Goal: Task Accomplishment & Management: Complete application form

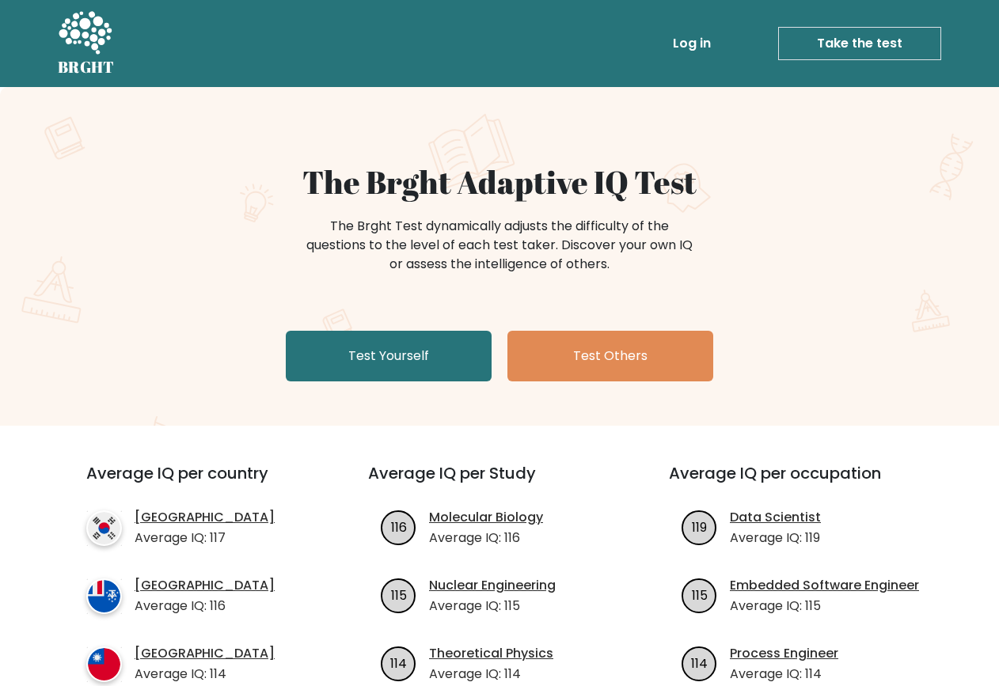
click at [704, 40] on link "Log in" at bounding box center [691, 44] width 51 height 32
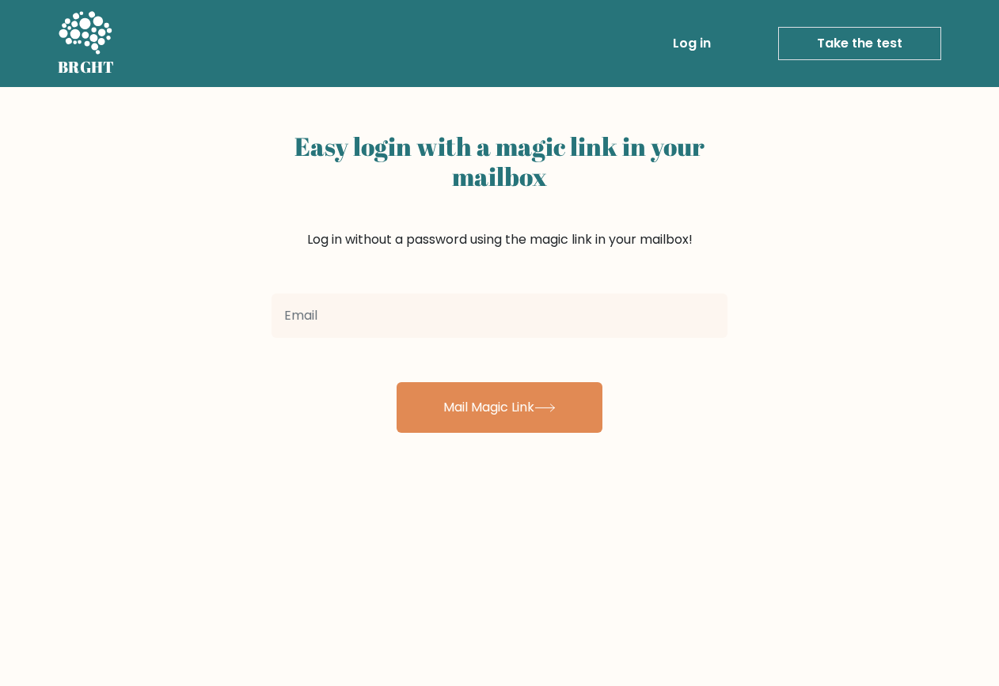
click at [388, 321] on input "email" at bounding box center [499, 316] width 456 height 44
type input "[EMAIL_ADDRESS][DOMAIN_NAME]"
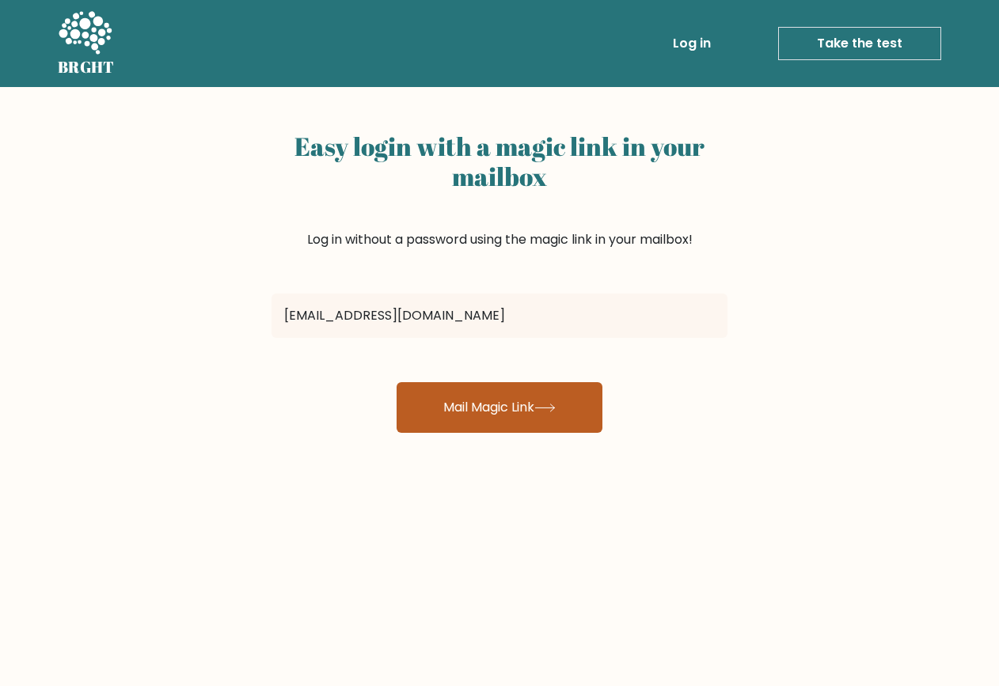
click at [480, 408] on button "Mail Magic Link" at bounding box center [500, 407] width 206 height 51
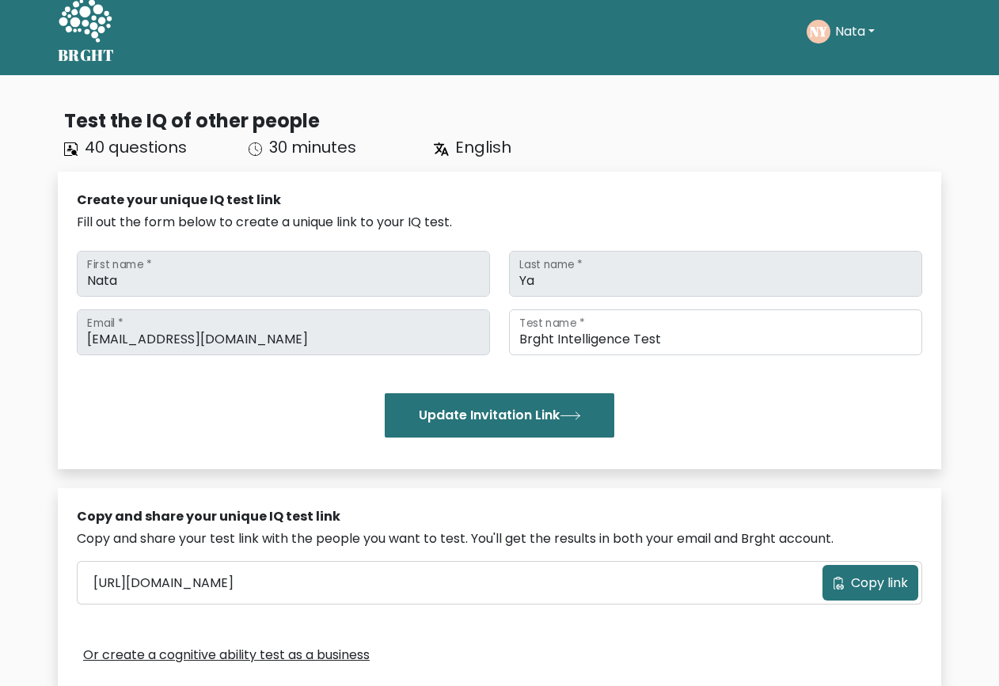
scroll to position [2, 0]
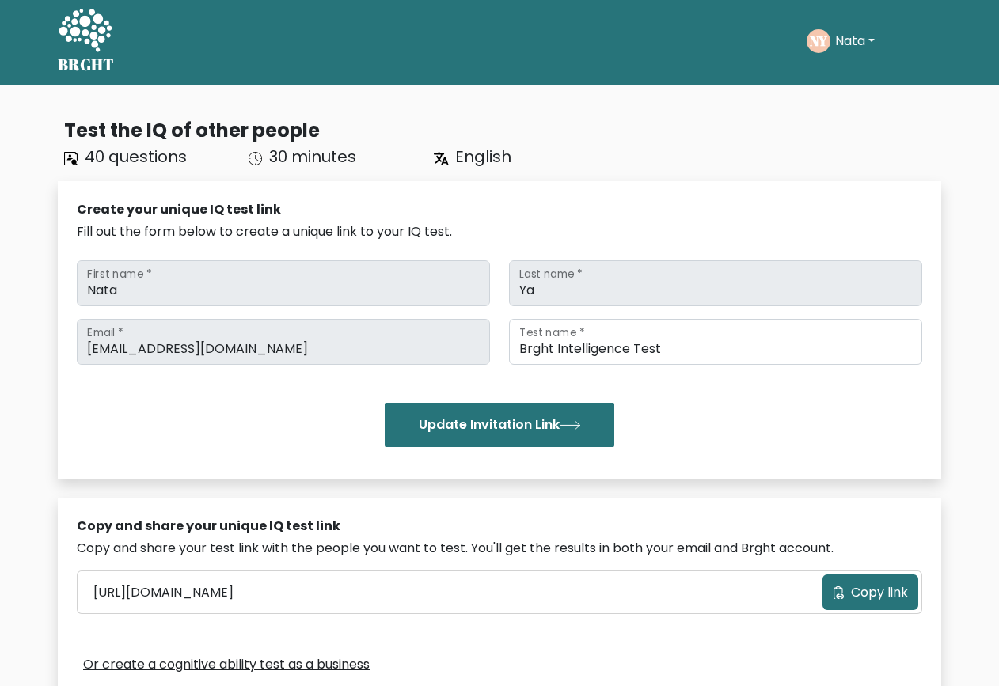
click at [848, 39] on button "Nata" at bounding box center [854, 41] width 49 height 21
click at [833, 96] on link "Profile" at bounding box center [869, 99] width 125 height 25
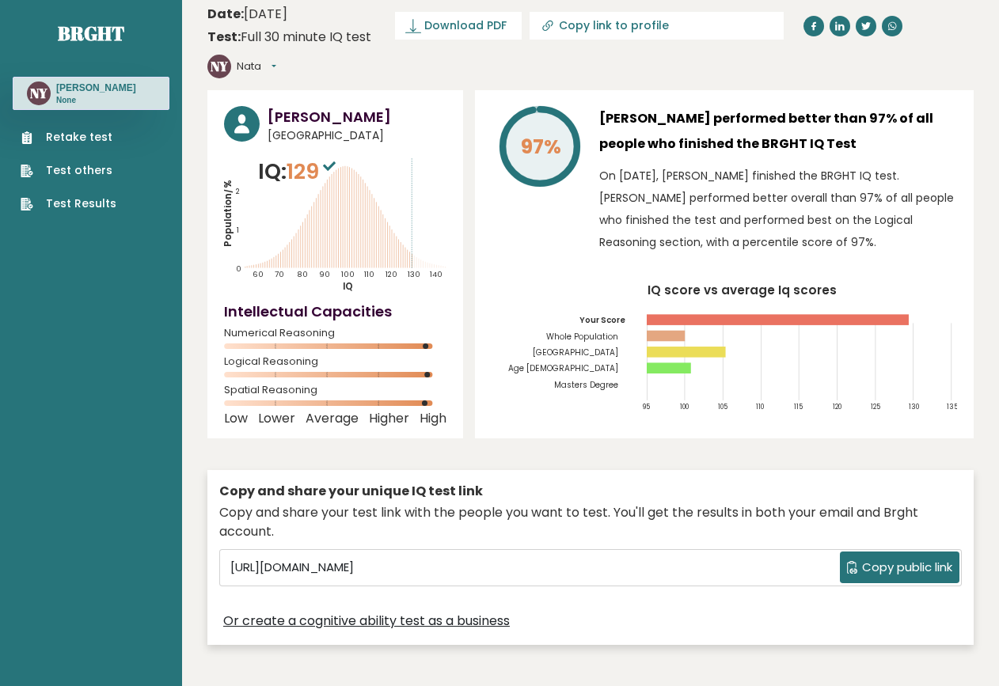
scroll to position [2, 0]
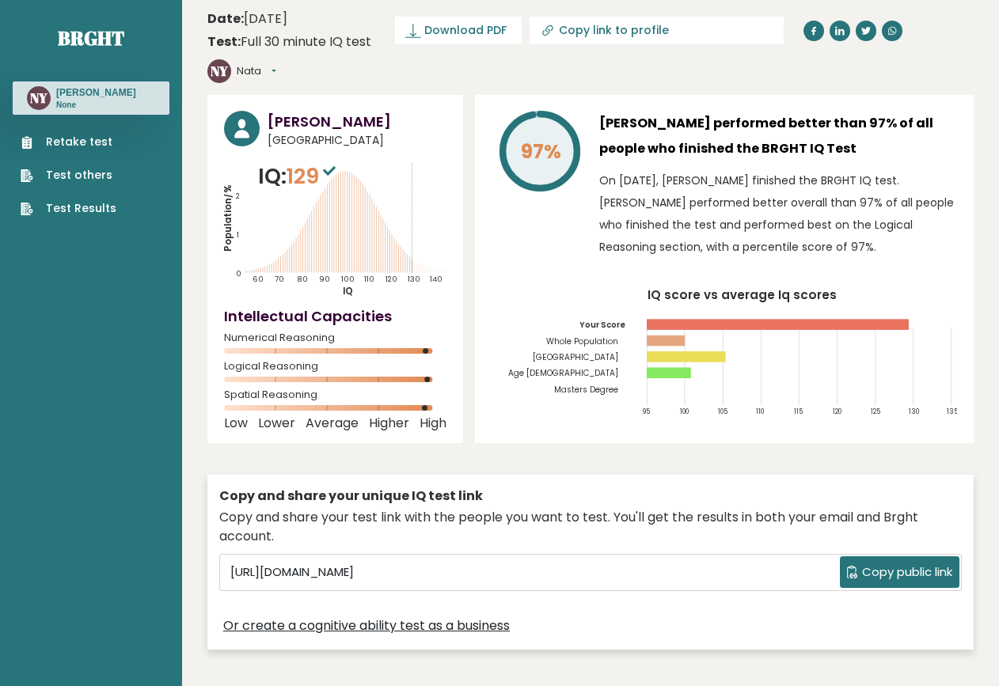
click at [78, 140] on link "Retake test" at bounding box center [69, 142] width 96 height 17
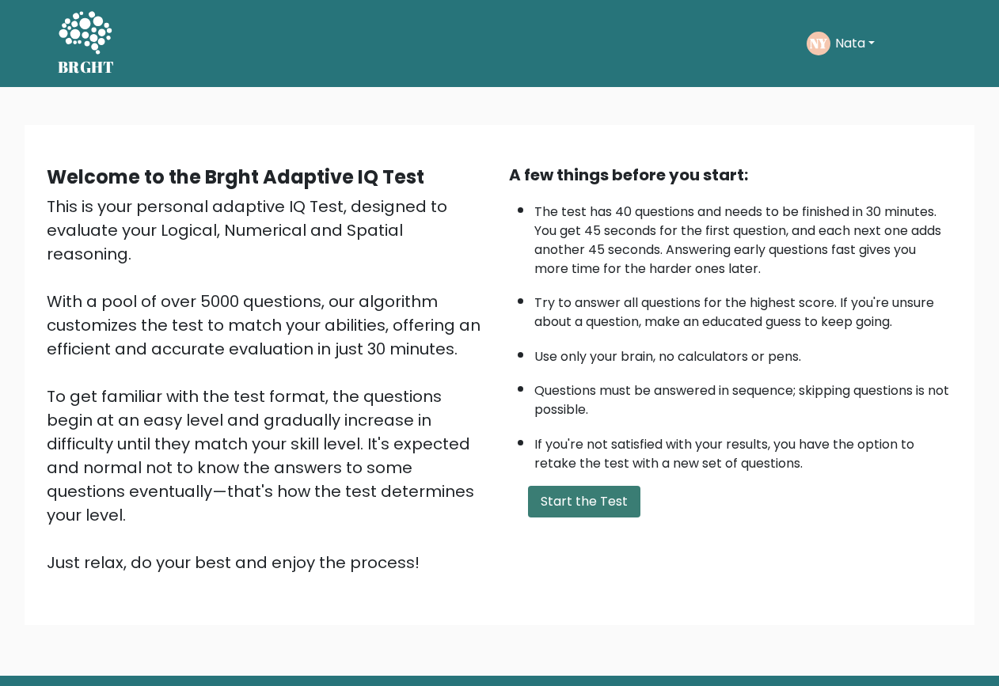
click at [597, 486] on button "Start the Test" at bounding box center [584, 502] width 112 height 32
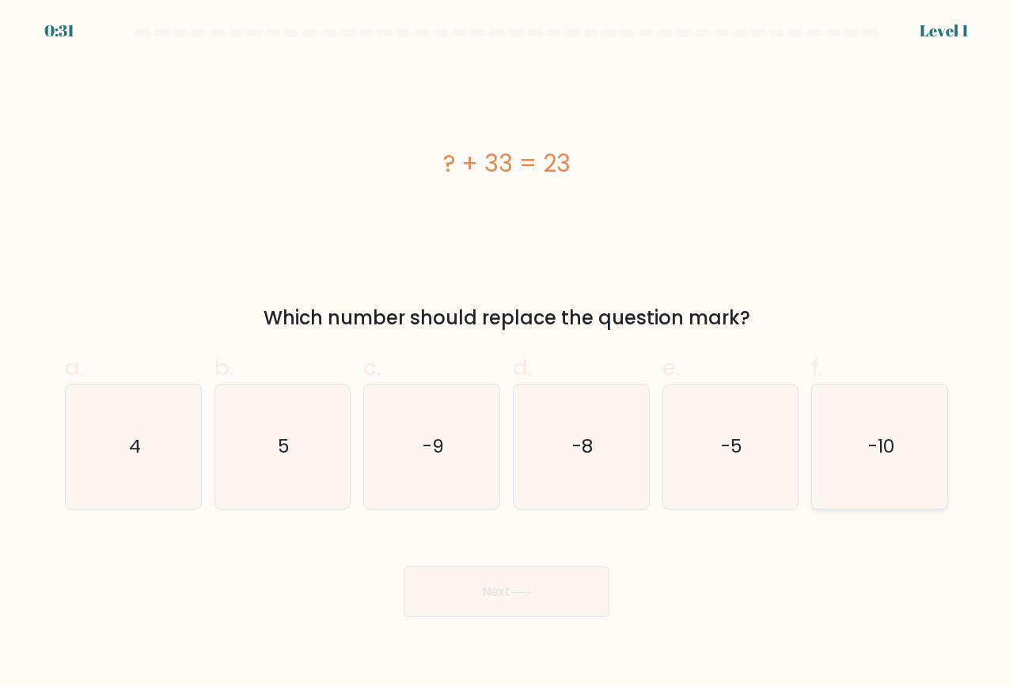
click at [894, 431] on icon "-10" at bounding box center [880, 447] width 124 height 124
click at [507, 354] on input "f. -10" at bounding box center [507, 348] width 1 height 10
radio input "true"
click at [532, 605] on button "Next" at bounding box center [507, 592] width 206 height 51
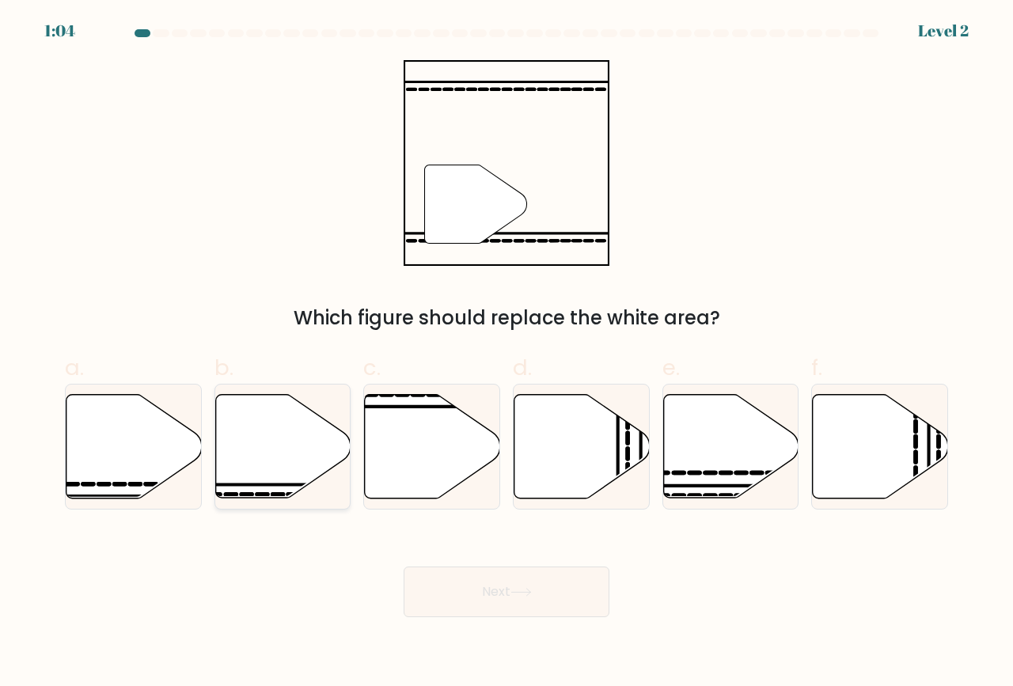
click at [282, 455] on icon at bounding box center [282, 447] width 135 height 104
click at [507, 354] on input "b." at bounding box center [507, 348] width 1 height 10
radio input "true"
click at [469, 590] on button "Next" at bounding box center [507, 592] width 206 height 51
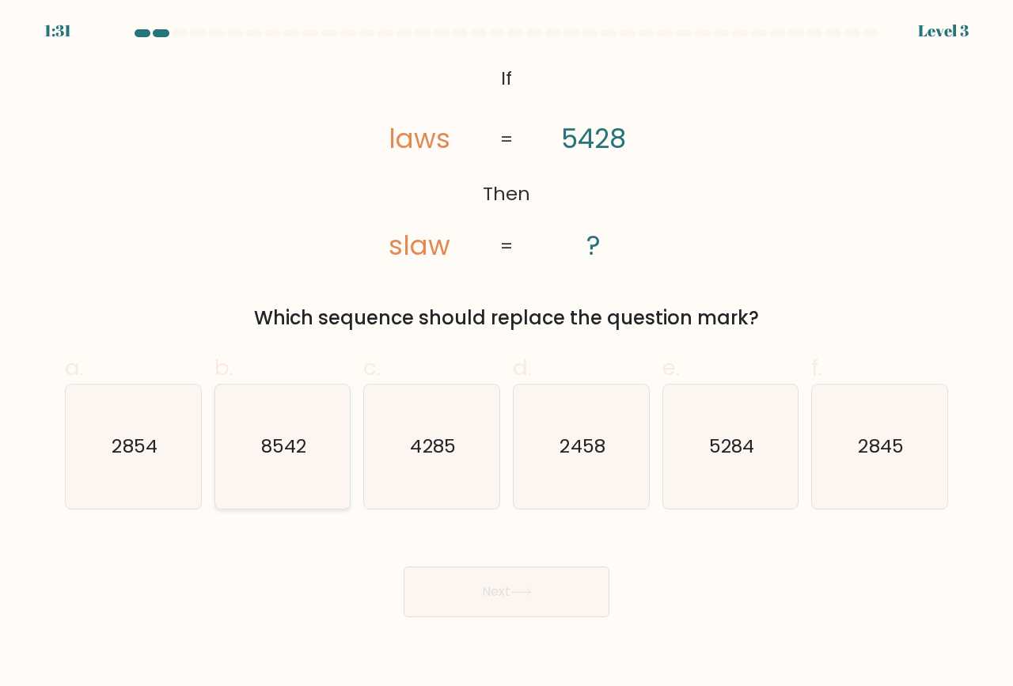
click at [287, 454] on text "8542" at bounding box center [283, 447] width 45 height 26
click at [507, 354] on input "b. 8542" at bounding box center [507, 348] width 1 height 10
radio input "true"
click at [487, 596] on button "Next" at bounding box center [507, 592] width 206 height 51
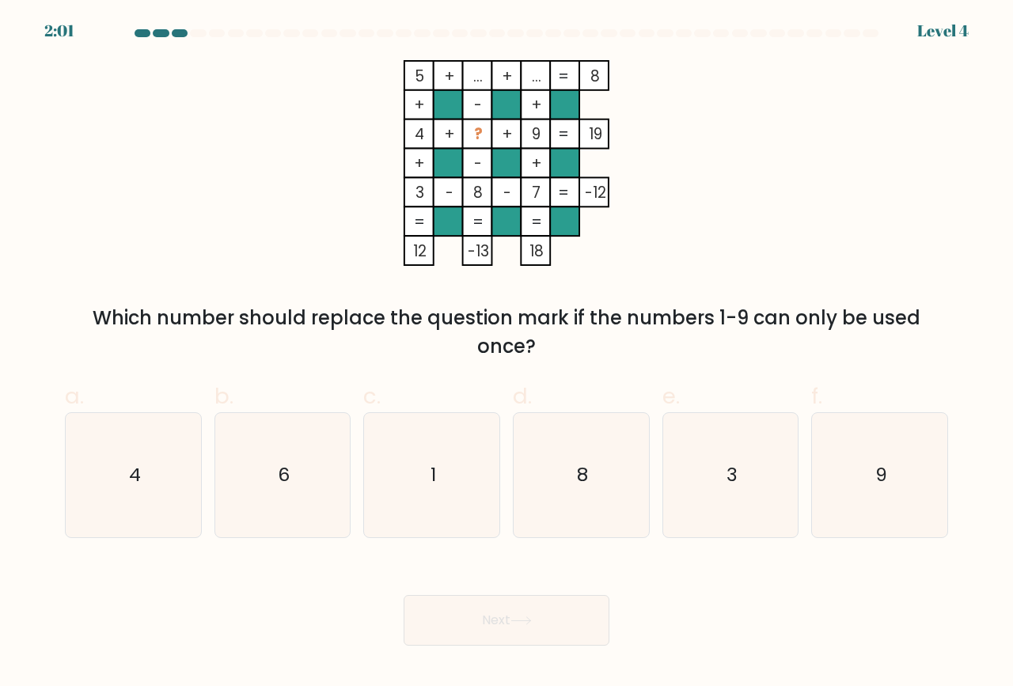
drag, startPoint x: 318, startPoint y: 472, endPoint x: 519, endPoint y: 590, distance: 232.7
click at [319, 474] on icon "6" at bounding box center [283, 475] width 124 height 124
click at [507, 354] on input "b. 6" at bounding box center [507, 348] width 1 height 10
radio input "true"
click at [536, 605] on button "Next" at bounding box center [507, 620] width 206 height 51
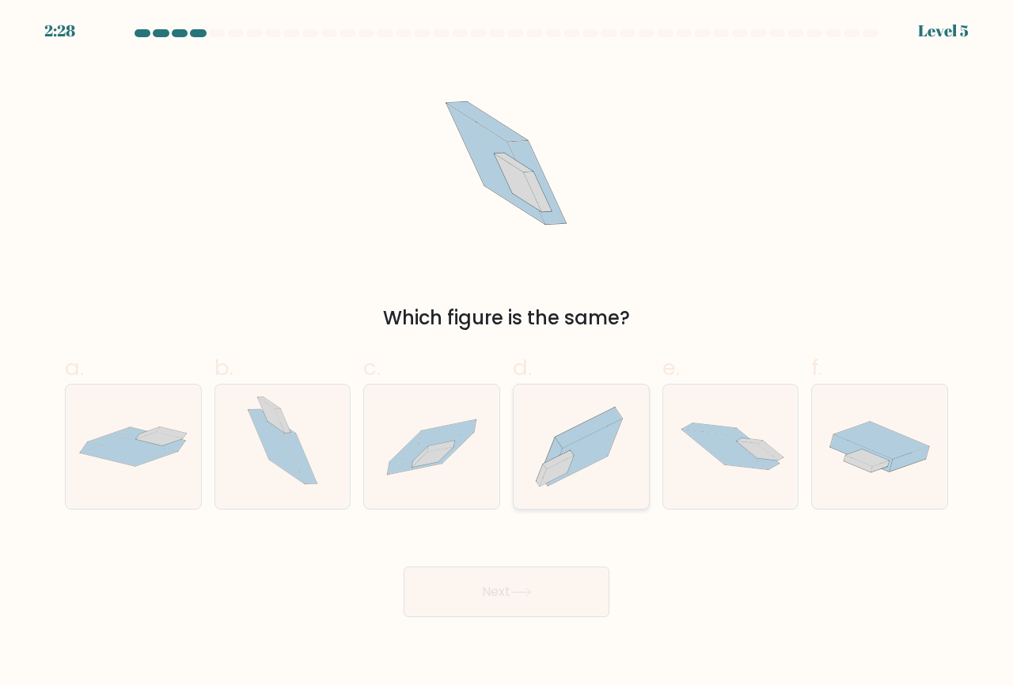
click at [582, 455] on icon at bounding box center [585, 452] width 74 height 66
click at [507, 354] on input "d." at bounding box center [507, 348] width 1 height 10
radio input "true"
click at [510, 602] on button "Next" at bounding box center [507, 592] width 206 height 51
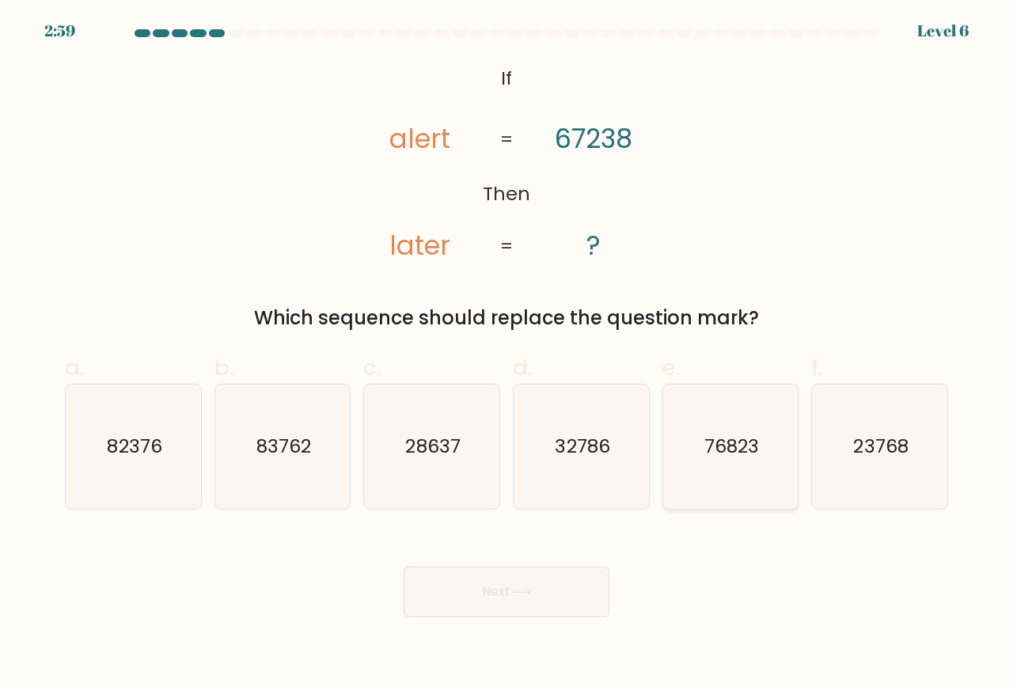
click at [749, 460] on text "76823" at bounding box center [731, 447] width 55 height 26
click at [507, 354] on input "e. 76823" at bounding box center [507, 348] width 1 height 10
radio input "true"
click at [503, 583] on button "Next" at bounding box center [507, 592] width 206 height 51
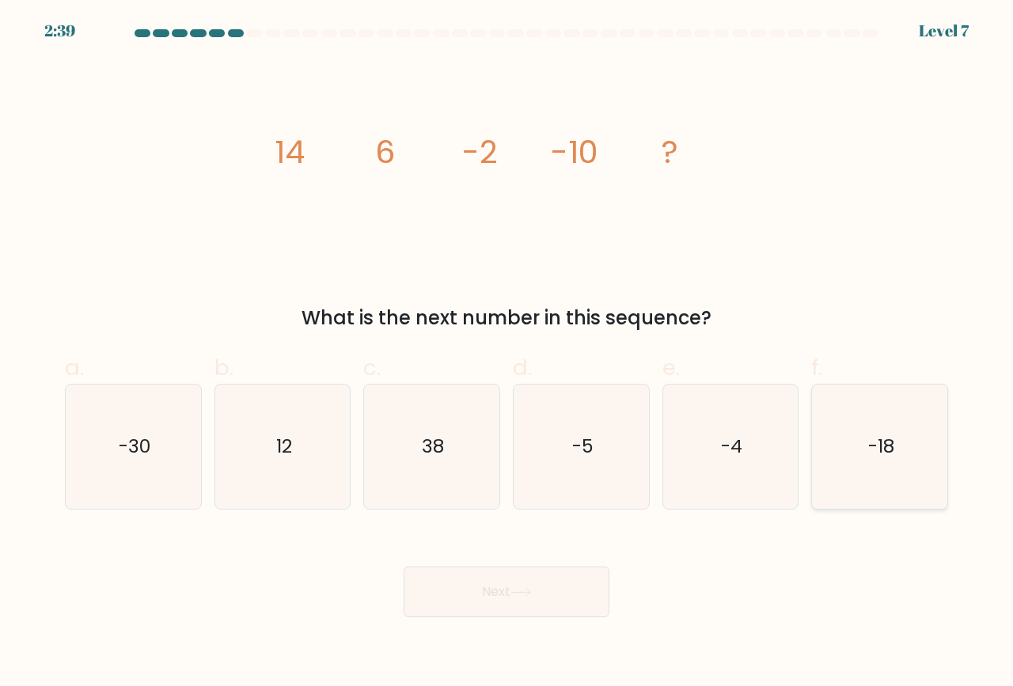
click at [876, 460] on text "-18" at bounding box center [881, 447] width 26 height 26
click at [507, 354] on input "f. -18" at bounding box center [507, 348] width 1 height 10
radio input "true"
click at [874, 460] on text "-18" at bounding box center [881, 447] width 26 height 25
click at [507, 354] on input "f. -18" at bounding box center [507, 348] width 1 height 10
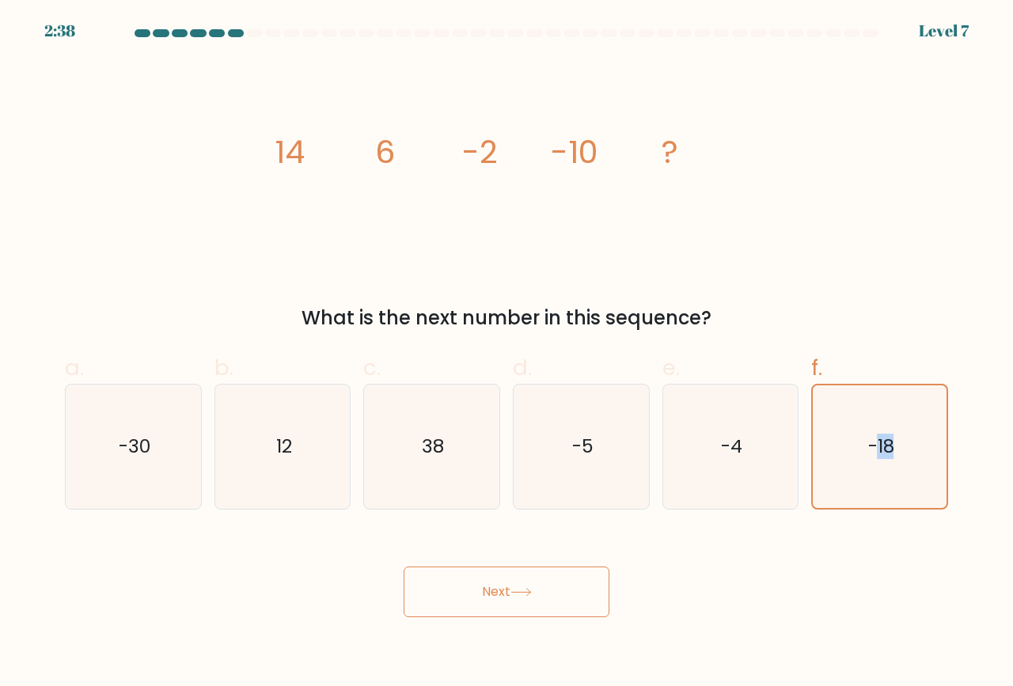
click at [559, 593] on button "Next" at bounding box center [507, 592] width 206 height 51
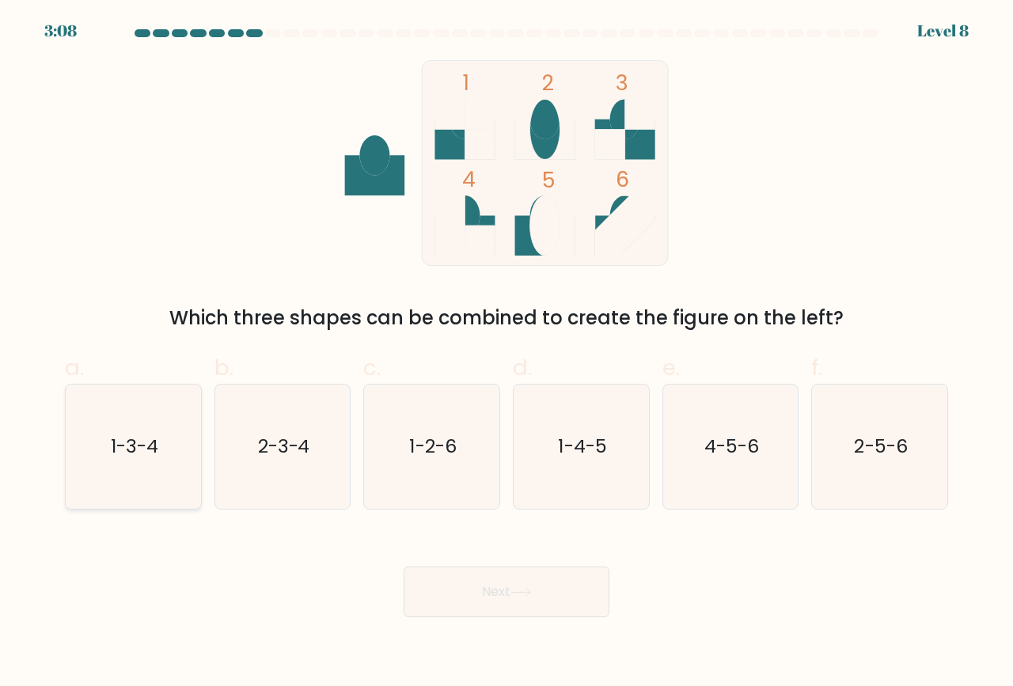
click at [142, 469] on icon "1-3-4" at bounding box center [133, 447] width 124 height 124
click at [507, 354] on input "a. 1-3-4" at bounding box center [507, 348] width 1 height 10
radio input "true"
click at [452, 587] on button "Next" at bounding box center [507, 592] width 206 height 51
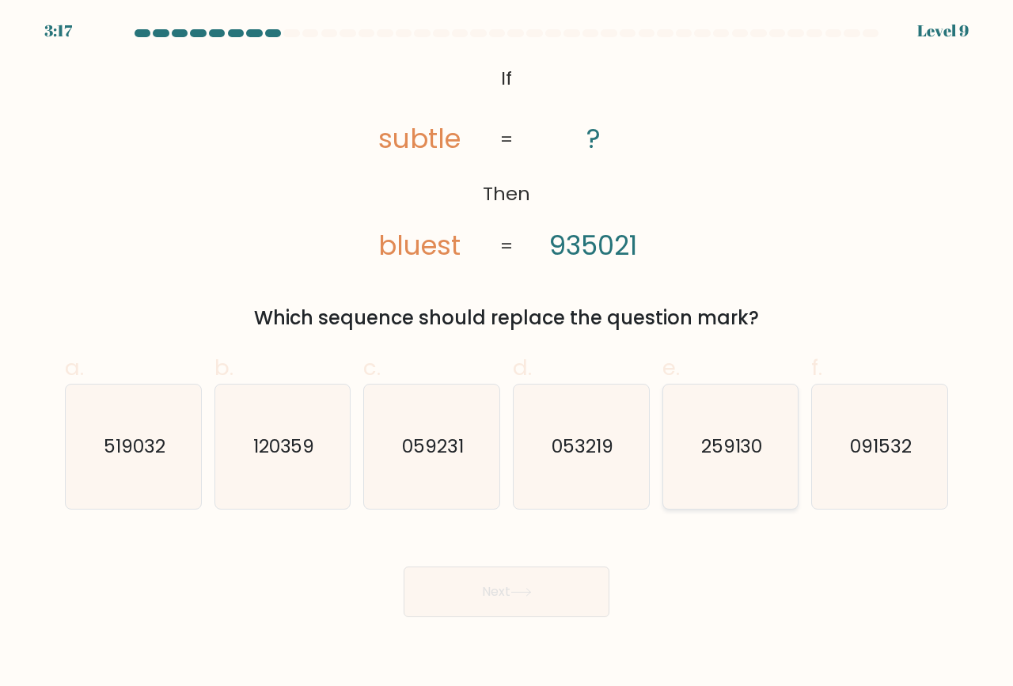
click at [723, 441] on text "259130" at bounding box center [732, 447] width 62 height 26
click at [507, 354] on input "e. 259130" at bounding box center [507, 348] width 1 height 10
radio input "true"
click at [497, 587] on button "Next" at bounding box center [507, 592] width 206 height 51
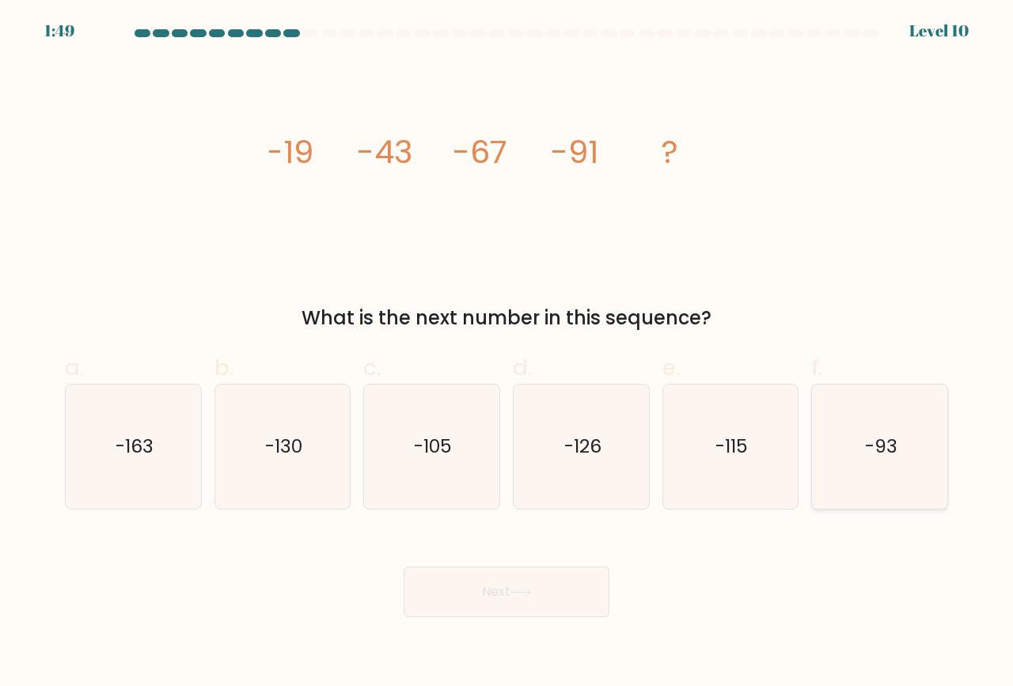
click at [852, 442] on icon "-93" at bounding box center [880, 447] width 124 height 124
click at [507, 354] on input "f. -93" at bounding box center [507, 348] width 1 height 10
radio input "true"
click at [531, 597] on button "Next" at bounding box center [507, 592] width 206 height 51
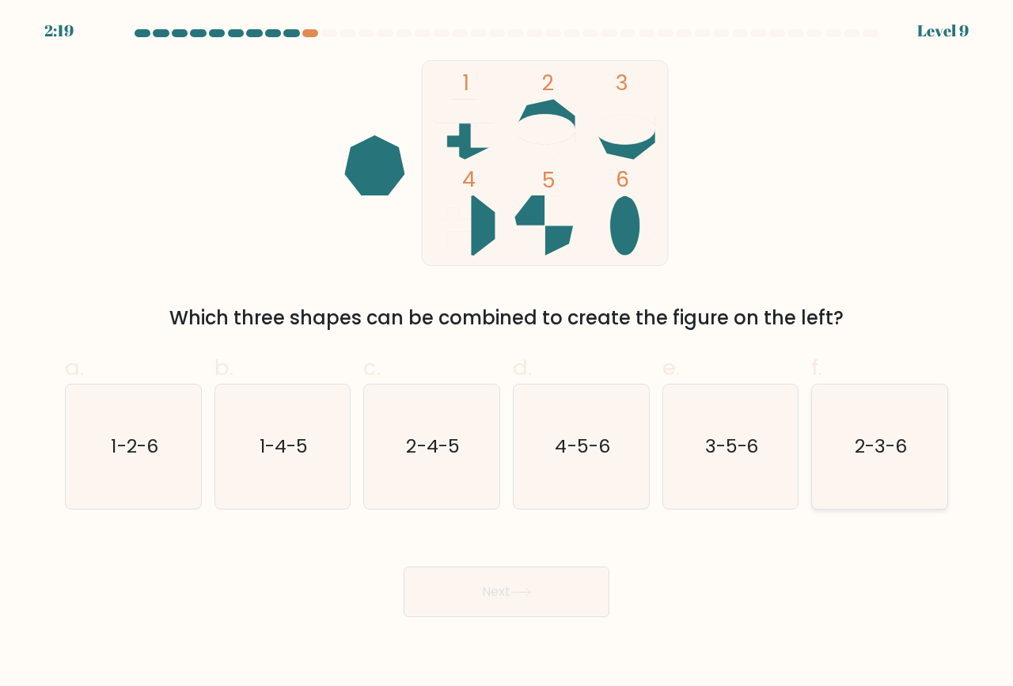
click at [842, 451] on icon "2-3-6" at bounding box center [880, 447] width 124 height 124
click at [507, 354] on input "f. 2-3-6" at bounding box center [507, 348] width 1 height 10
radio input "true"
drag, startPoint x: 842, startPoint y: 451, endPoint x: 817, endPoint y: 466, distance: 29.5
click at [837, 454] on icon "2-3-6" at bounding box center [879, 446] width 123 height 123
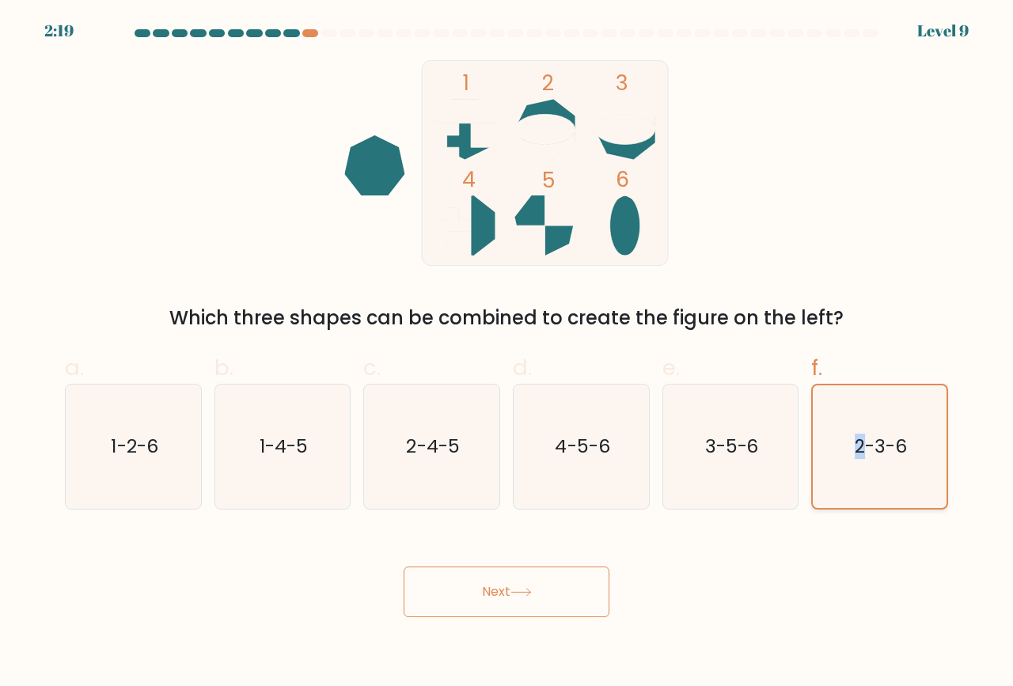
click at [507, 354] on input "f. 2-3-6" at bounding box center [507, 348] width 1 height 10
click at [564, 600] on button "Next" at bounding box center [507, 592] width 206 height 51
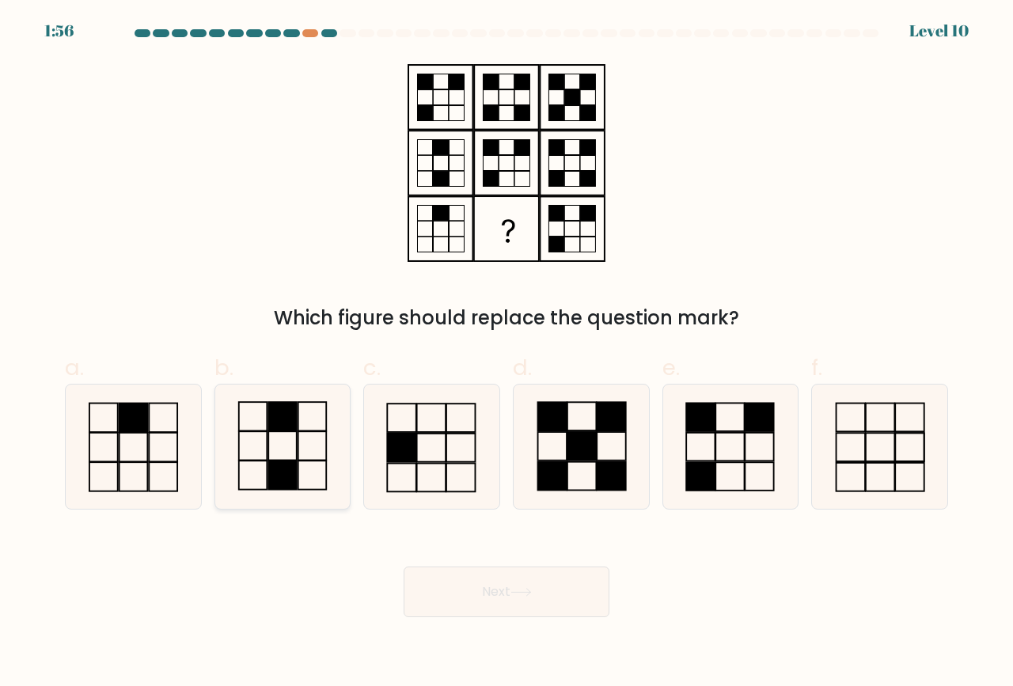
click at [285, 445] on icon at bounding box center [283, 447] width 124 height 124
click at [507, 354] on input "b." at bounding box center [507, 348] width 1 height 10
radio input "true"
drag, startPoint x: 285, startPoint y: 445, endPoint x: 452, endPoint y: 578, distance: 213.5
click at [286, 447] on icon at bounding box center [283, 446] width 123 height 123
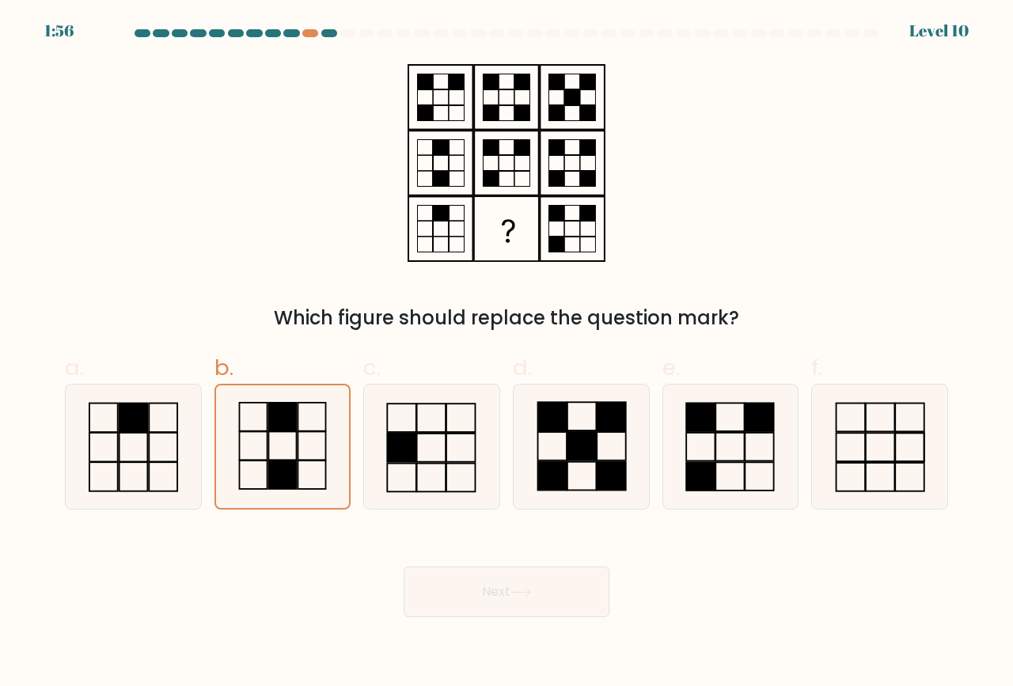
click at [507, 354] on input "b." at bounding box center [507, 348] width 1 height 10
click at [485, 594] on button "Next" at bounding box center [507, 592] width 206 height 51
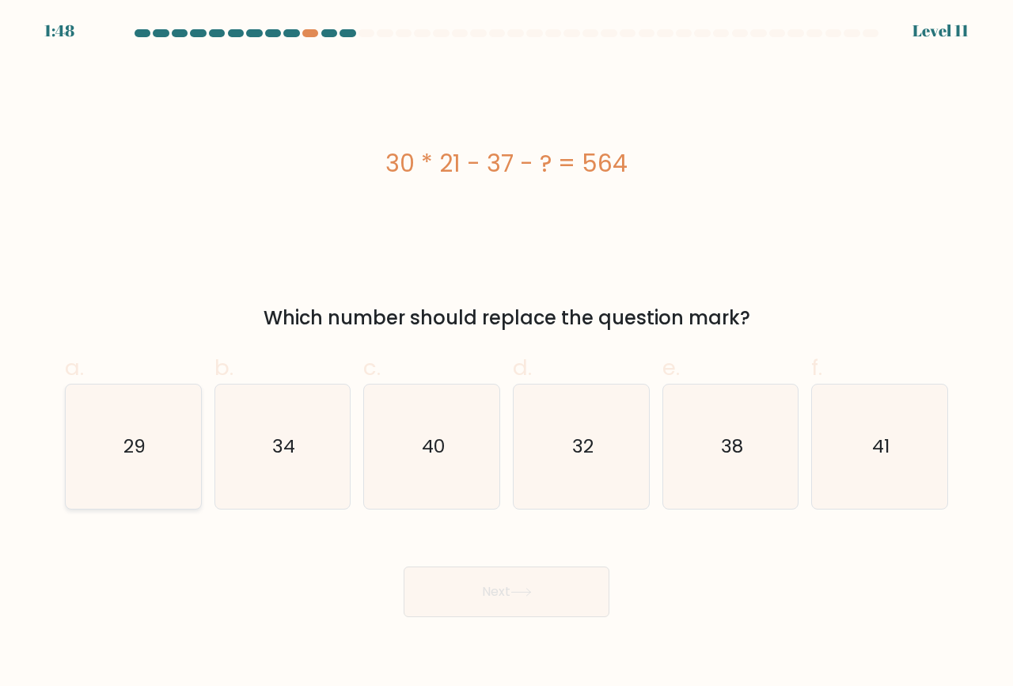
click at [125, 421] on icon "29" at bounding box center [133, 447] width 124 height 124
click at [507, 354] on input "a. 29" at bounding box center [507, 348] width 1 height 10
radio input "true"
click at [510, 609] on button "Next" at bounding box center [507, 592] width 206 height 51
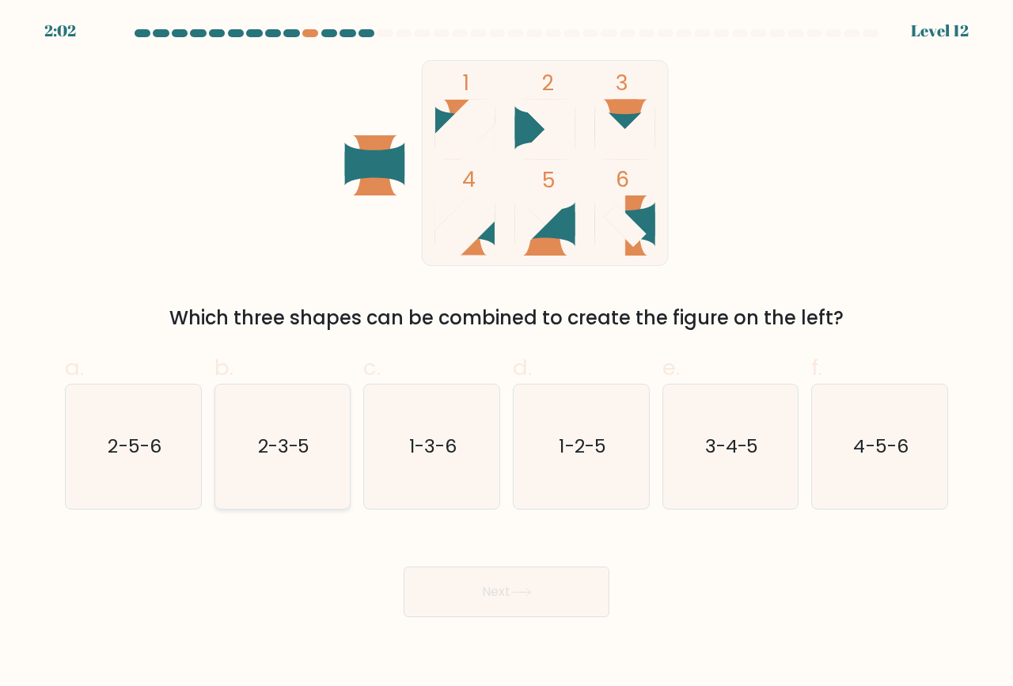
click at [273, 457] on text "2-3-5" at bounding box center [284, 447] width 52 height 26
click at [507, 354] on input "b. 2-3-5" at bounding box center [507, 348] width 1 height 10
radio input "true"
click at [505, 586] on button "Next" at bounding box center [507, 592] width 206 height 51
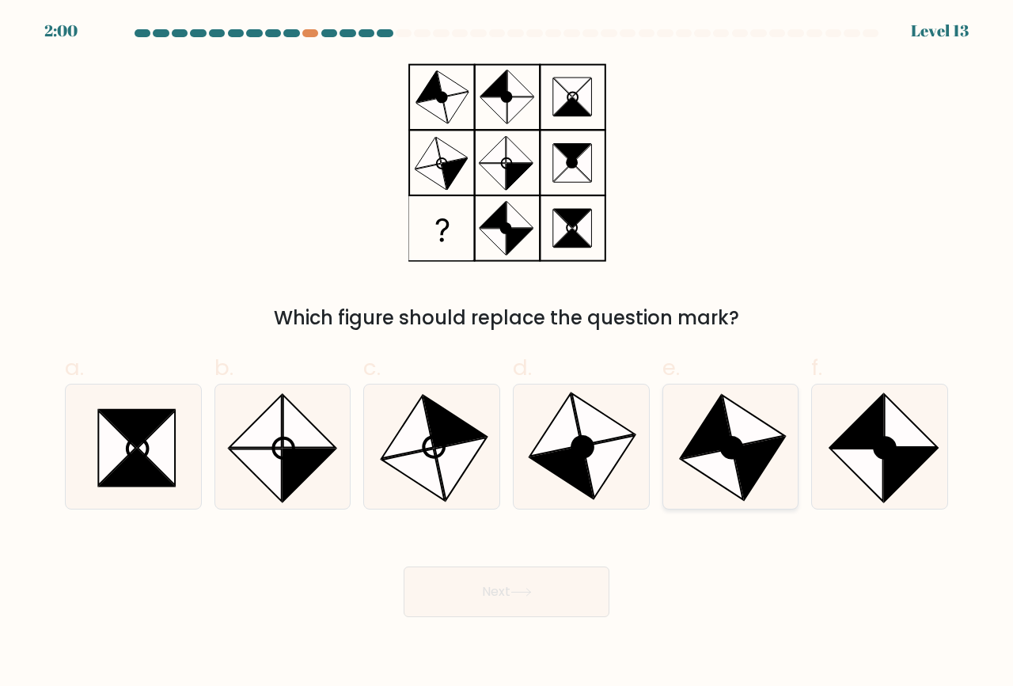
click at [737, 454] on circle at bounding box center [732, 449] width 28 height 28
click at [507, 354] on input "e." at bounding box center [507, 348] width 1 height 10
radio input "true"
drag, startPoint x: 507, startPoint y: 613, endPoint x: 500, endPoint y: 605, distance: 9.5
click at [504, 609] on button "Next" at bounding box center [507, 592] width 206 height 51
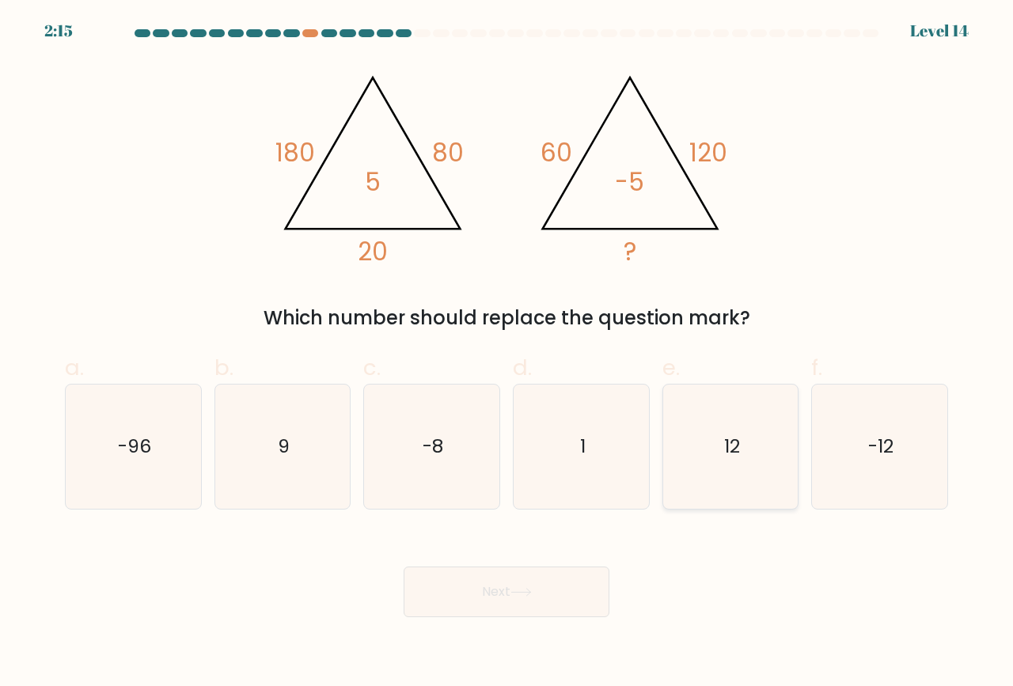
click at [708, 430] on icon "12" at bounding box center [731, 447] width 124 height 124
click at [507, 354] on input "e. 12" at bounding box center [507, 348] width 1 height 10
radio input "true"
click at [561, 584] on button "Next" at bounding box center [507, 592] width 206 height 51
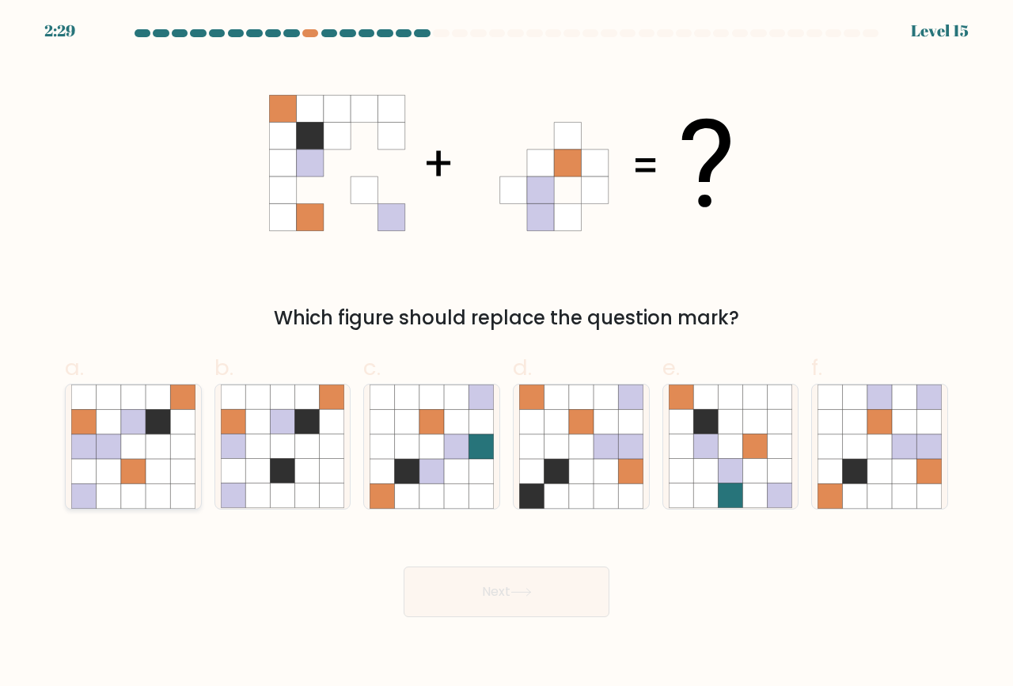
click at [157, 424] on icon at bounding box center [158, 422] width 25 height 25
click at [507, 354] on input "a." at bounding box center [507, 348] width 1 height 10
radio input "true"
click at [488, 582] on button "Next" at bounding box center [507, 592] width 206 height 51
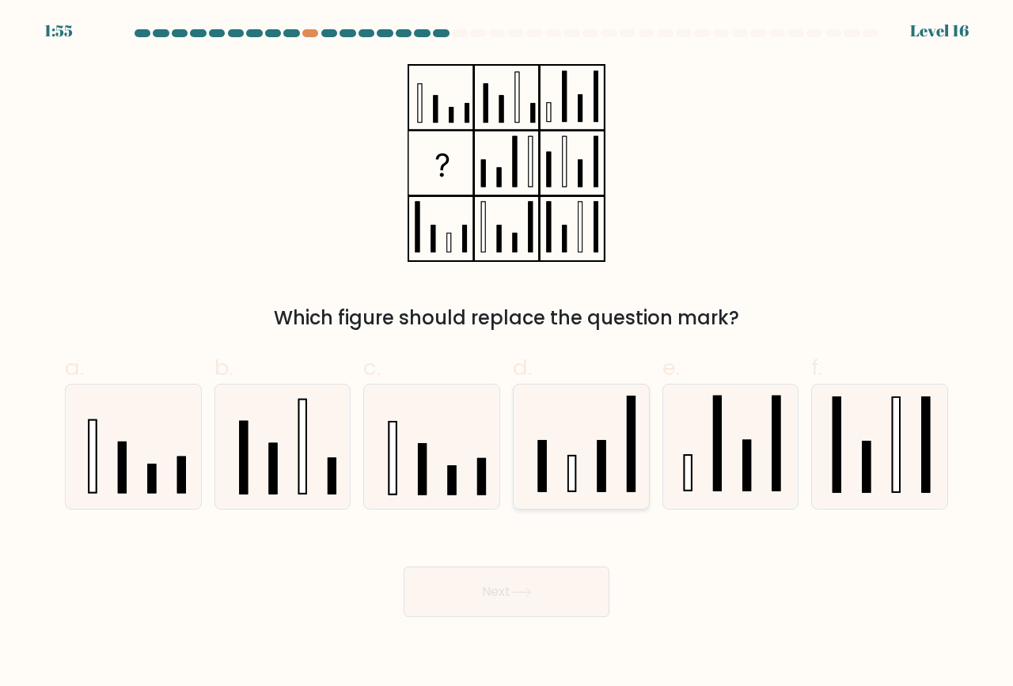
click at [584, 482] on icon at bounding box center [581, 447] width 124 height 124
click at [507, 354] on input "d." at bounding box center [507, 348] width 1 height 10
radio input "true"
click at [503, 598] on button "Next" at bounding box center [507, 592] width 206 height 51
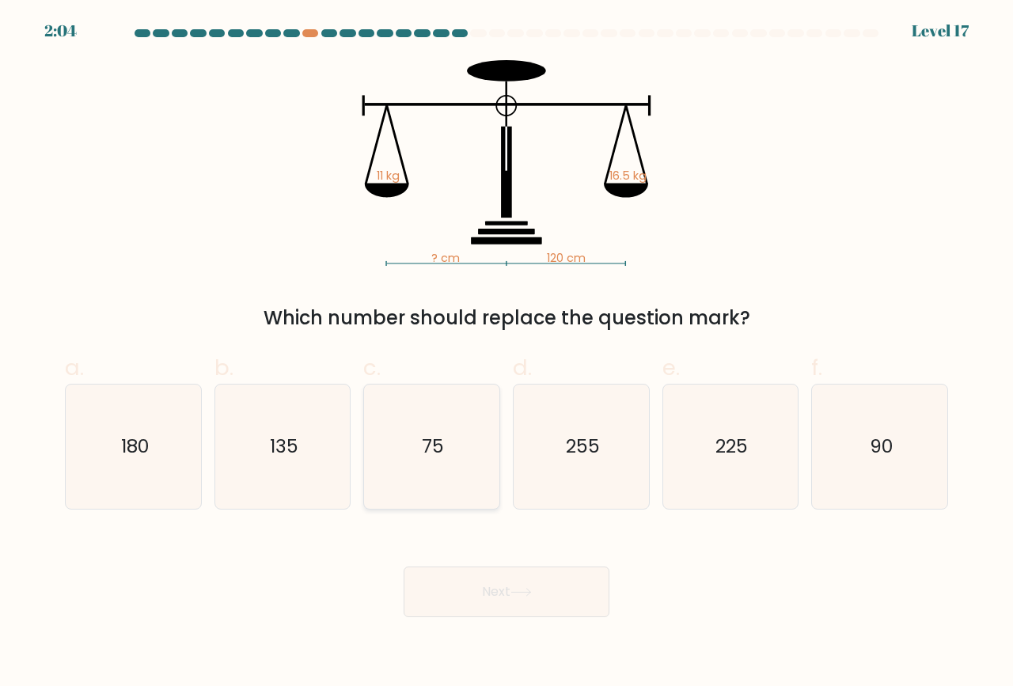
click at [449, 442] on icon "75" at bounding box center [432, 447] width 124 height 124
click at [507, 354] on input "c. 75" at bounding box center [507, 348] width 1 height 10
radio input "true"
click at [497, 598] on button "Next" at bounding box center [507, 592] width 206 height 51
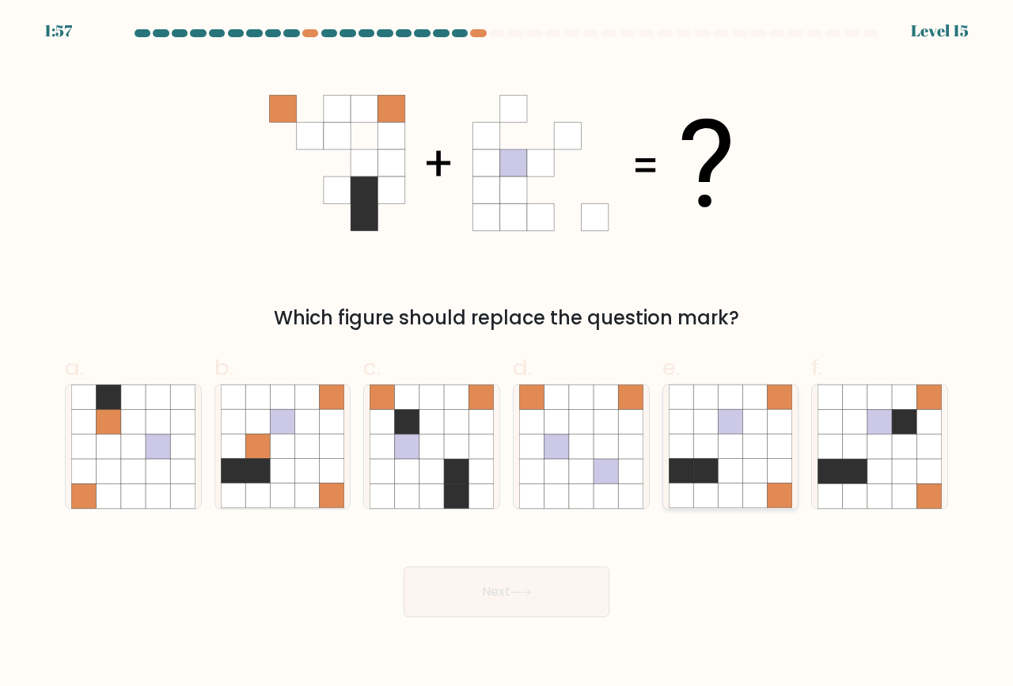
click at [697, 476] on icon at bounding box center [705, 471] width 25 height 25
click at [507, 354] on input "e." at bounding box center [507, 348] width 1 height 10
radio input "true"
click at [510, 587] on button "Next" at bounding box center [507, 592] width 206 height 51
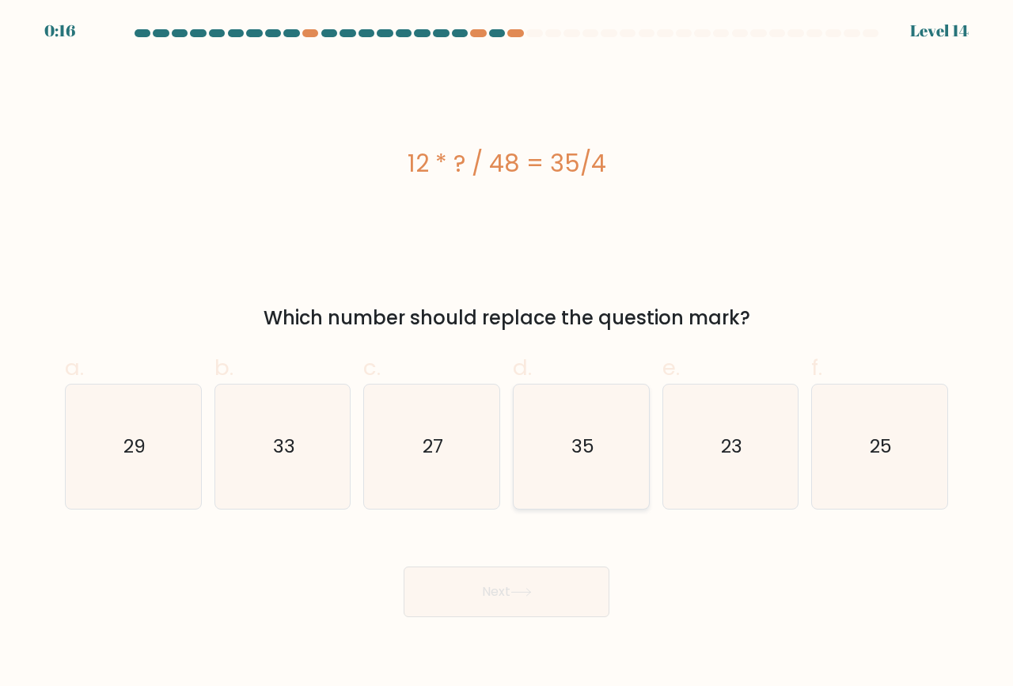
click at [564, 462] on icon "35" at bounding box center [581, 447] width 124 height 124
click at [507, 354] on input "d. 35" at bounding box center [507, 348] width 1 height 10
radio input "true"
click at [527, 593] on icon at bounding box center [520, 592] width 21 height 9
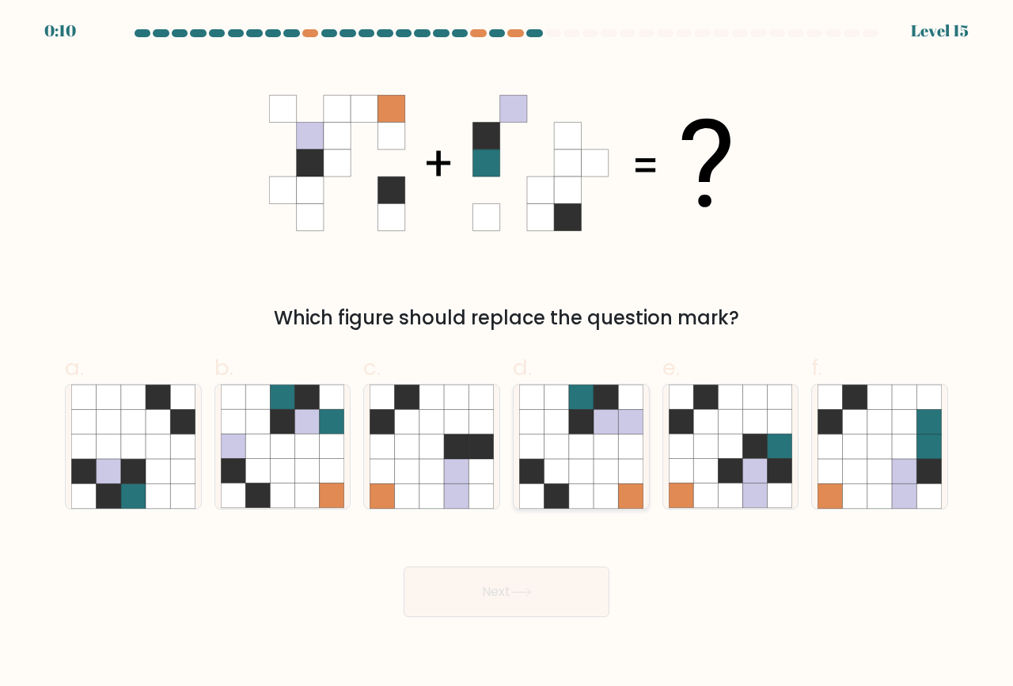
click at [607, 423] on icon at bounding box center [606, 422] width 25 height 25
click at [507, 354] on input "d." at bounding box center [507, 348] width 1 height 10
radio input "true"
click at [507, 605] on button "Next" at bounding box center [507, 592] width 206 height 51
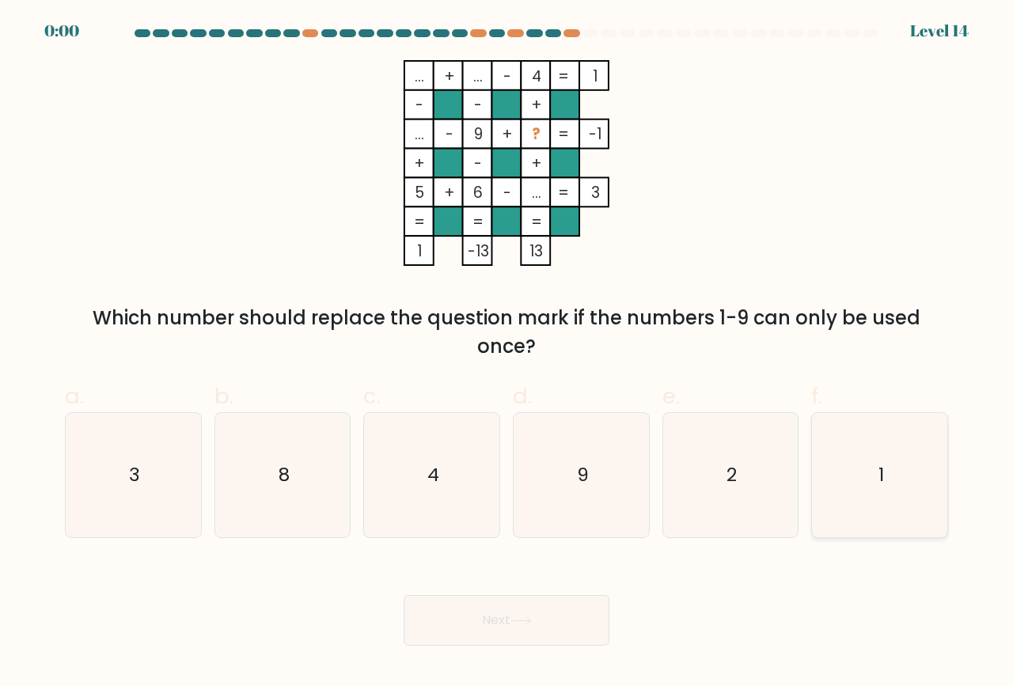
click at [881, 487] on text "1" at bounding box center [882, 475] width 6 height 26
click at [507, 354] on input "f. 1" at bounding box center [507, 348] width 1 height 10
radio input "true"
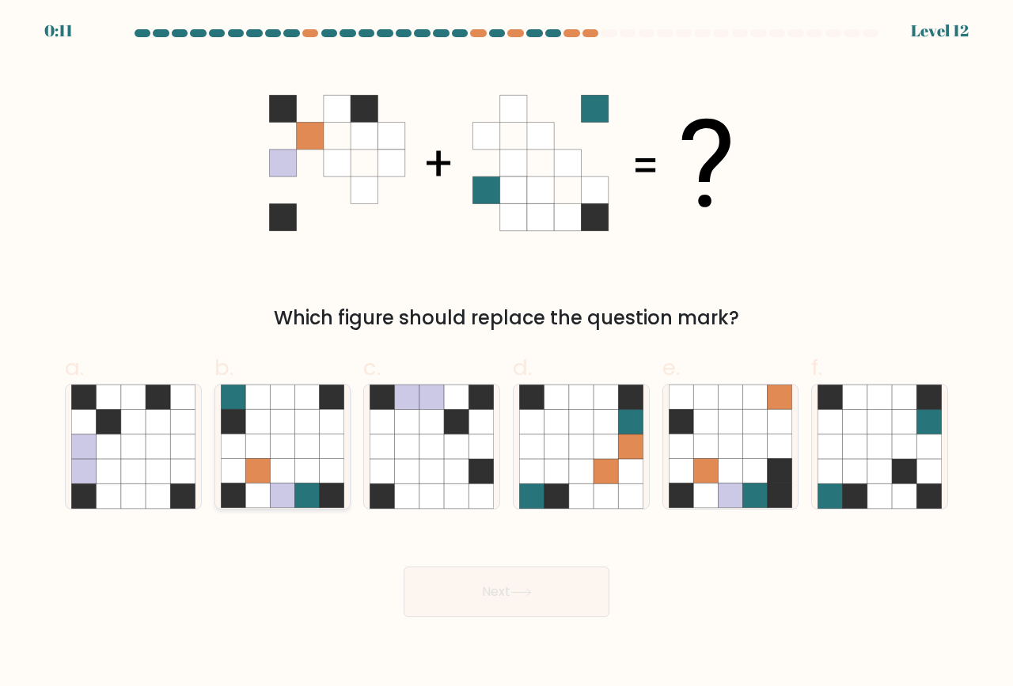
click at [264, 462] on icon at bounding box center [257, 471] width 25 height 25
click at [507, 354] on input "b." at bounding box center [507, 348] width 1 height 10
radio input "true"
click at [491, 590] on button "Next" at bounding box center [507, 592] width 206 height 51
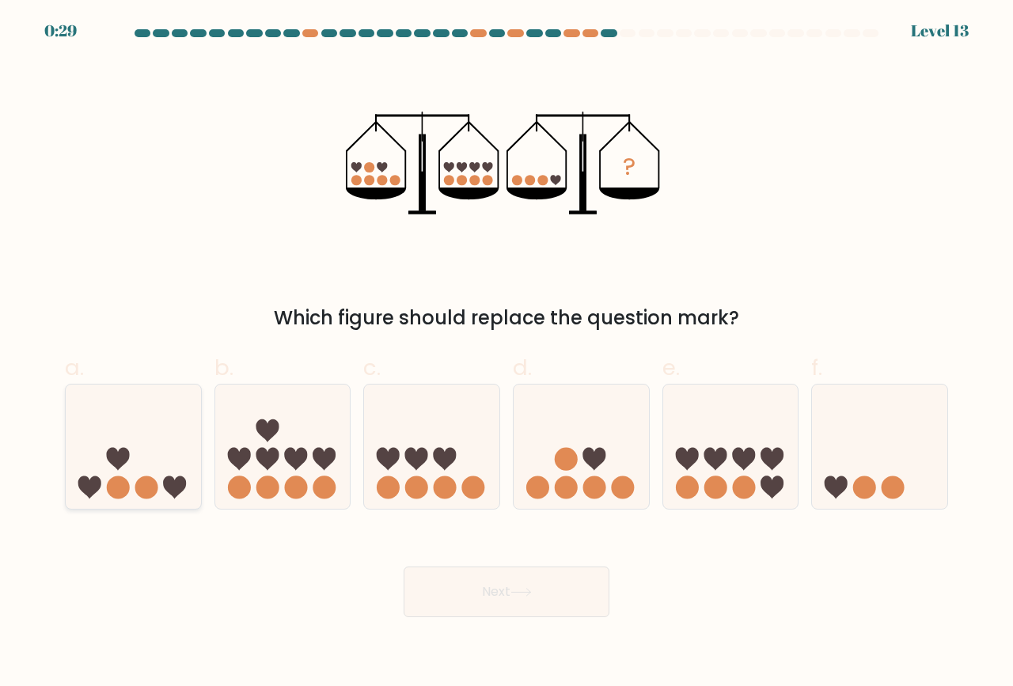
click at [149, 484] on circle at bounding box center [146, 487] width 23 height 23
click at [507, 354] on input "a." at bounding box center [507, 348] width 1 height 10
radio input "true"
click at [493, 588] on button "Next" at bounding box center [507, 592] width 206 height 51
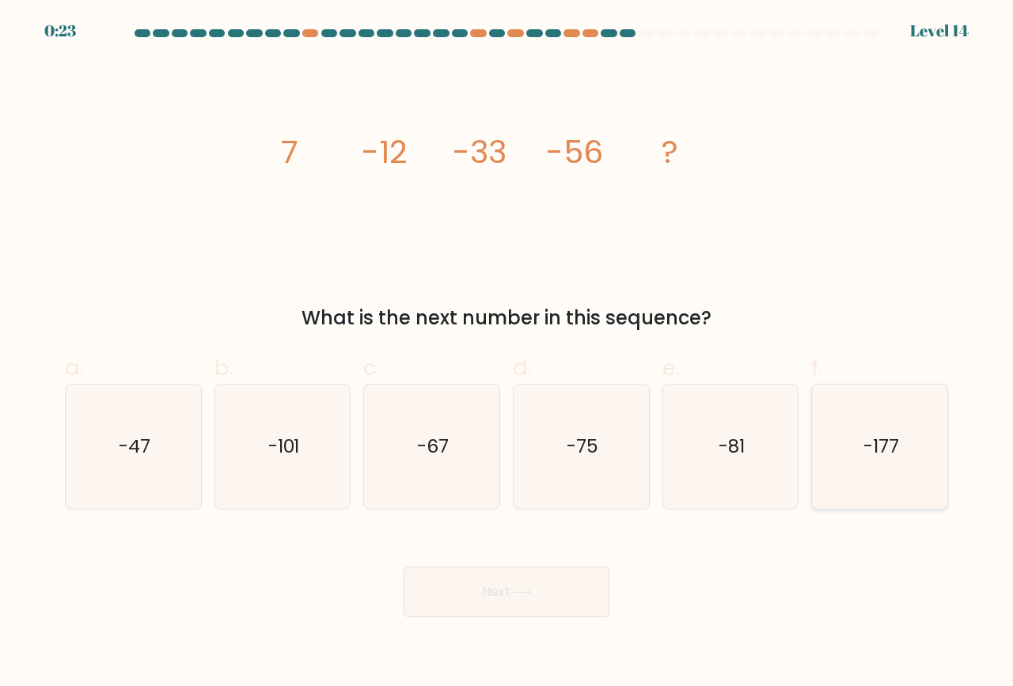
click at [908, 451] on icon "-177" at bounding box center [880, 447] width 124 height 124
click at [507, 354] on input "f. -177" at bounding box center [507, 348] width 1 height 10
radio input "true"
click at [556, 590] on button "Next" at bounding box center [507, 592] width 206 height 51
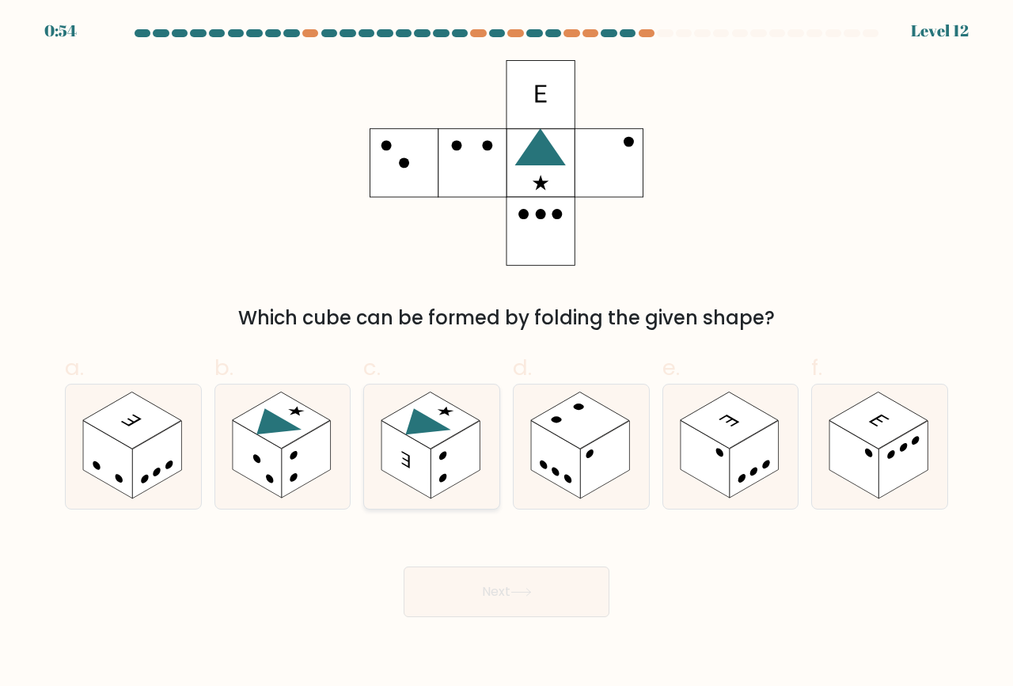
click at [441, 461] on rect at bounding box center [455, 460] width 49 height 78
click at [507, 354] on input "c." at bounding box center [507, 348] width 1 height 10
radio input "true"
click at [490, 587] on button "Next" at bounding box center [507, 592] width 206 height 51
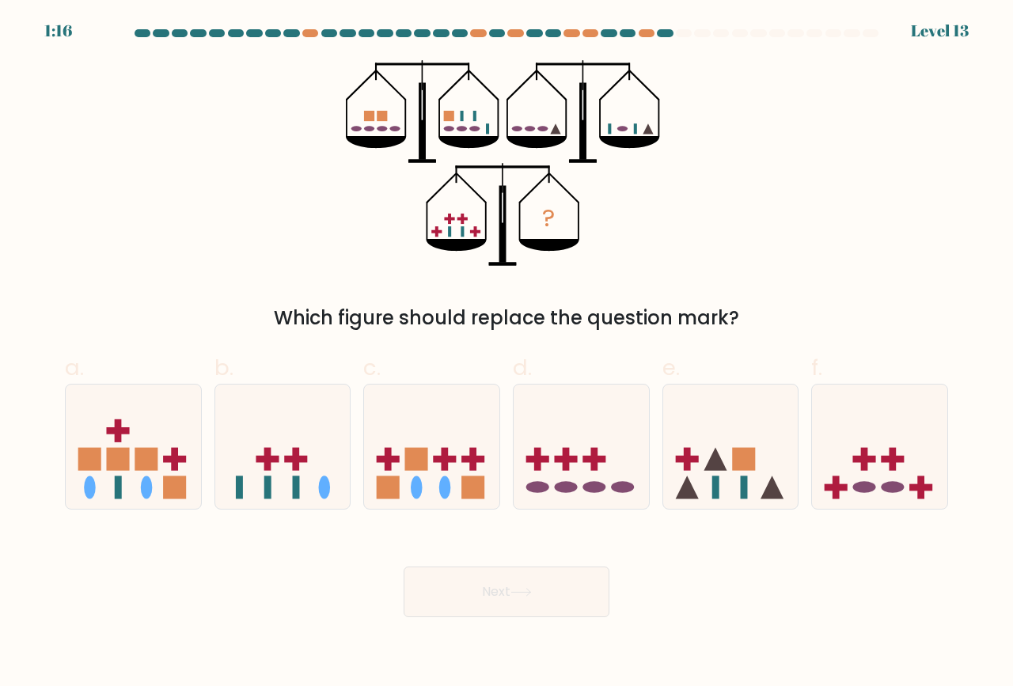
click at [543, 127] on ellipse at bounding box center [542, 129] width 10 height 6
click at [860, 481] on icon at bounding box center [879, 447] width 135 height 112
click at [507, 354] on input "f." at bounding box center [507, 348] width 1 height 10
radio input "true"
click at [528, 602] on button "Next" at bounding box center [507, 592] width 206 height 51
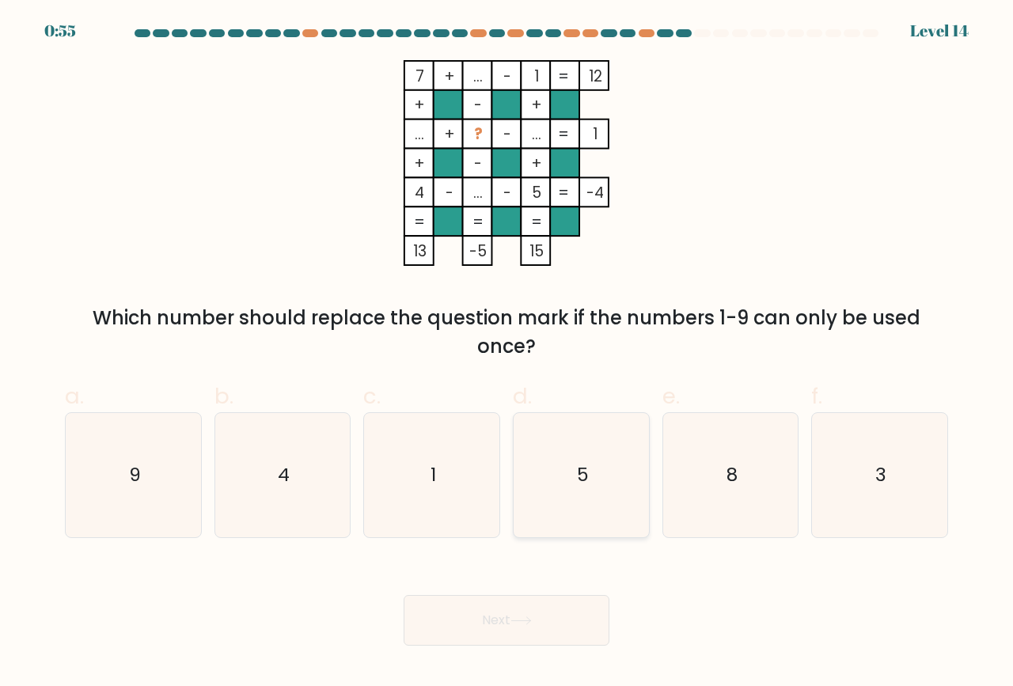
click at [572, 493] on icon "5" at bounding box center [581, 475] width 124 height 124
click at [507, 354] on input "d. 5" at bounding box center [507, 348] width 1 height 10
radio input "true"
click at [530, 617] on icon at bounding box center [520, 621] width 21 height 9
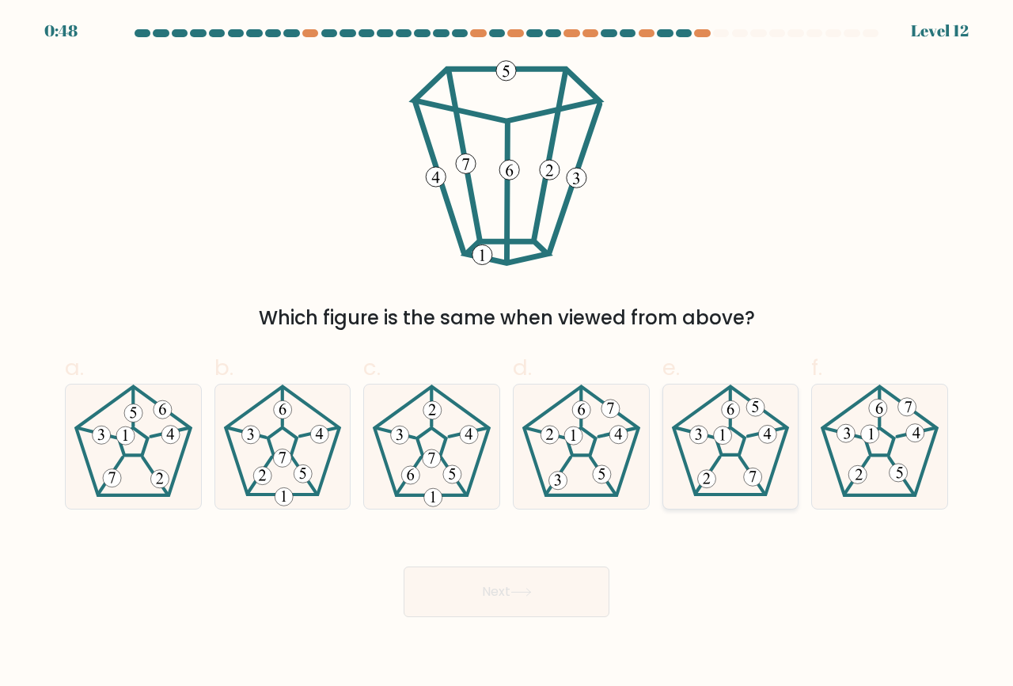
click at [754, 444] on icon at bounding box center [731, 447] width 124 height 124
click at [507, 354] on input "e." at bounding box center [507, 348] width 1 height 10
radio input "true"
click at [529, 594] on icon at bounding box center [520, 592] width 21 height 9
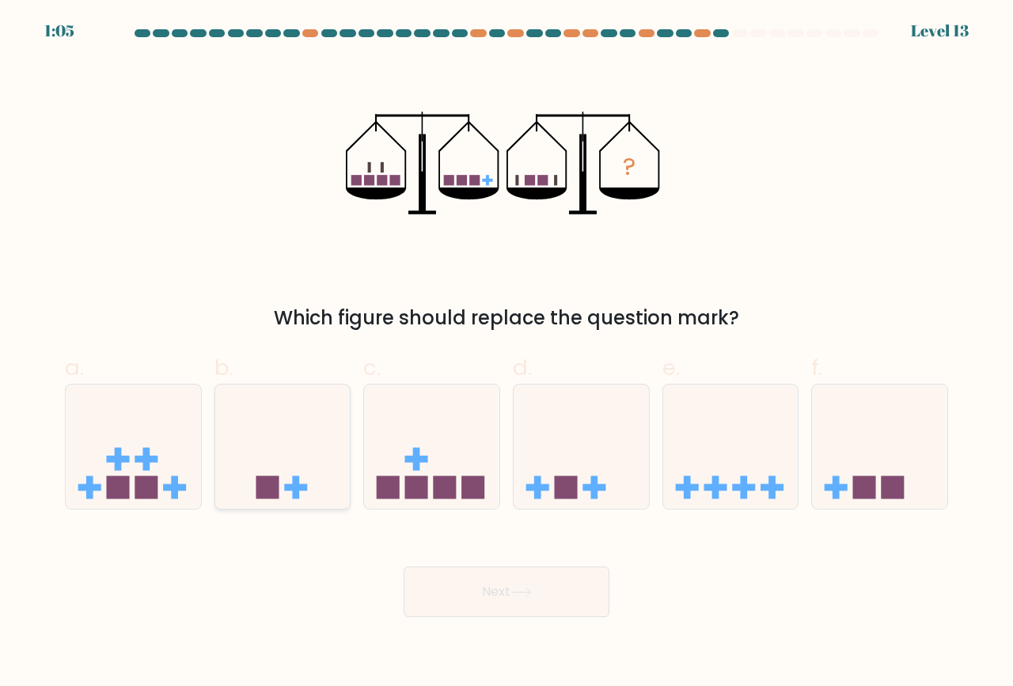
click at [256, 471] on icon at bounding box center [282, 447] width 135 height 112
click at [507, 354] on input "b." at bounding box center [507, 348] width 1 height 10
radio input "true"
click at [512, 600] on button "Next" at bounding box center [507, 592] width 206 height 51
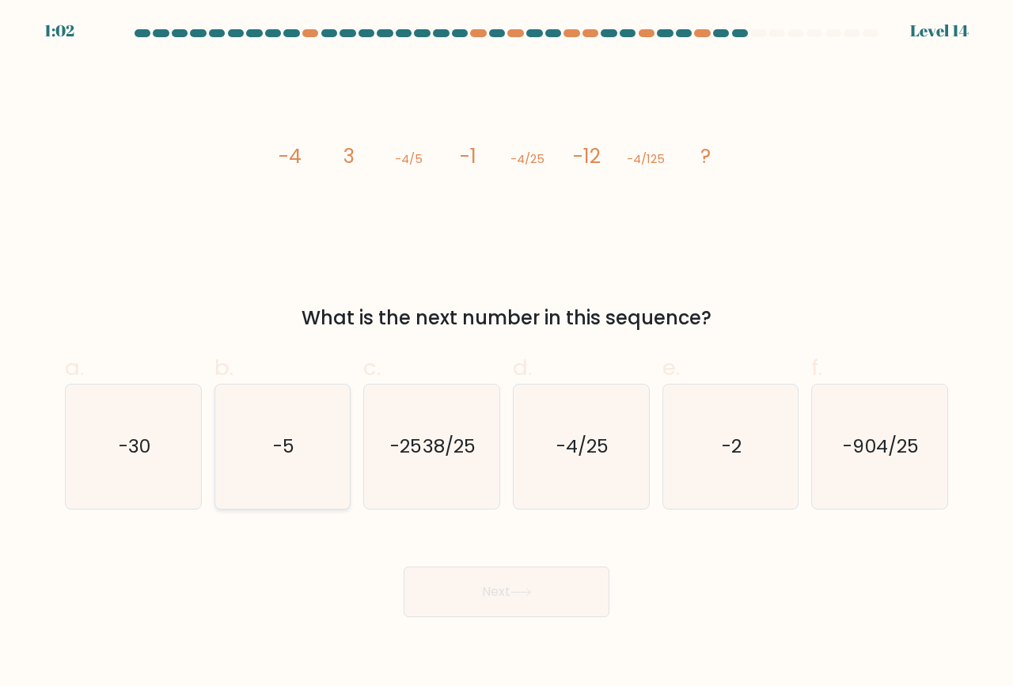
click at [303, 453] on icon "-5" at bounding box center [283, 447] width 124 height 124
click at [507, 354] on input "b. -5" at bounding box center [507, 348] width 1 height 10
radio input "true"
click at [490, 593] on button "Next" at bounding box center [507, 592] width 206 height 51
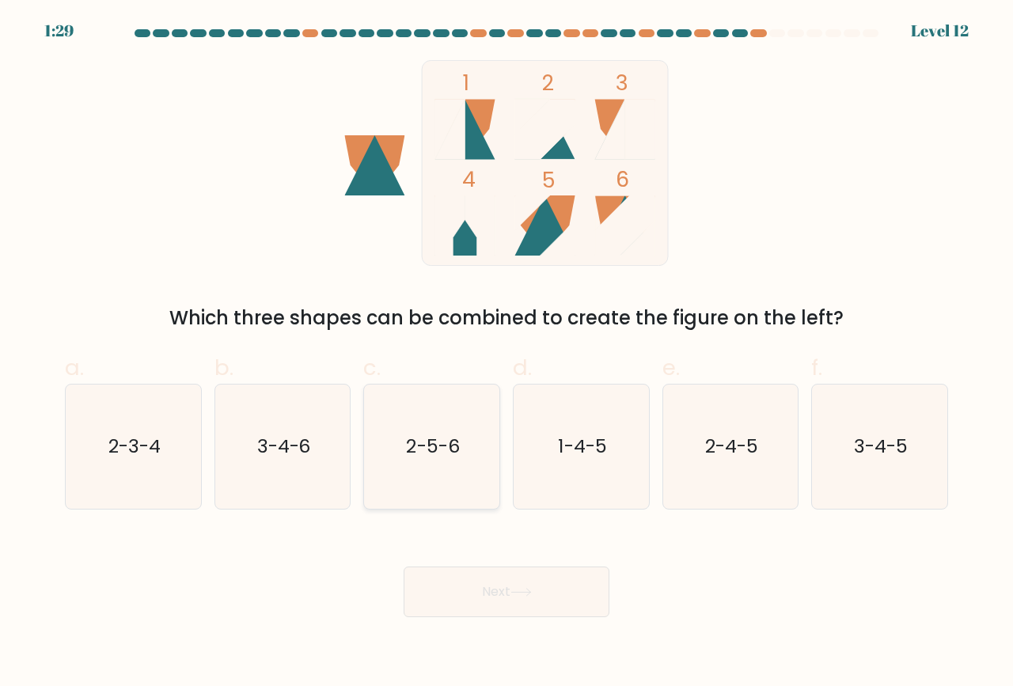
click at [424, 453] on text "2-5-6" at bounding box center [433, 447] width 53 height 26
click at [507, 354] on input "c. 2-5-6" at bounding box center [507, 348] width 1 height 10
radio input "true"
click at [484, 586] on button "Next" at bounding box center [507, 592] width 206 height 51
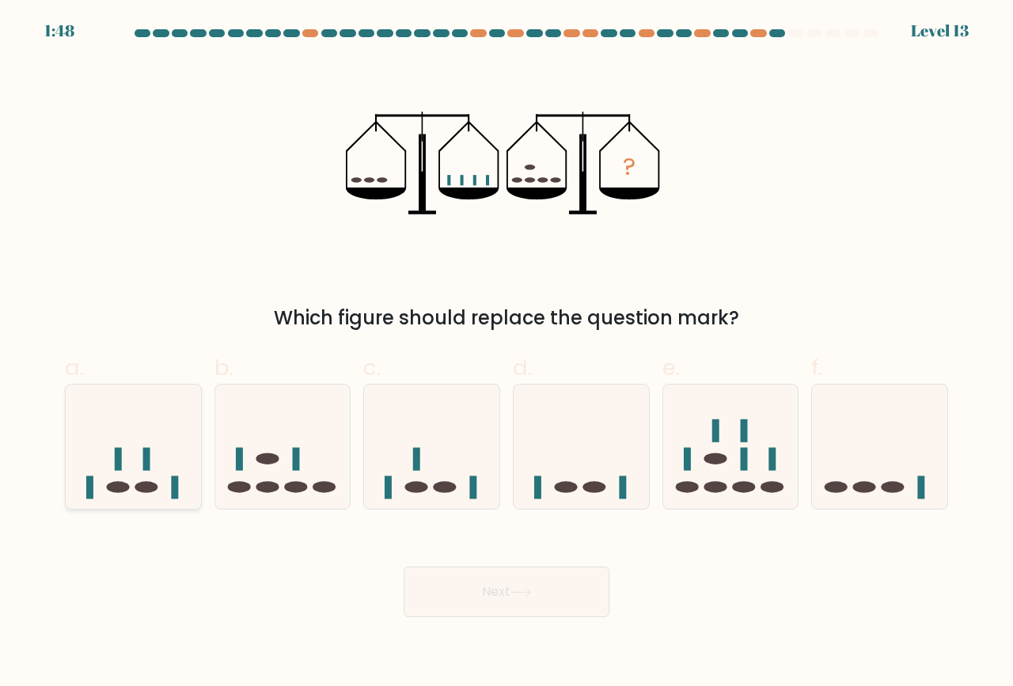
click at [139, 484] on ellipse at bounding box center [146, 488] width 23 height 12
click at [507, 354] on input "a." at bounding box center [507, 348] width 1 height 10
radio input "true"
click at [469, 597] on button "Next" at bounding box center [507, 592] width 206 height 51
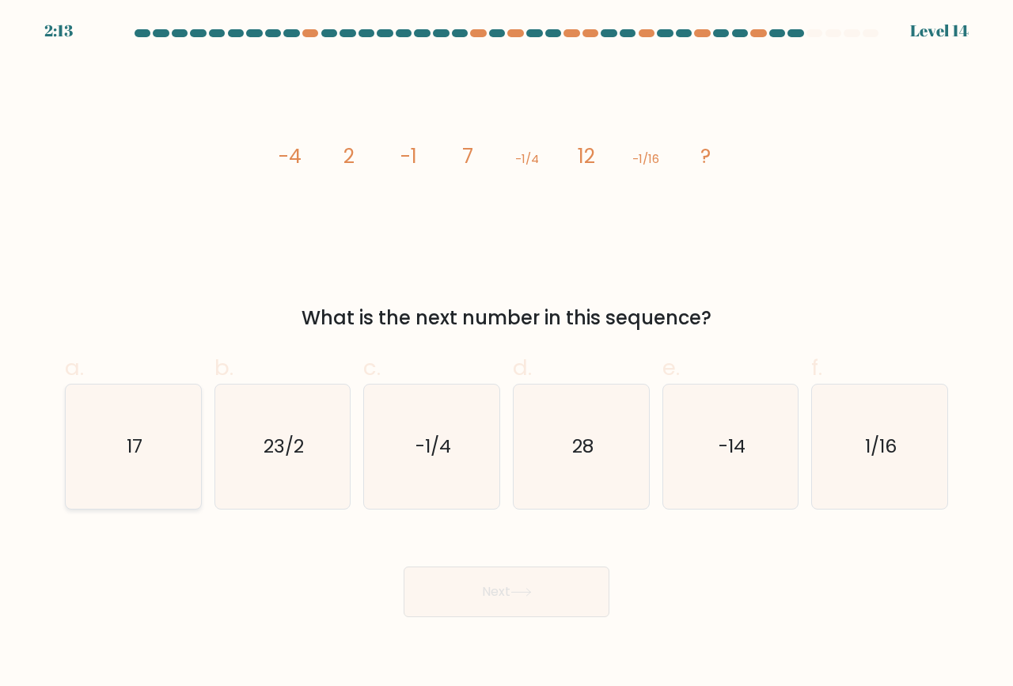
click at [175, 433] on icon "17" at bounding box center [133, 447] width 124 height 124
click at [507, 354] on input "a. 17" at bounding box center [507, 348] width 1 height 10
radio input "true"
click at [479, 587] on button "Next" at bounding box center [507, 592] width 206 height 51
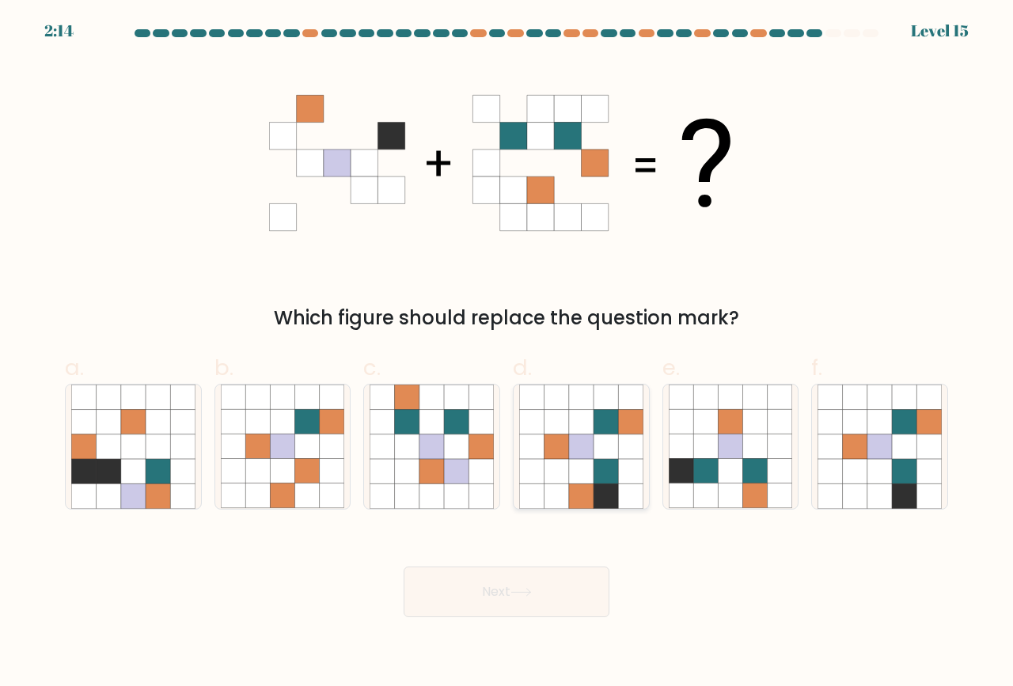
click at [587, 455] on icon at bounding box center [581, 447] width 25 height 25
click at [507, 354] on input "d." at bounding box center [507, 348] width 1 height 10
radio input "true"
click at [507, 601] on button "Next" at bounding box center [507, 592] width 206 height 51
click at [506, 594] on button "Next" at bounding box center [507, 592] width 206 height 51
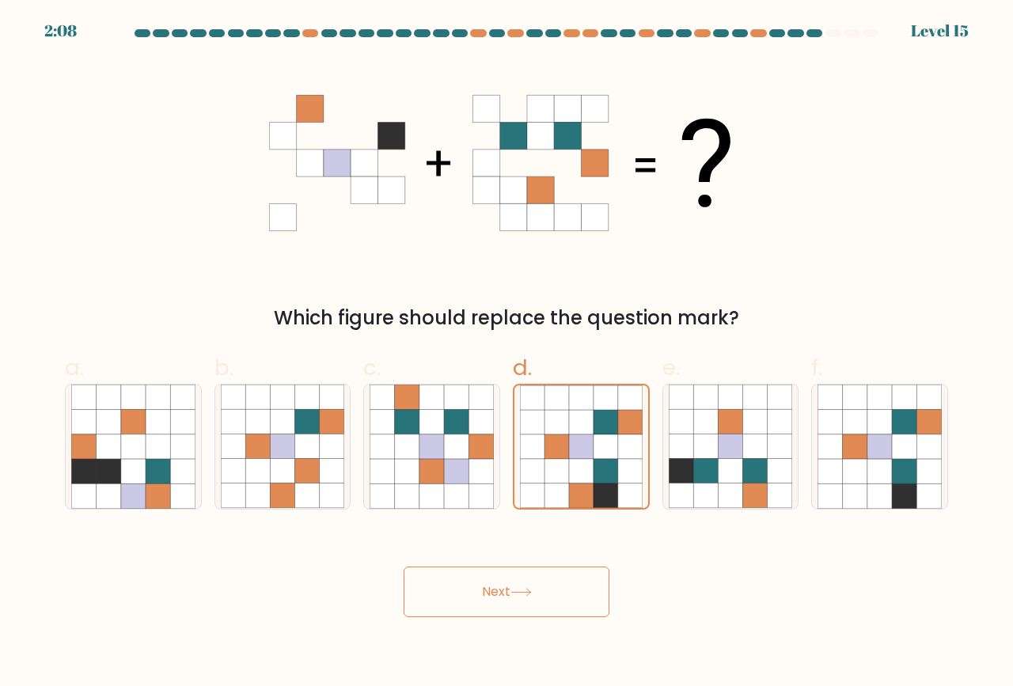
click at [537, 588] on button "Next" at bounding box center [507, 592] width 206 height 51
click at [559, 423] on icon at bounding box center [557, 423] width 25 height 25
click at [507, 354] on input "d." at bounding box center [507, 348] width 1 height 10
click at [510, 594] on button "Next" at bounding box center [507, 592] width 206 height 51
click at [727, 473] on icon at bounding box center [730, 471] width 25 height 25
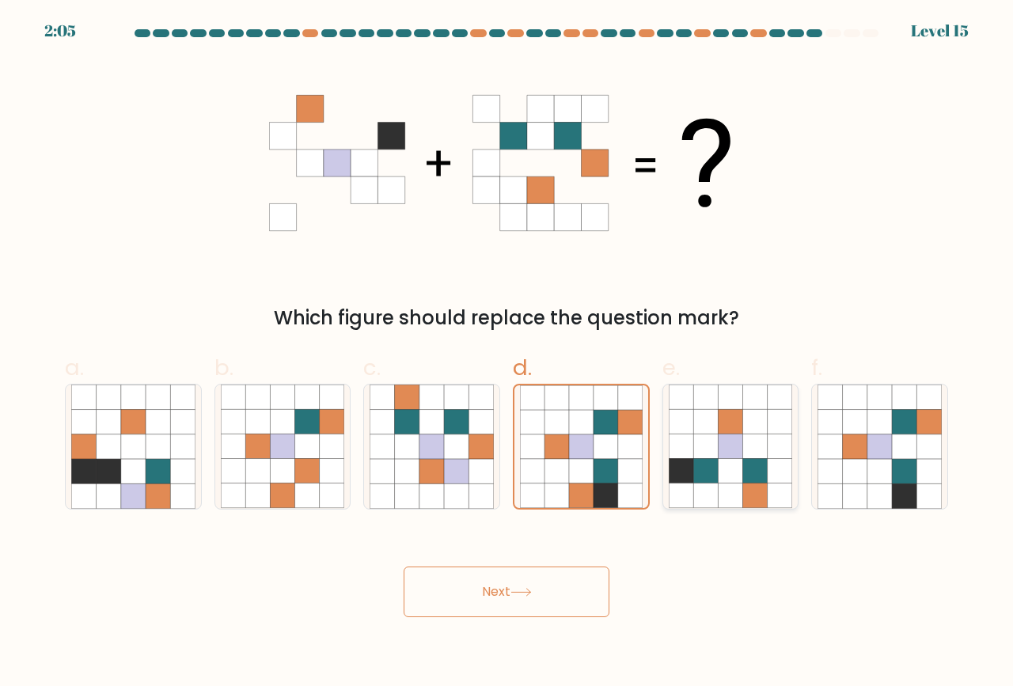
click at [507, 354] on input "e." at bounding box center [507, 348] width 1 height 10
radio input "true"
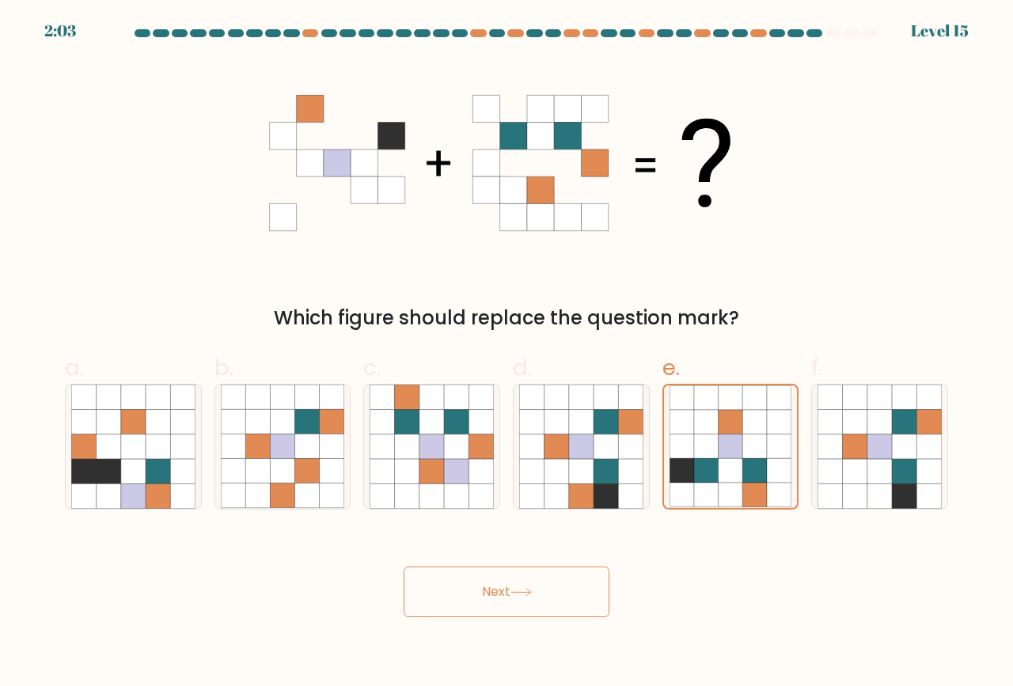
click at [533, 596] on button "Next" at bounding box center [507, 592] width 206 height 51
click at [569, 440] on icon at bounding box center [581, 447] width 25 height 25
click at [507, 354] on input "d." at bounding box center [507, 348] width 1 height 10
radio input "true"
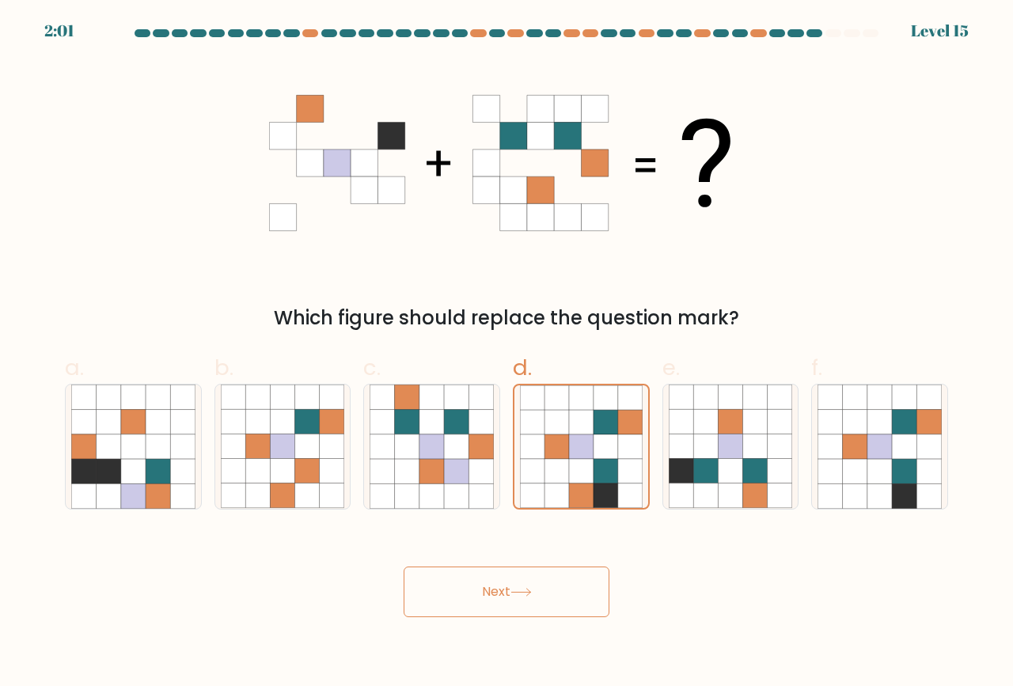
click at [493, 598] on button "Next" at bounding box center [507, 592] width 206 height 51
click at [431, 435] on icon at bounding box center [431, 447] width 25 height 25
click at [507, 354] on input "c." at bounding box center [507, 348] width 1 height 10
radio input "true"
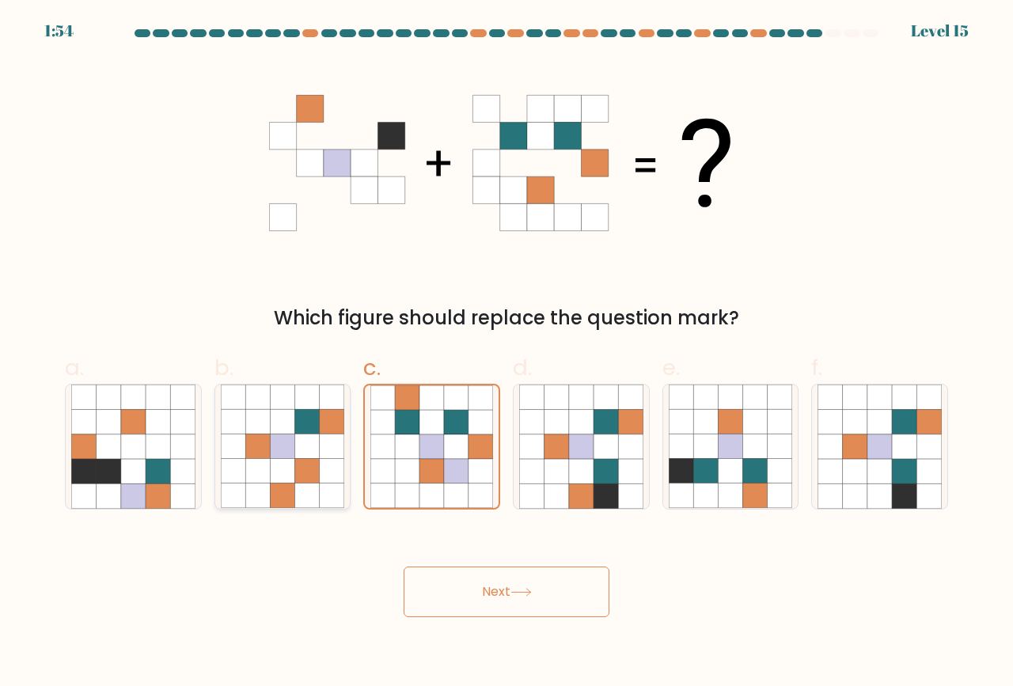
click at [256, 423] on icon at bounding box center [257, 422] width 25 height 25
click at [507, 354] on input "b." at bounding box center [507, 348] width 1 height 10
radio input "true"
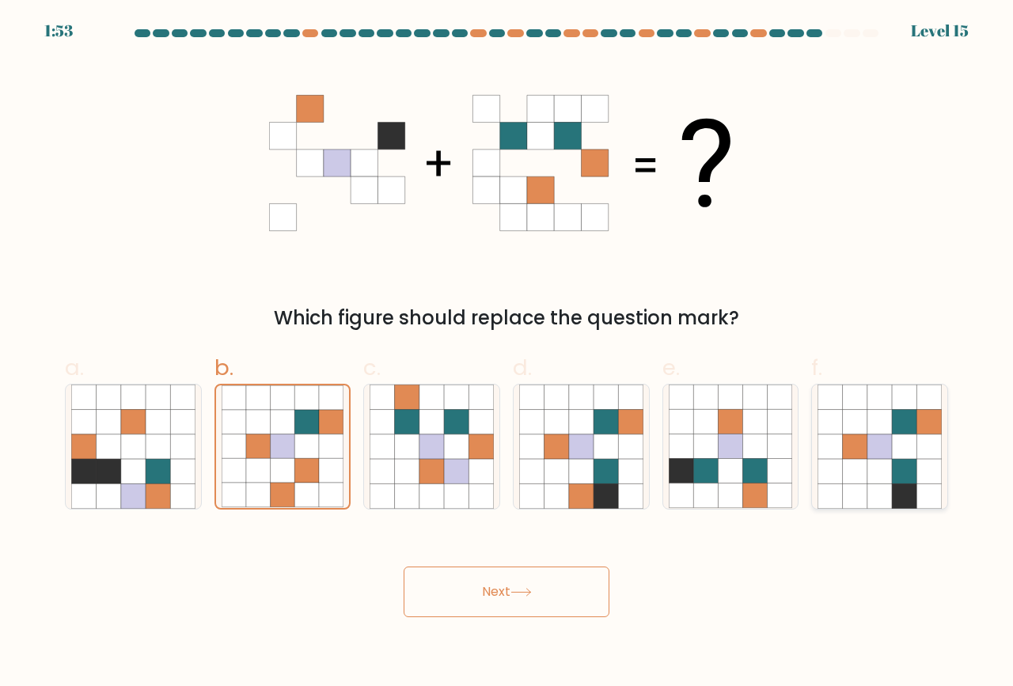
click at [866, 397] on icon at bounding box center [855, 397] width 25 height 25
click at [507, 354] on input "f." at bounding box center [507, 348] width 1 height 10
radio input "true"
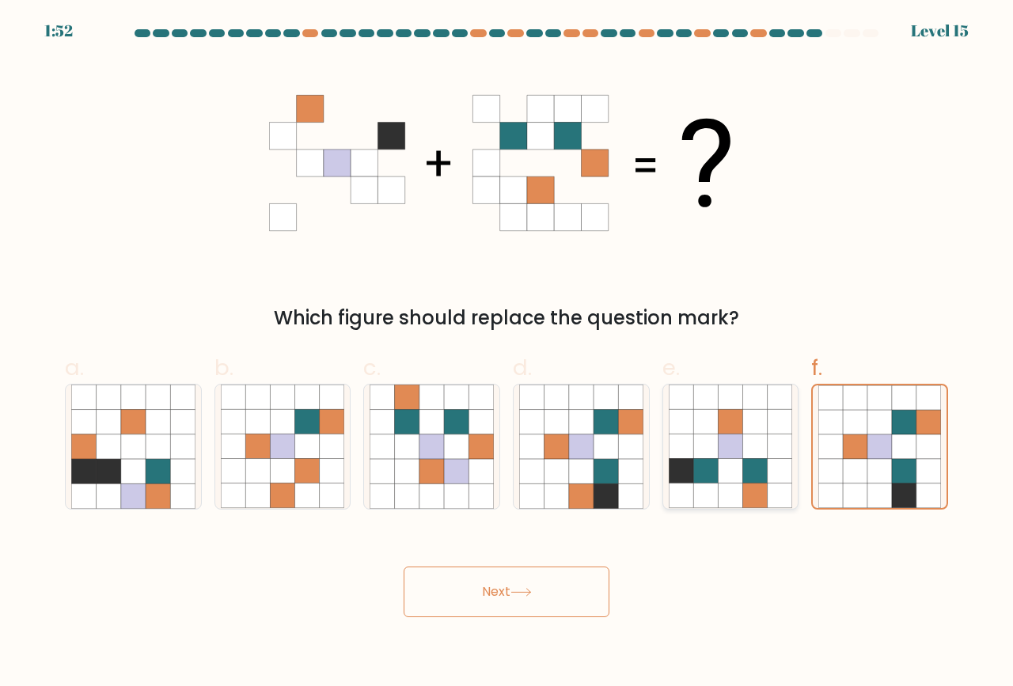
click at [711, 441] on icon at bounding box center [705, 447] width 25 height 25
click at [507, 354] on input "e." at bounding box center [507, 348] width 1 height 10
radio input "true"
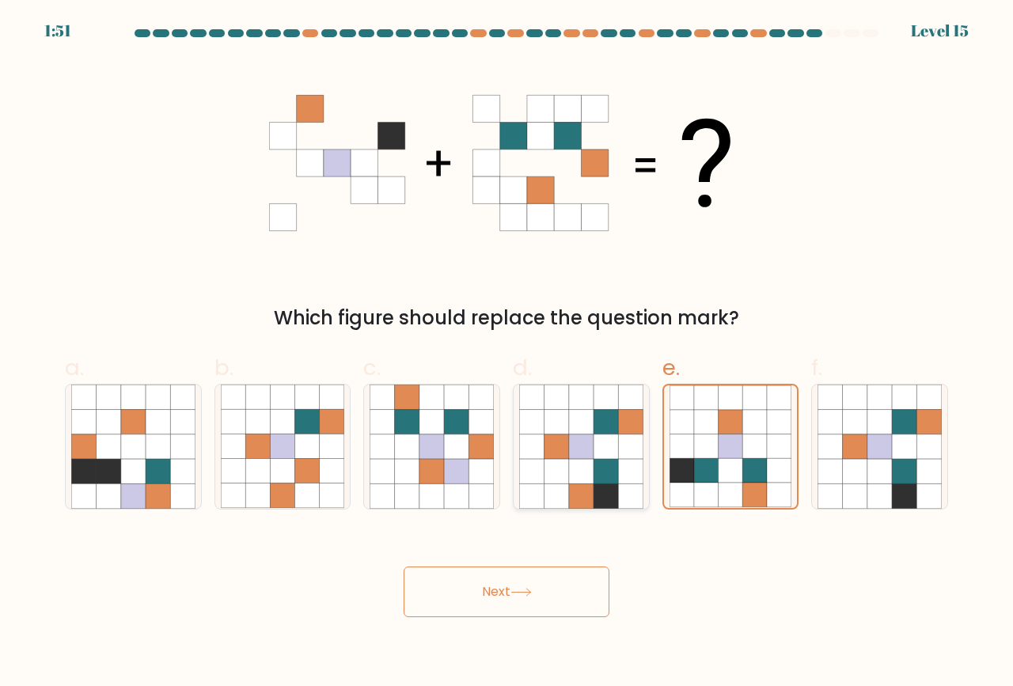
click at [586, 456] on icon at bounding box center [581, 447] width 25 height 25
click at [507, 354] on input "d." at bounding box center [507, 348] width 1 height 10
radio input "true"
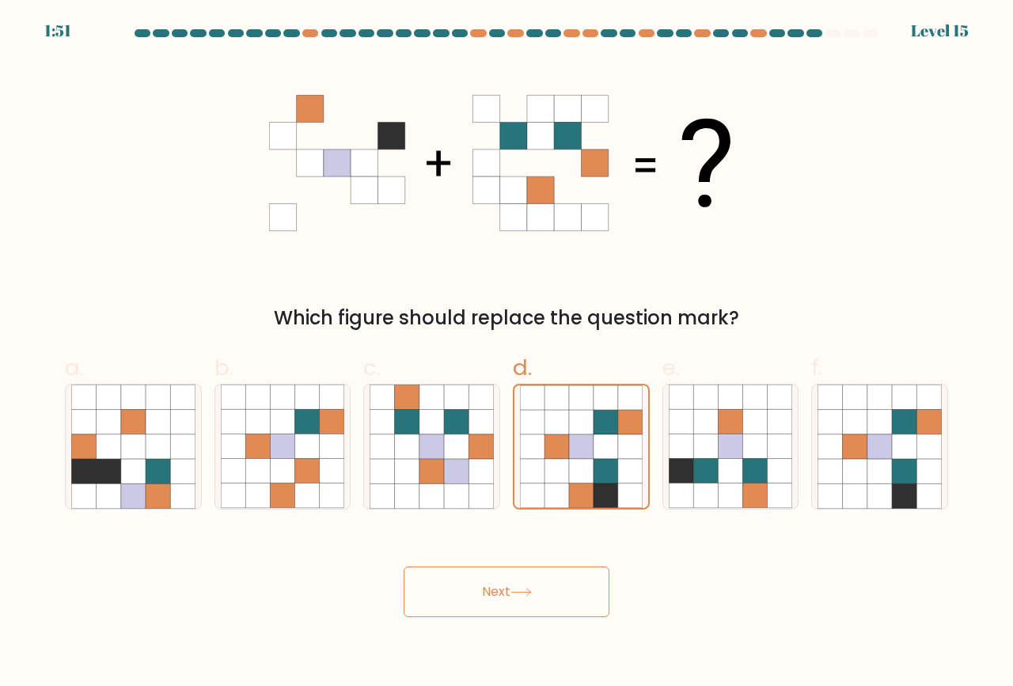
click at [514, 588] on icon at bounding box center [520, 592] width 21 height 9
click at [505, 608] on button "Next" at bounding box center [507, 592] width 206 height 51
click at [420, 575] on button "Next" at bounding box center [507, 592] width 206 height 51
click at [403, 571] on div "Next" at bounding box center [506, 573] width 902 height 89
click at [830, 30] on div at bounding box center [833, 33] width 16 height 8
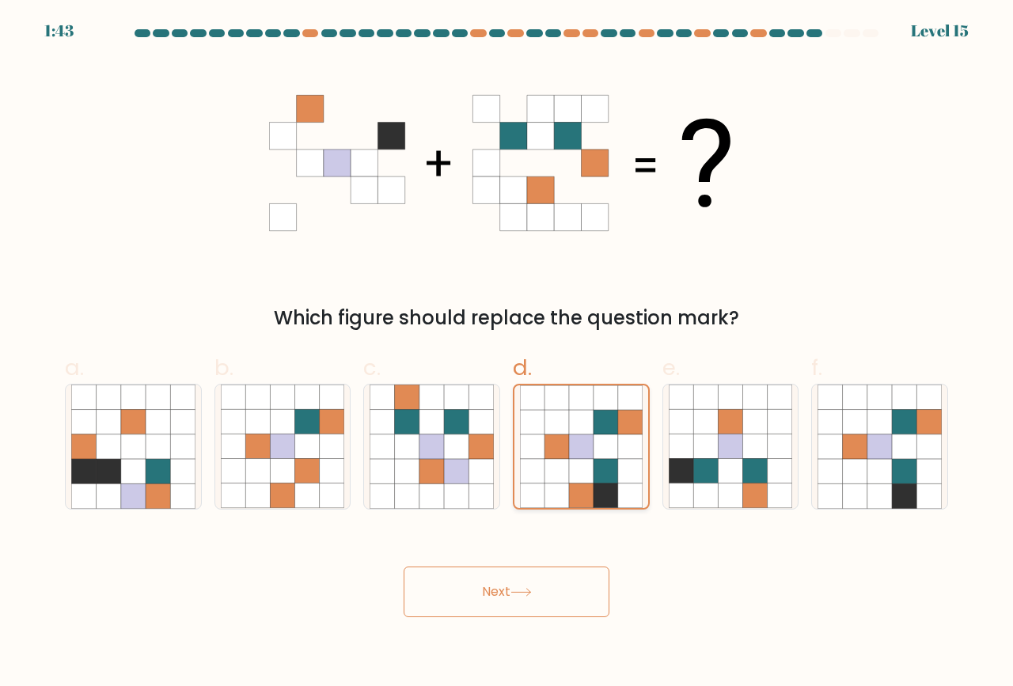
click at [608, 447] on icon at bounding box center [606, 447] width 25 height 25
click at [507, 354] on input "d." at bounding box center [507, 348] width 1 height 10
click at [706, 169] on icon at bounding box center [706, 163] width 48 height 89
click at [635, 320] on div "Which figure should replace the question mark?" at bounding box center [506, 318] width 864 height 28
click at [518, 602] on button "Next" at bounding box center [507, 592] width 206 height 51
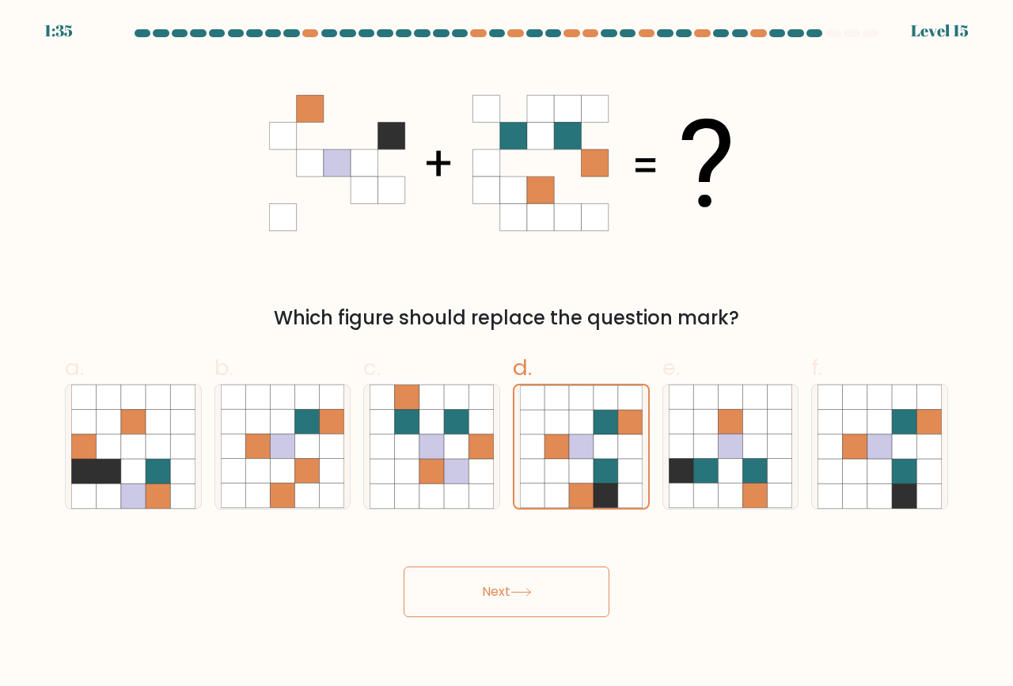
click at [487, 586] on button "Next" at bounding box center [507, 592] width 206 height 51
click at [404, 567] on button "Next" at bounding box center [507, 592] width 206 height 51
click at [583, 448] on icon at bounding box center [581, 447] width 25 height 25
click at [507, 354] on input "d." at bounding box center [507, 348] width 1 height 10
click at [523, 590] on icon at bounding box center [520, 592] width 21 height 9
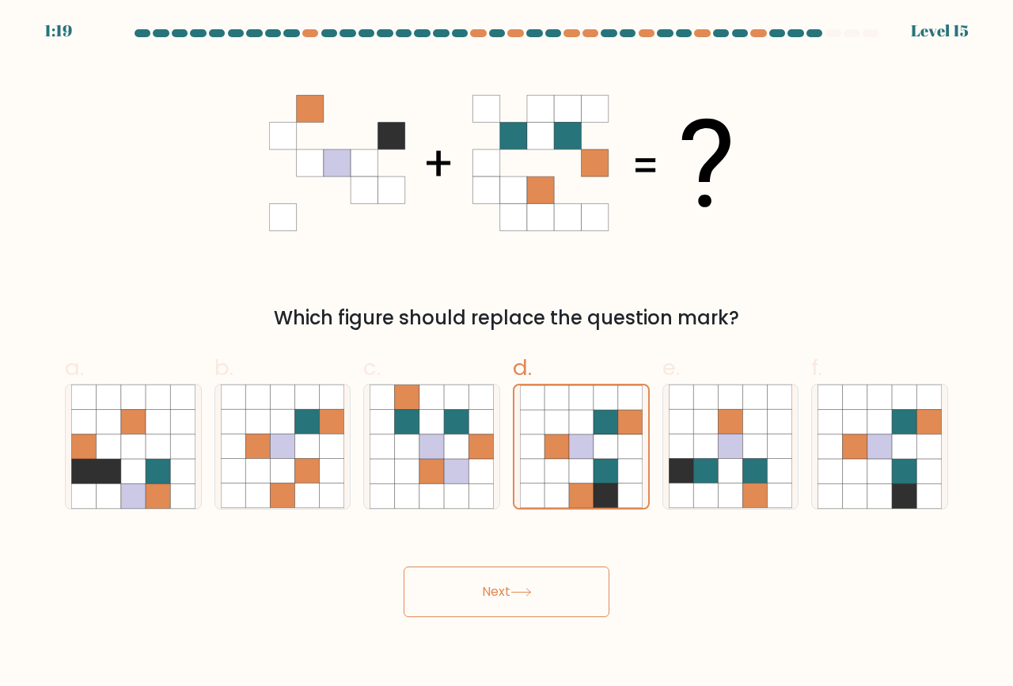
click at [495, 593] on button "Next" at bounding box center [507, 592] width 206 height 51
click at [441, 586] on button "Next" at bounding box center [507, 592] width 206 height 51
click at [309, 479] on icon at bounding box center [307, 471] width 25 height 25
click at [507, 354] on input "b." at bounding box center [507, 348] width 1 height 10
radio input "true"
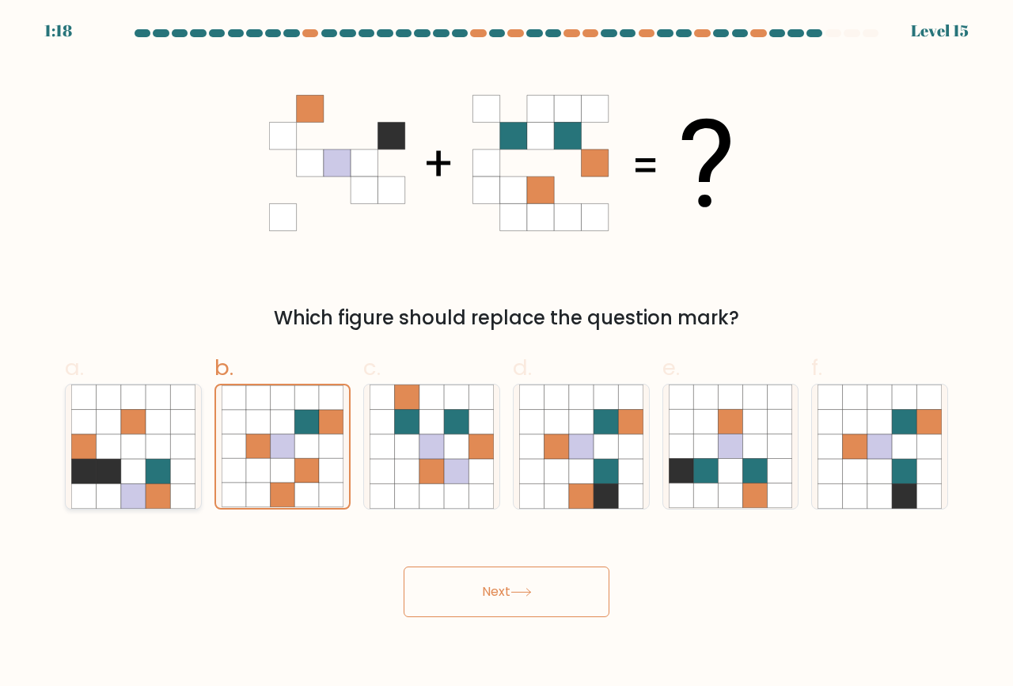
click at [155, 476] on icon at bounding box center [158, 471] width 25 height 25
click at [507, 354] on input "a." at bounding box center [507, 348] width 1 height 10
radio input "true"
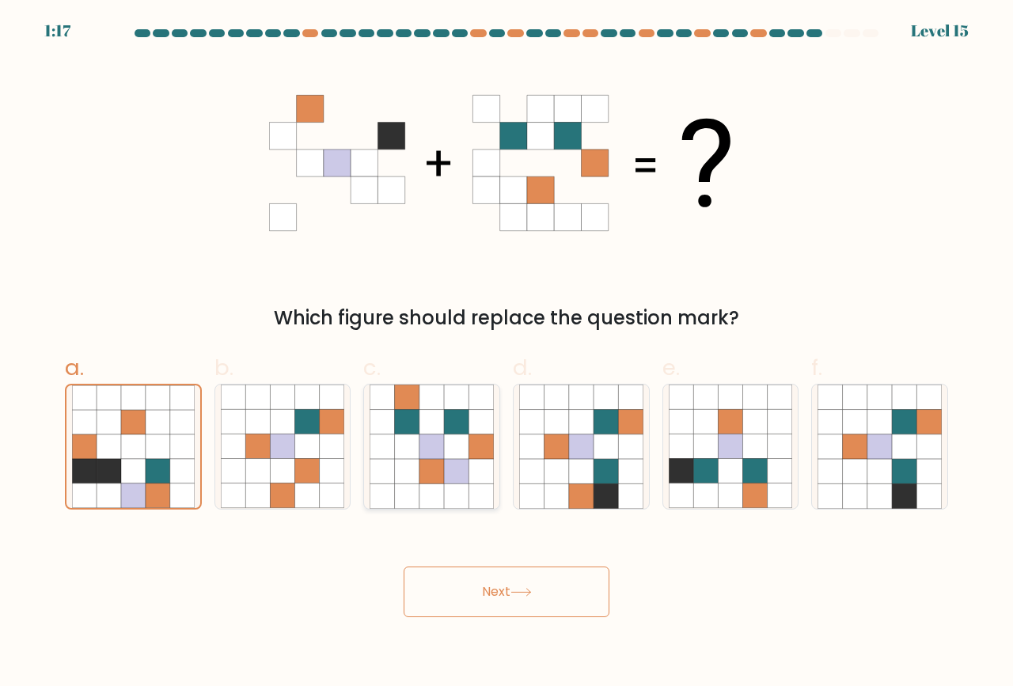
click at [442, 441] on icon at bounding box center [431, 447] width 25 height 25
click at [507, 354] on input "c." at bounding box center [507, 348] width 1 height 10
radio input "true"
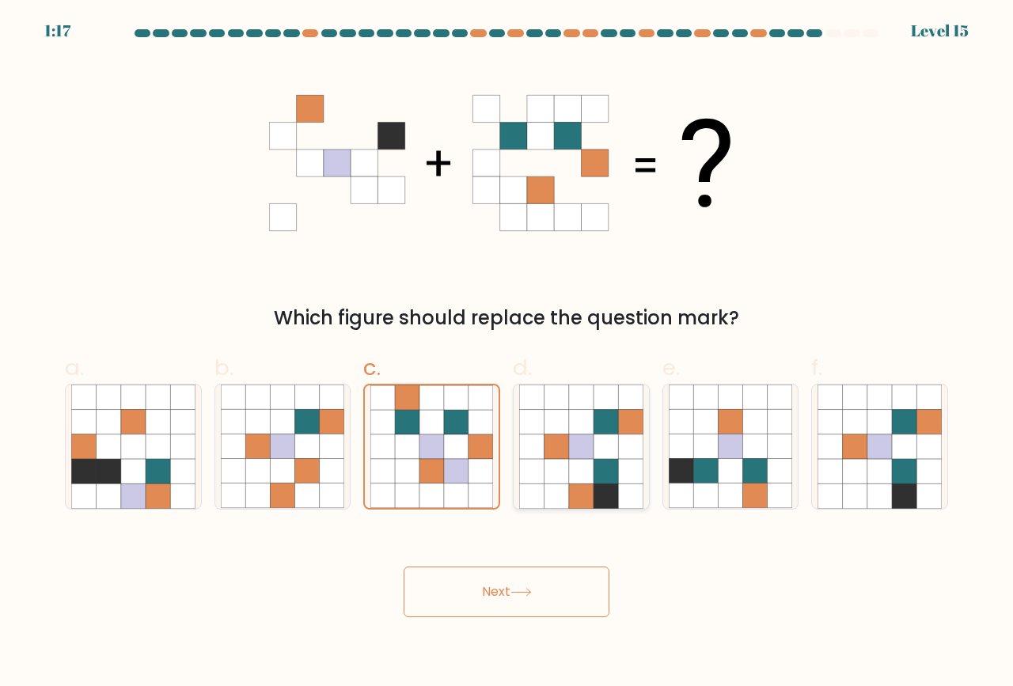
click at [556, 424] on icon at bounding box center [556, 422] width 25 height 25
click at [507, 354] on input "d." at bounding box center [507, 348] width 1 height 10
radio input "true"
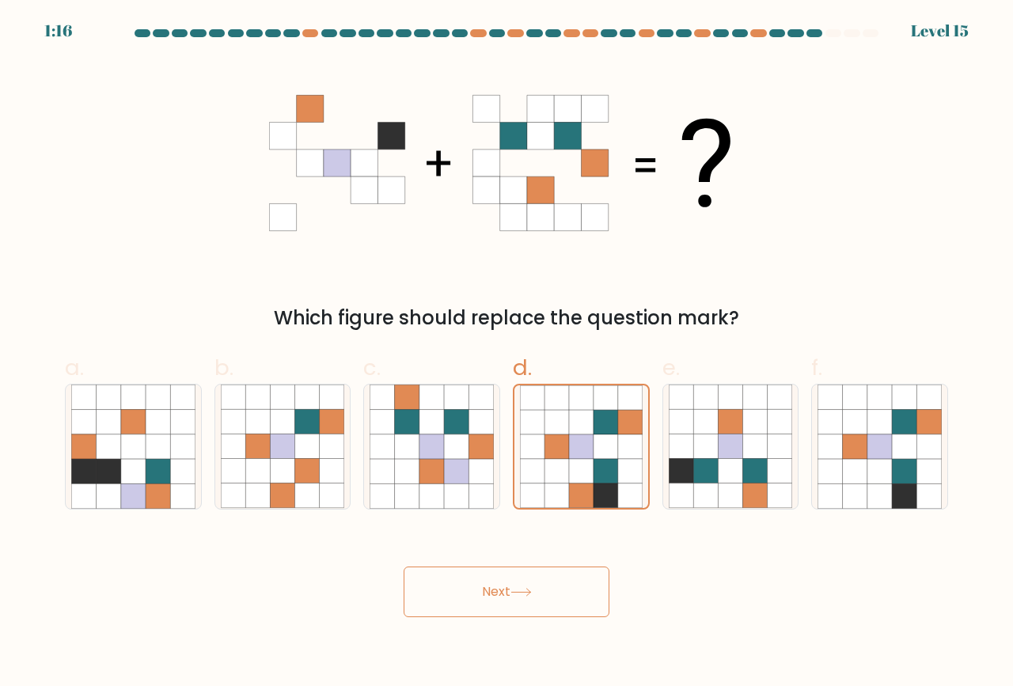
click at [525, 142] on icon at bounding box center [513, 136] width 27 height 27
click at [350, 90] on icon at bounding box center [506, 163] width 475 height 206
click at [54, 28] on div "1:15" at bounding box center [57, 31] width 27 height 24
click at [516, 277] on div "Which figure should replace the question mark?" at bounding box center [506, 196] width 902 height 272
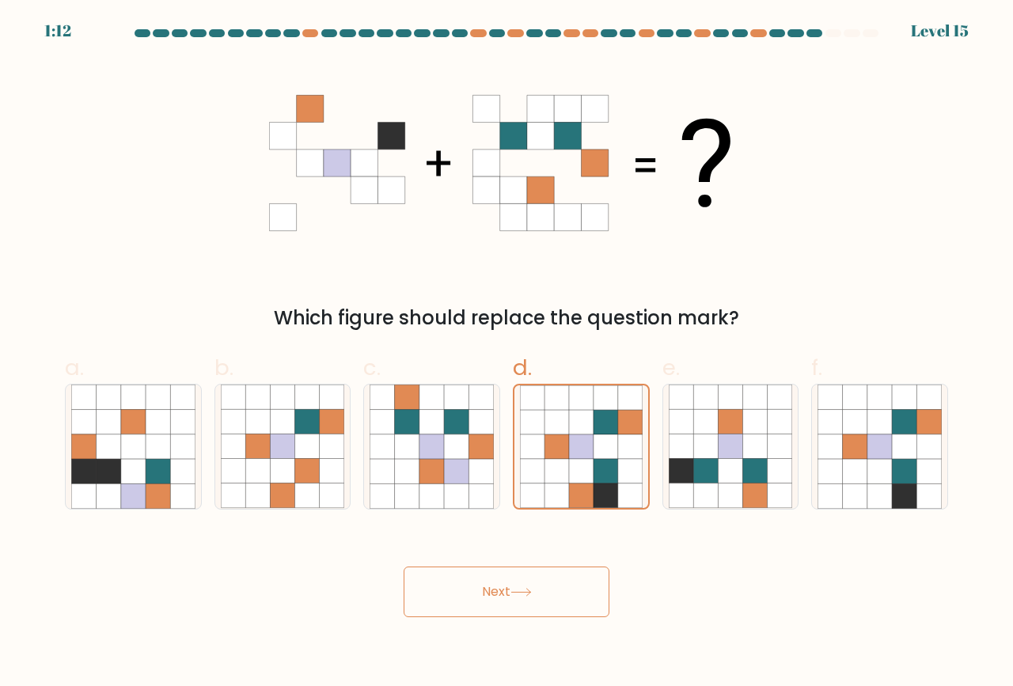
click at [536, 583] on button "Next" at bounding box center [507, 592] width 206 height 51
click at [506, 598] on button "Next" at bounding box center [507, 592] width 206 height 51
drag, startPoint x: 439, startPoint y: 591, endPoint x: 545, endPoint y: 514, distance: 130.8
click at [439, 590] on button "Next" at bounding box center [507, 592] width 206 height 51
drag, startPoint x: 580, startPoint y: 448, endPoint x: 588, endPoint y: 491, distance: 43.5
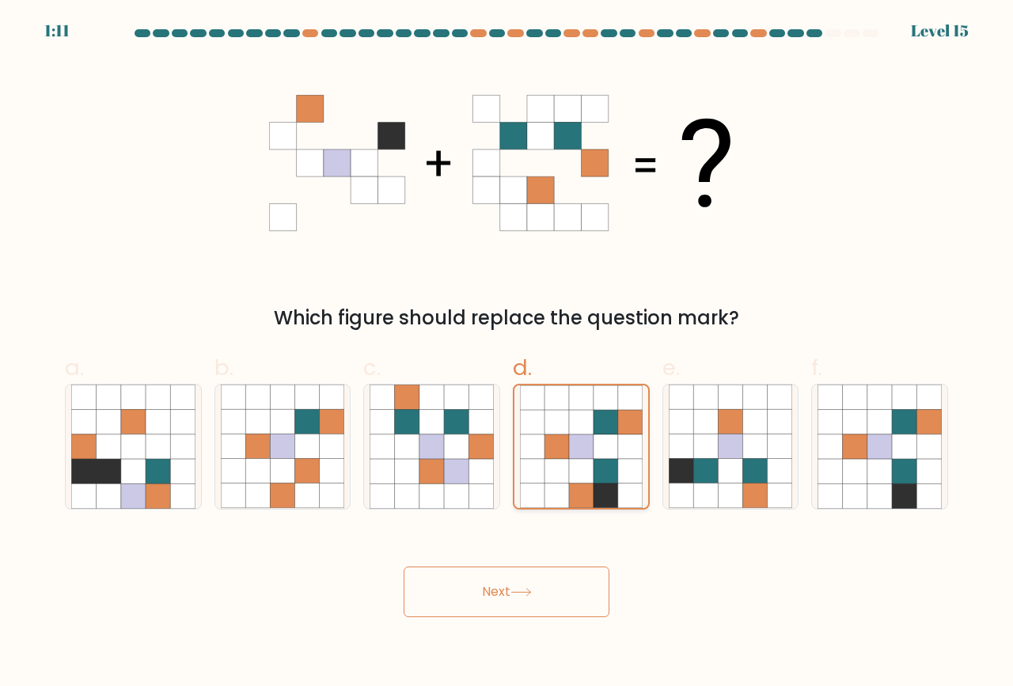
click at [579, 448] on icon at bounding box center [581, 447] width 25 height 25
click at [507, 354] on input "d." at bounding box center [507, 348] width 1 height 10
click at [570, 454] on icon at bounding box center [581, 447] width 25 height 25
click at [507, 354] on input "d." at bounding box center [507, 348] width 1 height 10
click at [570, 454] on icon at bounding box center [581, 447] width 25 height 25
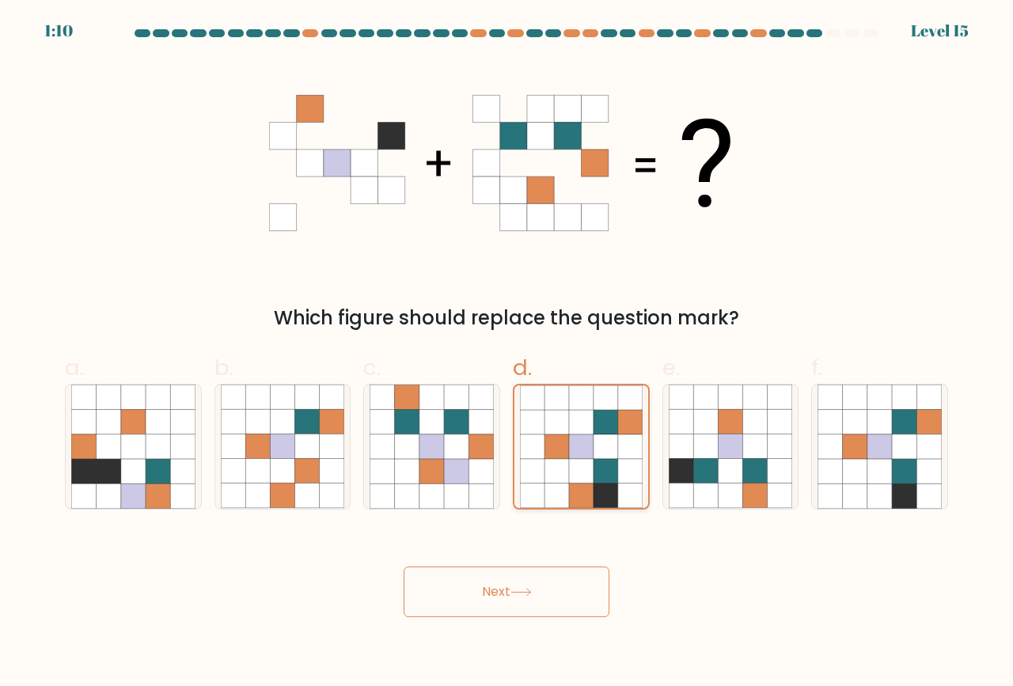
click at [507, 354] on input "d." at bounding box center [507, 348] width 1 height 10
click at [541, 588] on button "Next" at bounding box center [507, 592] width 206 height 51
drag, startPoint x: 814, startPoint y: 306, endPoint x: 799, endPoint y: 375, distance: 71.4
click at [814, 306] on div "Which figure should replace the question mark?" at bounding box center [506, 318] width 864 height 28
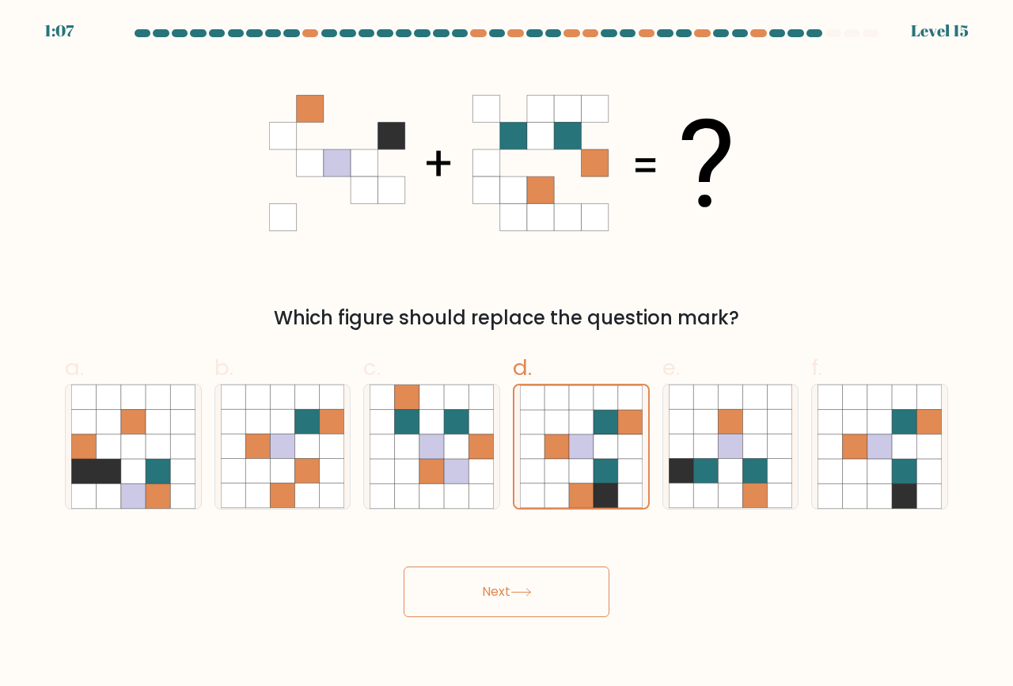
click at [731, 312] on div "Which figure should replace the question mark?" at bounding box center [506, 318] width 864 height 28
click at [719, 426] on icon at bounding box center [730, 422] width 25 height 25
click at [507, 354] on input "e." at bounding box center [507, 348] width 1 height 10
radio input "true"
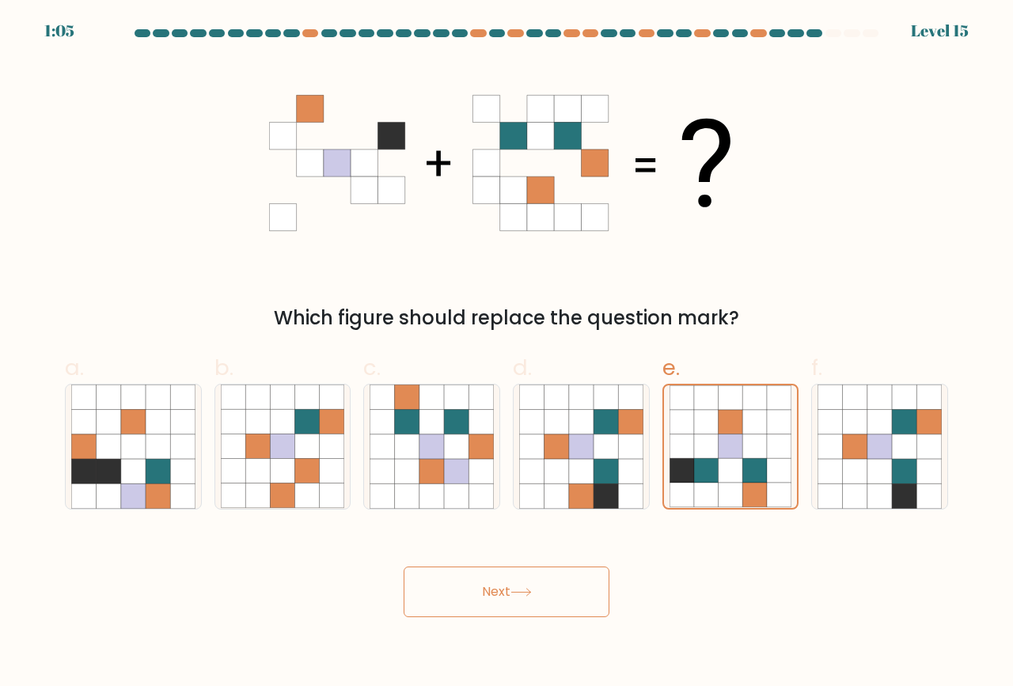
click at [528, 593] on icon at bounding box center [520, 592] width 21 height 9
click at [586, 452] on icon at bounding box center [581, 447] width 25 height 25
click at [507, 354] on input "d." at bounding box center [507, 348] width 1 height 10
radio input "true"
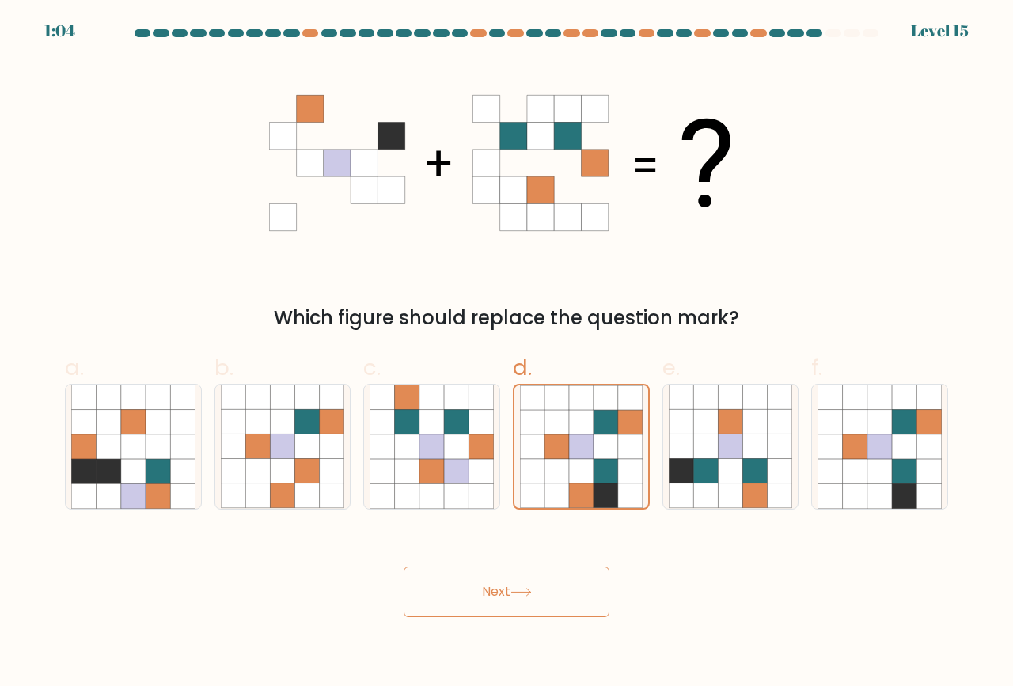
click at [527, 598] on button "Next" at bounding box center [507, 592] width 206 height 51
click at [495, 593] on button "Next" at bounding box center [507, 592] width 206 height 51
click at [514, 591] on button "Next" at bounding box center [507, 592] width 206 height 51
click at [513, 588] on button "Next" at bounding box center [507, 592] width 206 height 51
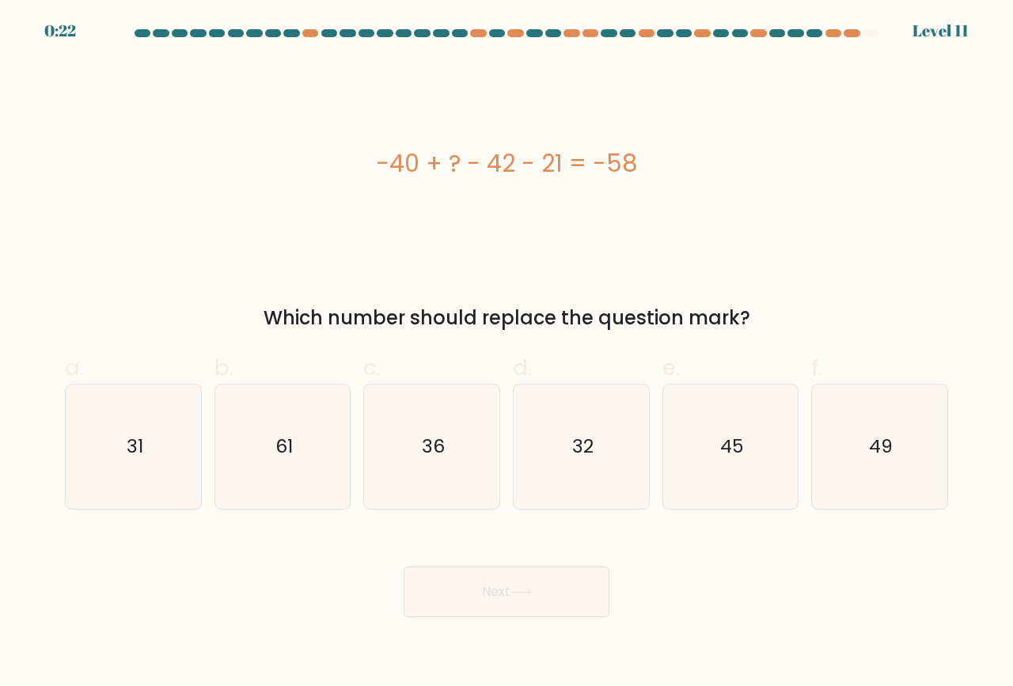
drag, startPoint x: 768, startPoint y: 450, endPoint x: 628, endPoint y: 533, distance: 162.2
click at [764, 452] on icon "45" at bounding box center [731, 447] width 124 height 124
click at [507, 354] on input "e. 45" at bounding box center [507, 348] width 1 height 10
radio input "true"
click at [539, 583] on button "Next" at bounding box center [507, 592] width 206 height 51
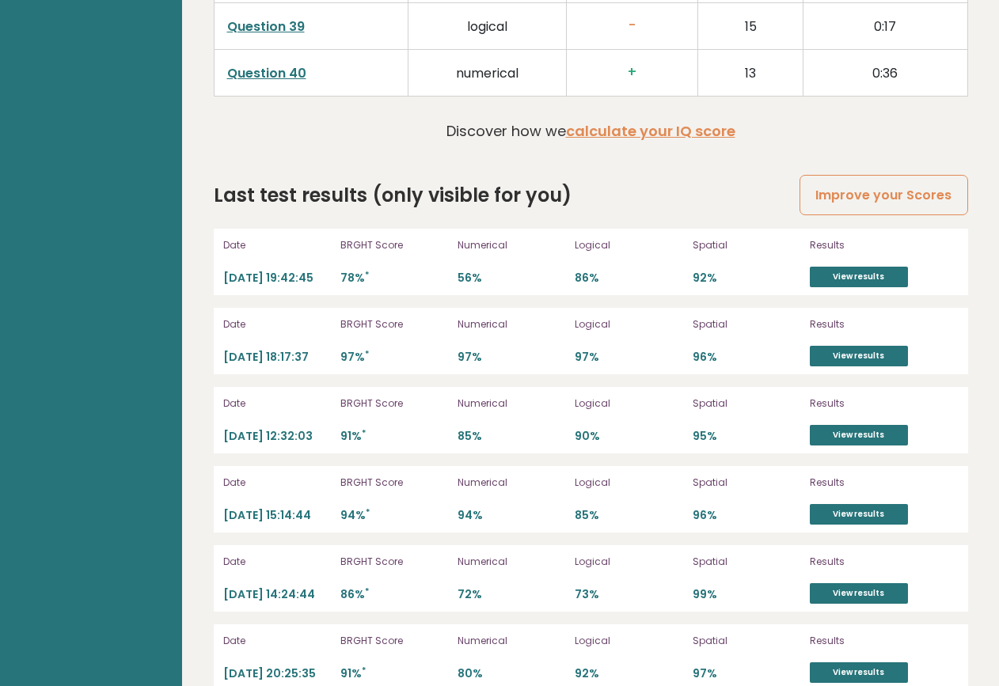
scroll to position [4327, 0]
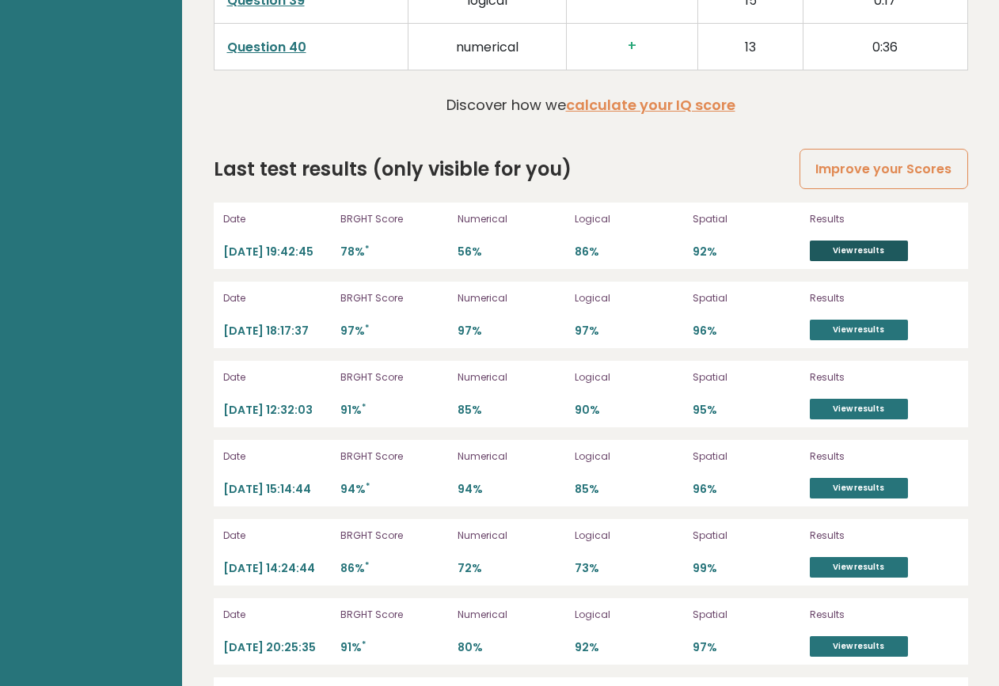
click at [858, 249] on link "View results" at bounding box center [859, 251] width 98 height 21
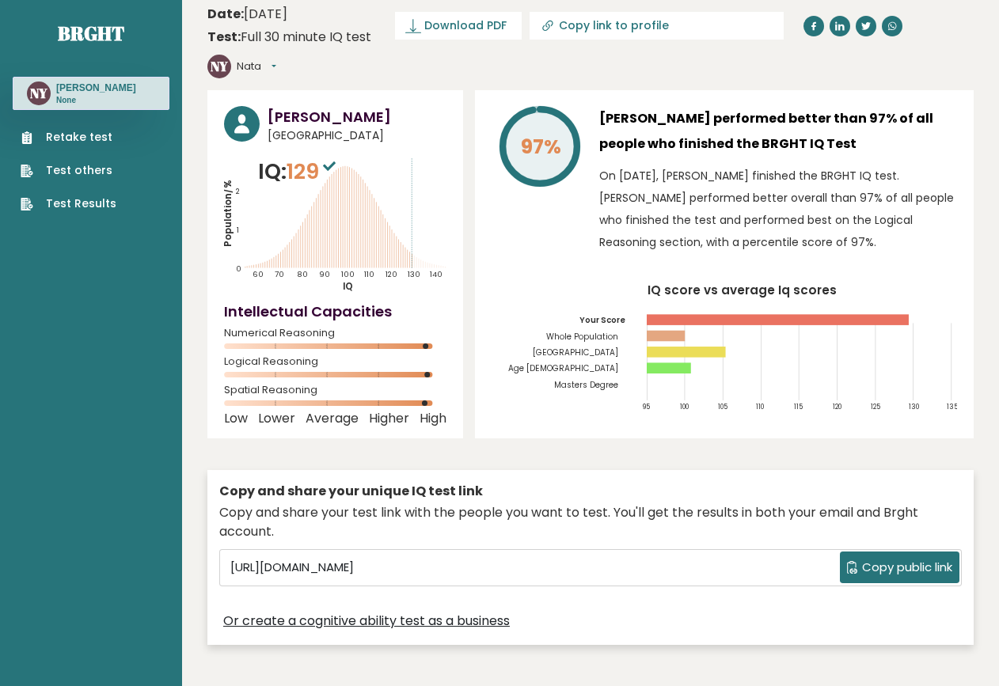
scroll to position [2, 0]
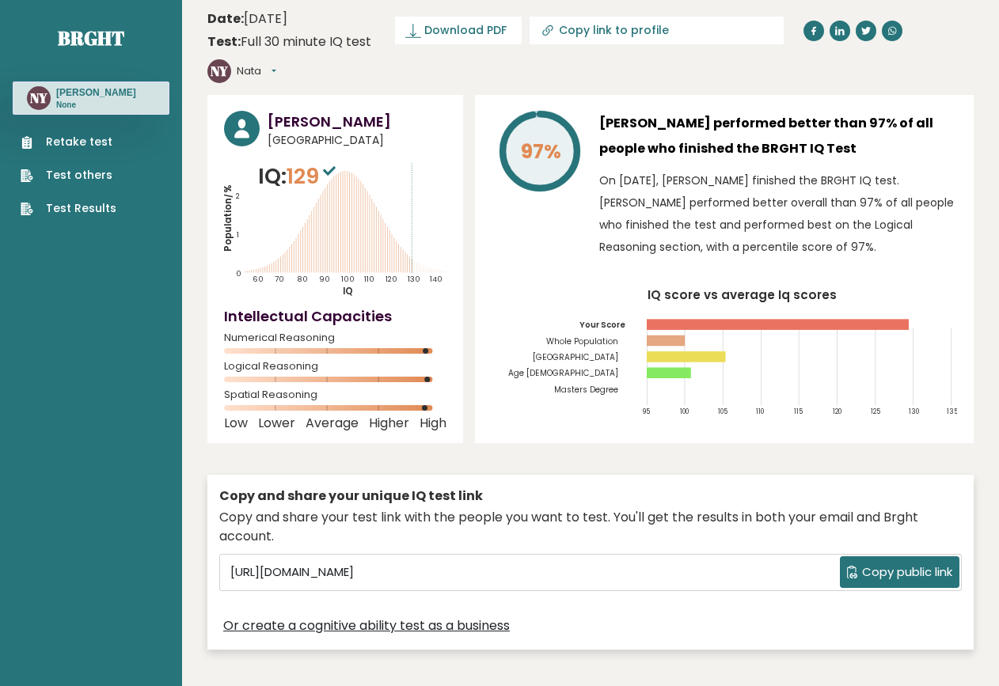
click at [76, 142] on link "Retake test" at bounding box center [69, 142] width 96 height 17
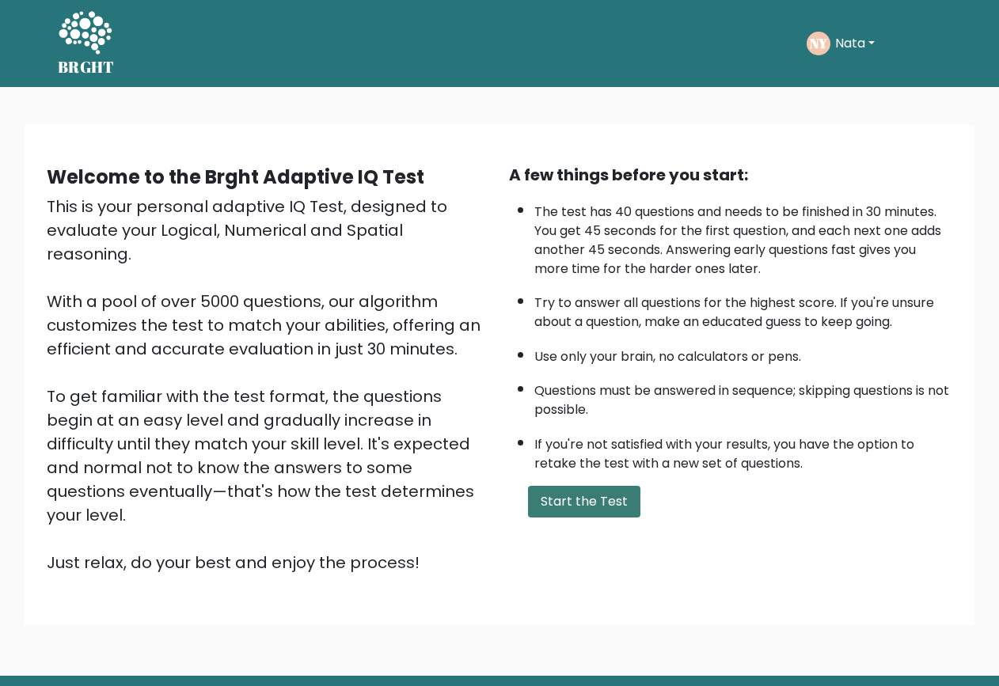
click at [581, 486] on button "Start the Test" at bounding box center [584, 502] width 112 height 32
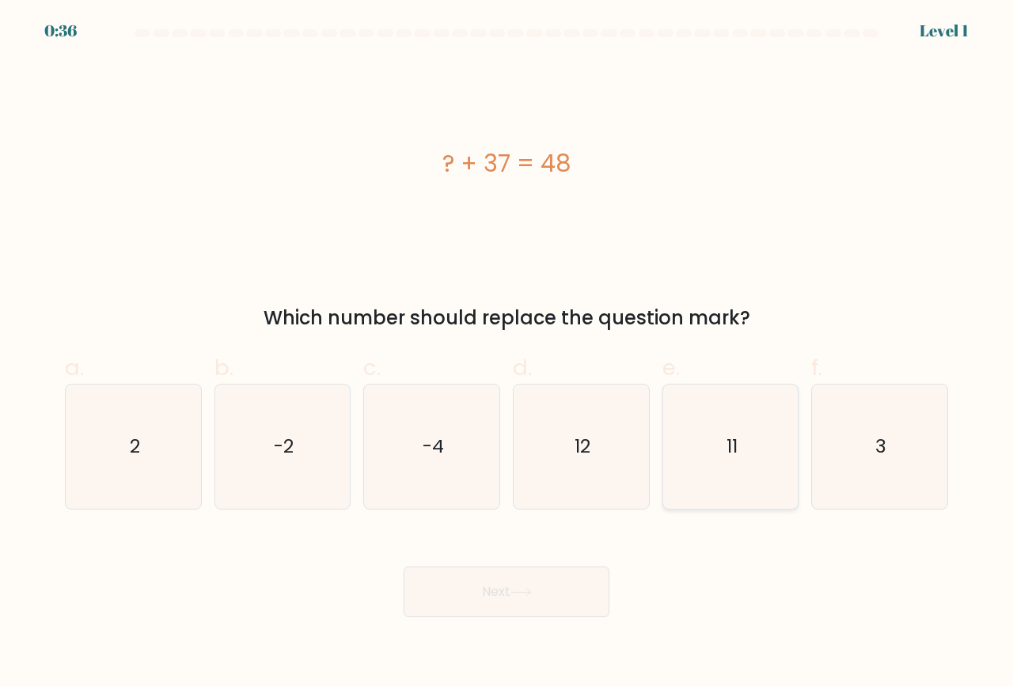
click at [742, 421] on icon "11" at bounding box center [731, 447] width 124 height 124
click at [507, 354] on input "e. 11" at bounding box center [507, 348] width 1 height 10
radio input "true"
click at [522, 590] on icon at bounding box center [520, 592] width 21 height 9
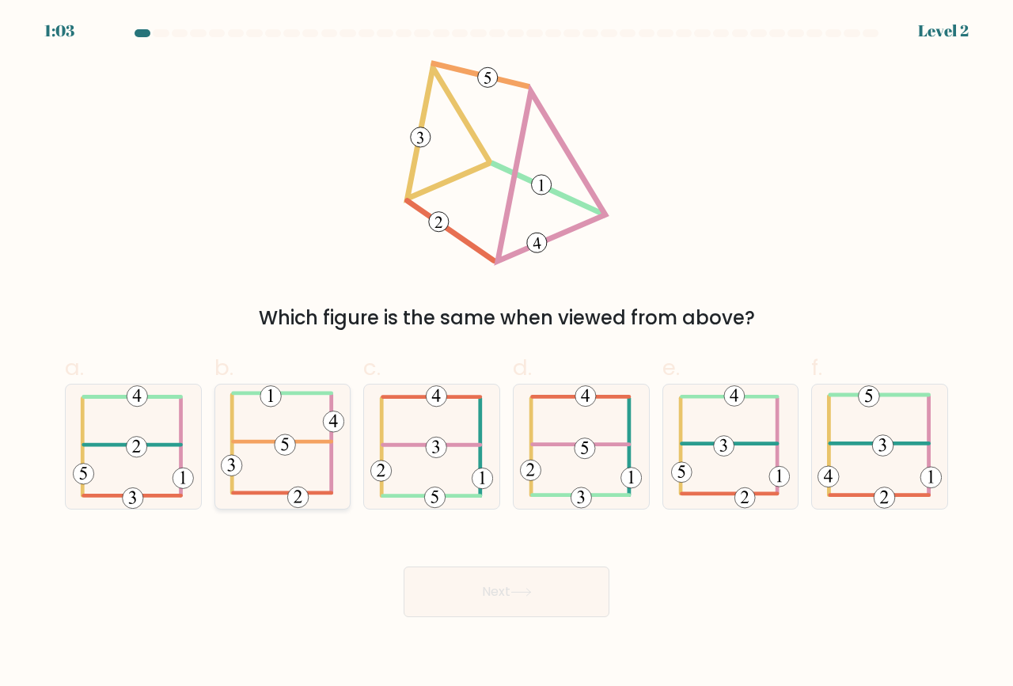
click at [331, 419] on 713 at bounding box center [333, 422] width 21 height 21
click at [507, 354] on input "b." at bounding box center [507, 348] width 1 height 10
radio input "true"
click at [446, 598] on button "Next" at bounding box center [507, 592] width 206 height 51
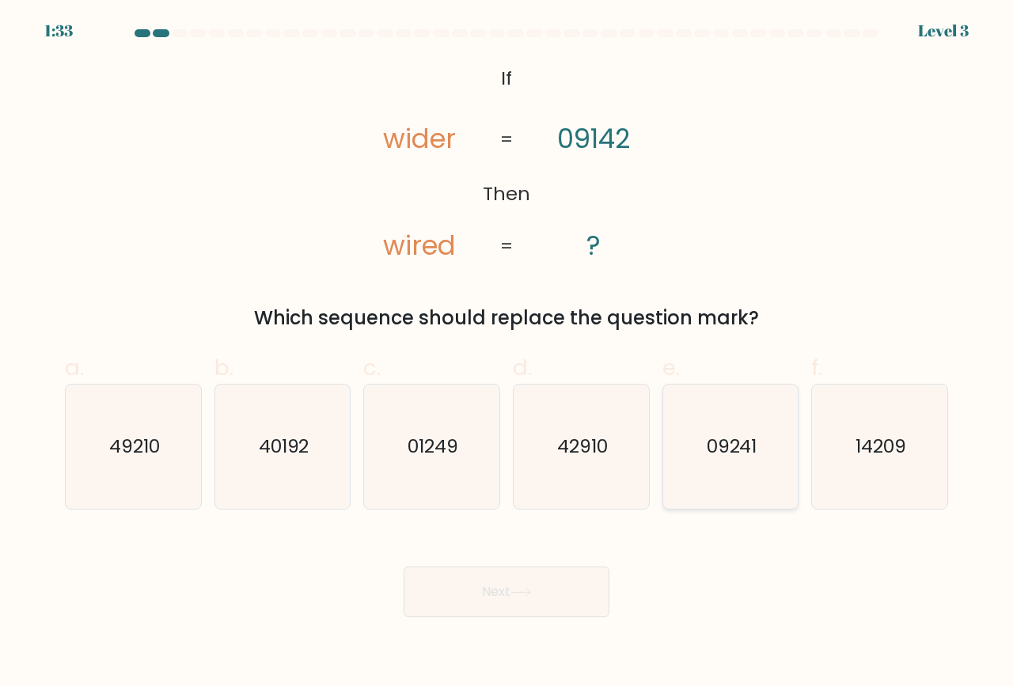
click at [737, 450] on text "09241" at bounding box center [732, 447] width 51 height 26
click at [507, 354] on input "e. 09241" at bounding box center [507, 348] width 1 height 10
radio input "true"
click at [510, 602] on button "Next" at bounding box center [507, 592] width 206 height 51
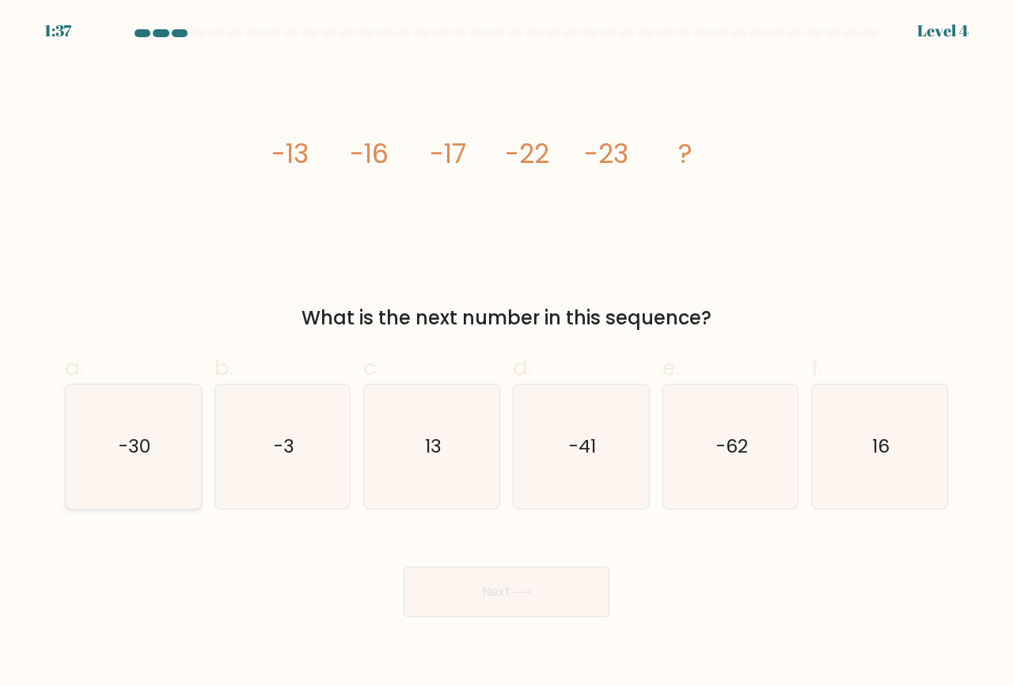
drag, startPoint x: 157, startPoint y: 461, endPoint x: 184, endPoint y: 480, distance: 34.0
click at [156, 459] on icon "-30" at bounding box center [133, 447] width 124 height 124
click at [507, 354] on input "a. -30" at bounding box center [507, 348] width 1 height 10
radio input "true"
click at [459, 586] on button "Next" at bounding box center [507, 592] width 206 height 51
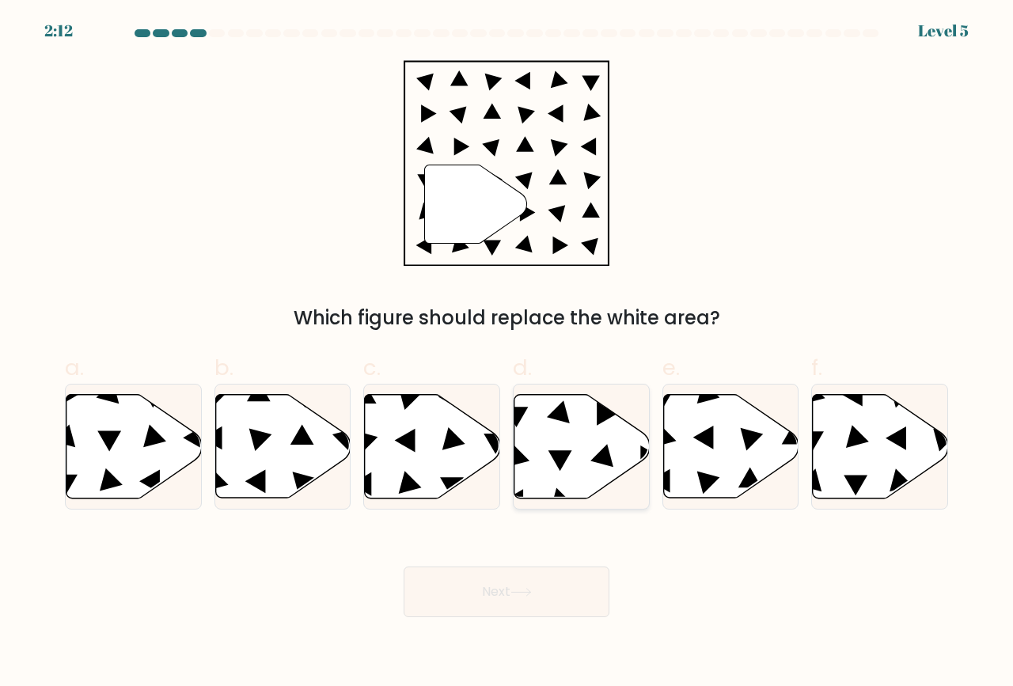
click at [526, 453] on icon at bounding box center [581, 447] width 135 height 104
click at [507, 354] on input "d." at bounding box center [507, 348] width 1 height 10
radio input "true"
click at [467, 600] on button "Next" at bounding box center [507, 592] width 206 height 51
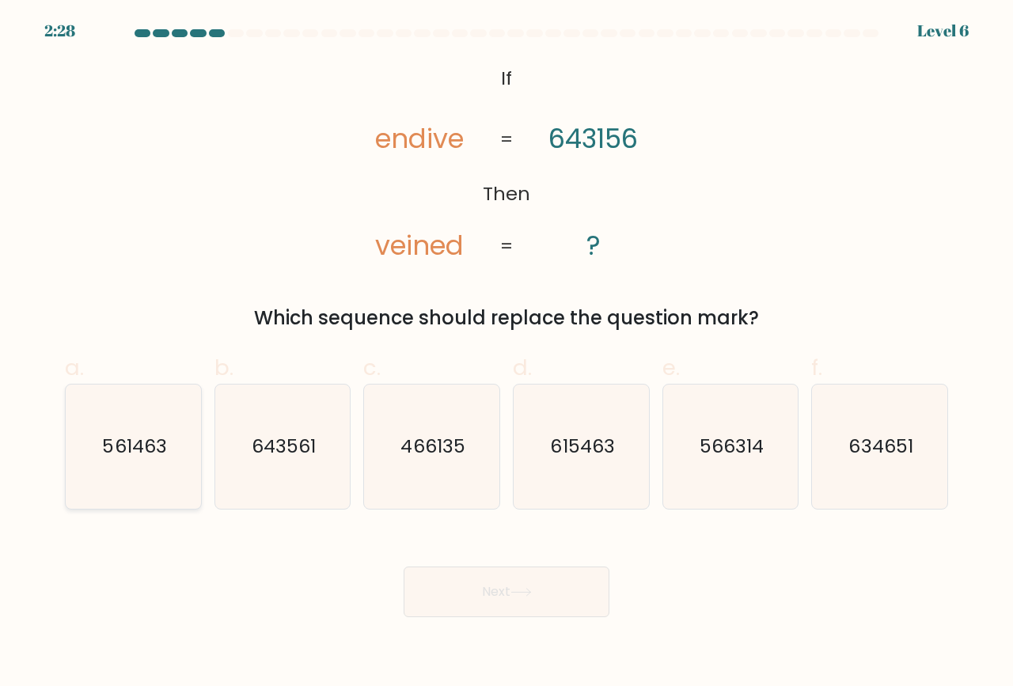
click at [128, 467] on icon "561463" at bounding box center [133, 447] width 124 height 124
click at [507, 354] on input "a. 561463" at bounding box center [507, 348] width 1 height 10
radio input "true"
click at [496, 585] on button "Next" at bounding box center [507, 592] width 206 height 51
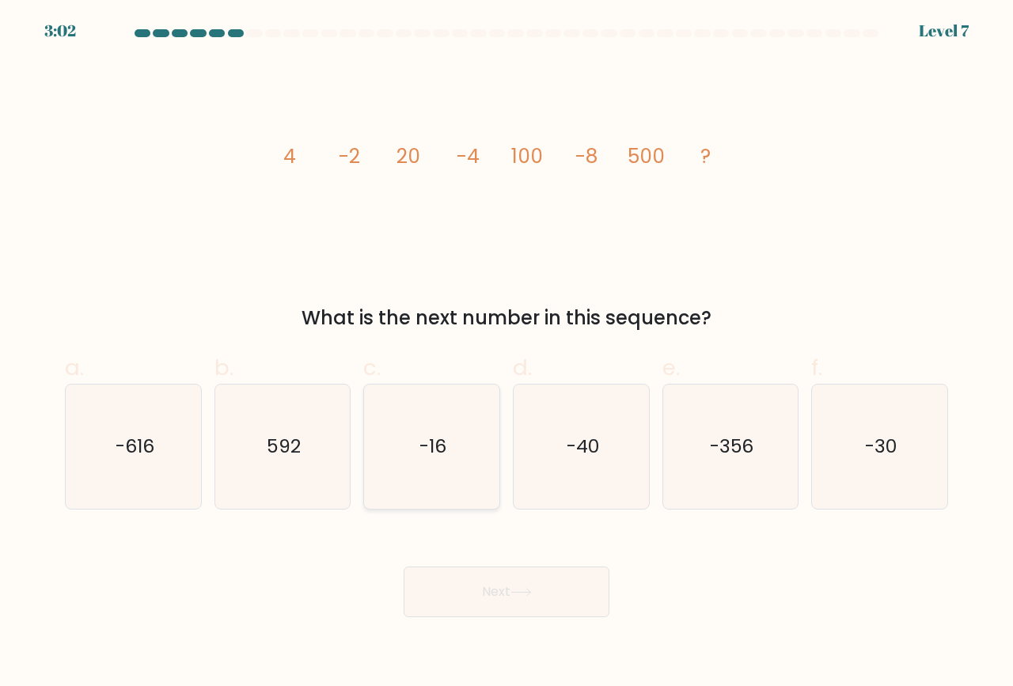
click at [416, 445] on icon "-16" at bounding box center [432, 447] width 124 height 124
click at [507, 354] on input "c. -16" at bounding box center [507, 348] width 1 height 10
radio input "true"
drag, startPoint x: 416, startPoint y: 445, endPoint x: 416, endPoint y: 457, distance: 12.7
click at [416, 446] on icon "-16" at bounding box center [431, 446] width 123 height 123
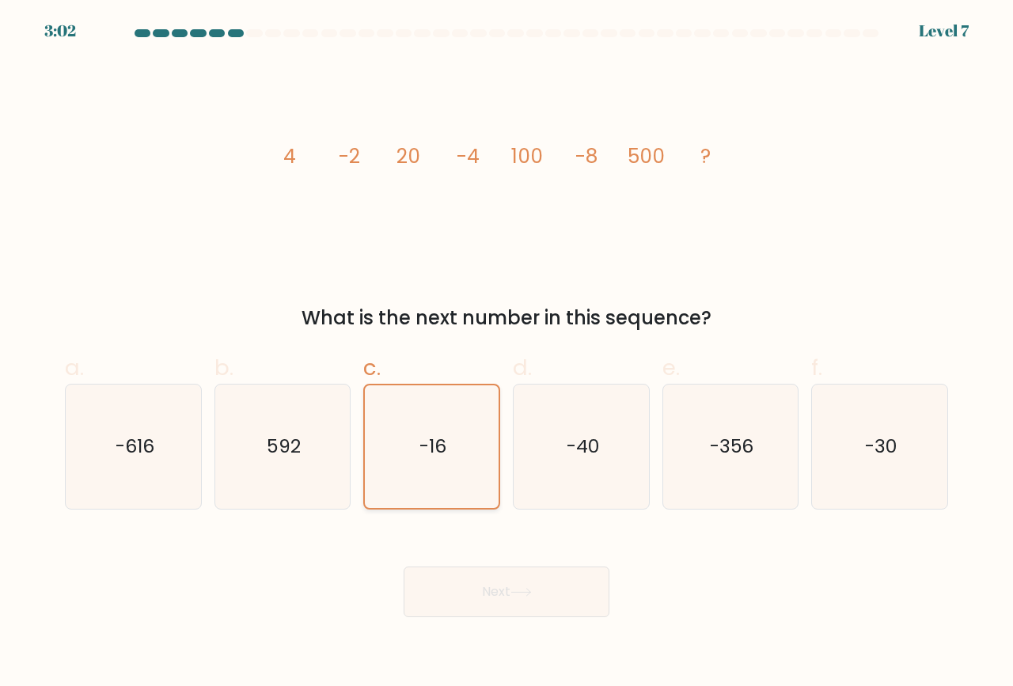
click at [507, 354] on input "c. -16" at bounding box center [507, 348] width 1 height 10
click at [479, 589] on button "Next" at bounding box center [507, 592] width 206 height 51
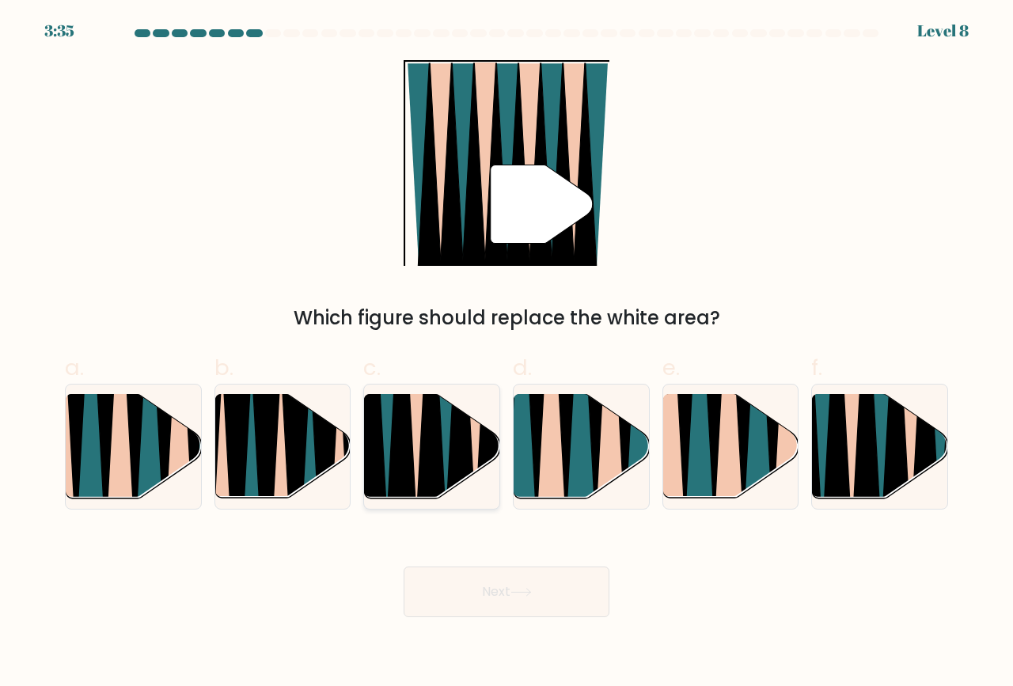
click at [454, 449] on icon at bounding box center [461, 395] width 31 height 271
click at [507, 354] on input "c." at bounding box center [507, 348] width 1 height 10
radio input "true"
click at [515, 596] on button "Next" at bounding box center [507, 592] width 206 height 51
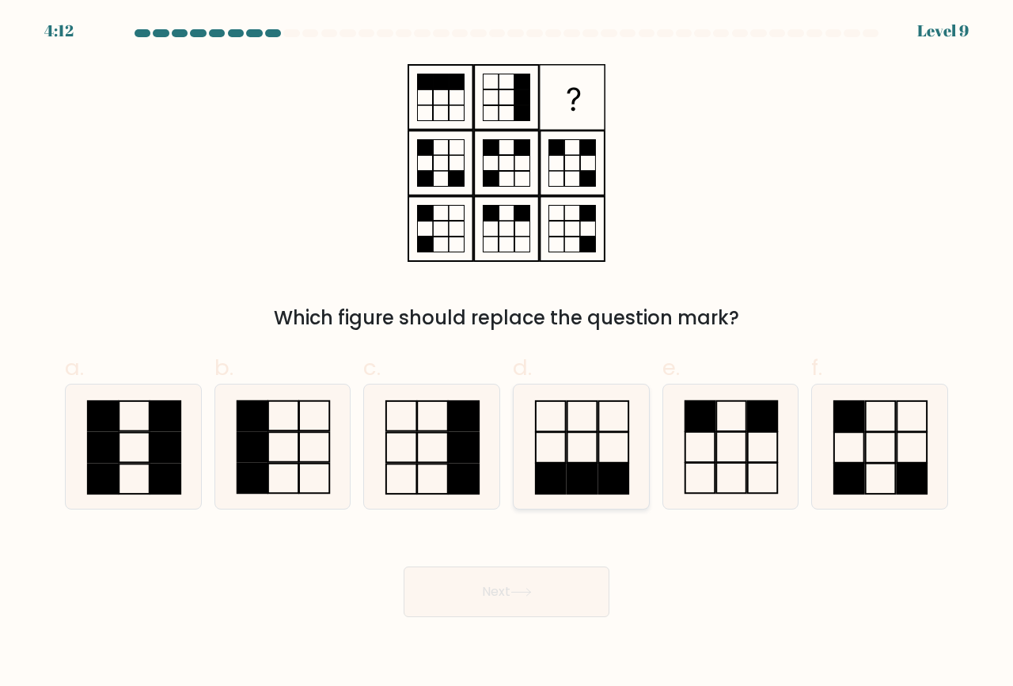
click at [584, 472] on rect at bounding box center [582, 479] width 30 height 30
click at [507, 354] on input "d." at bounding box center [507, 348] width 1 height 10
radio input "true"
click at [514, 591] on icon at bounding box center [520, 592] width 21 height 9
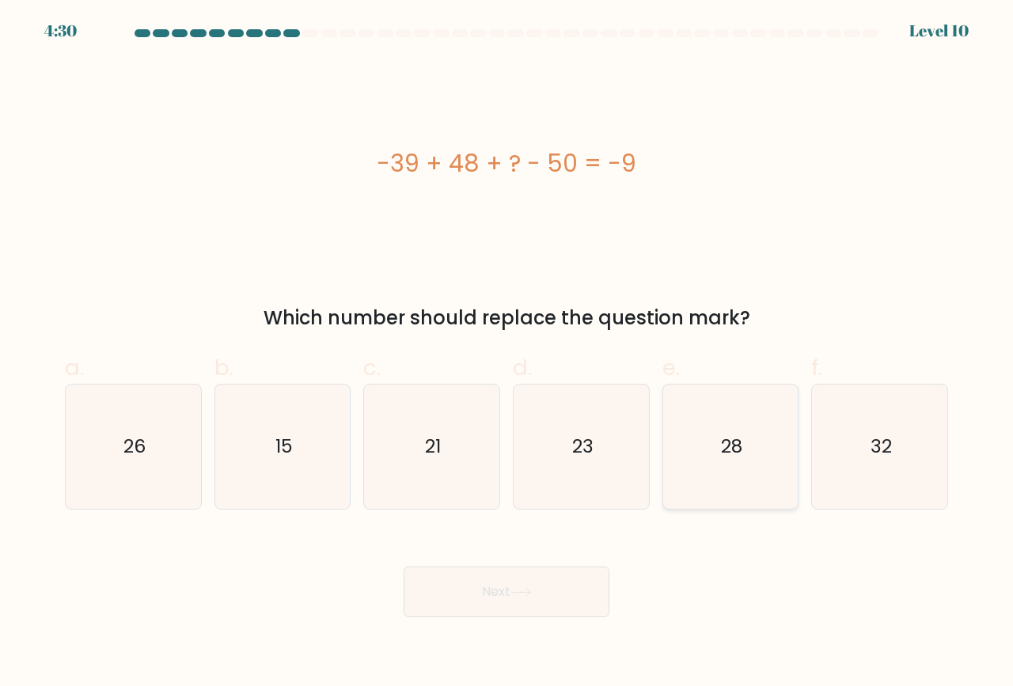
click at [737, 460] on text "28" at bounding box center [731, 447] width 21 height 26
click at [507, 354] on input "e. 28" at bounding box center [507, 348] width 1 height 10
radio input "true"
click at [499, 590] on button "Next" at bounding box center [507, 592] width 206 height 51
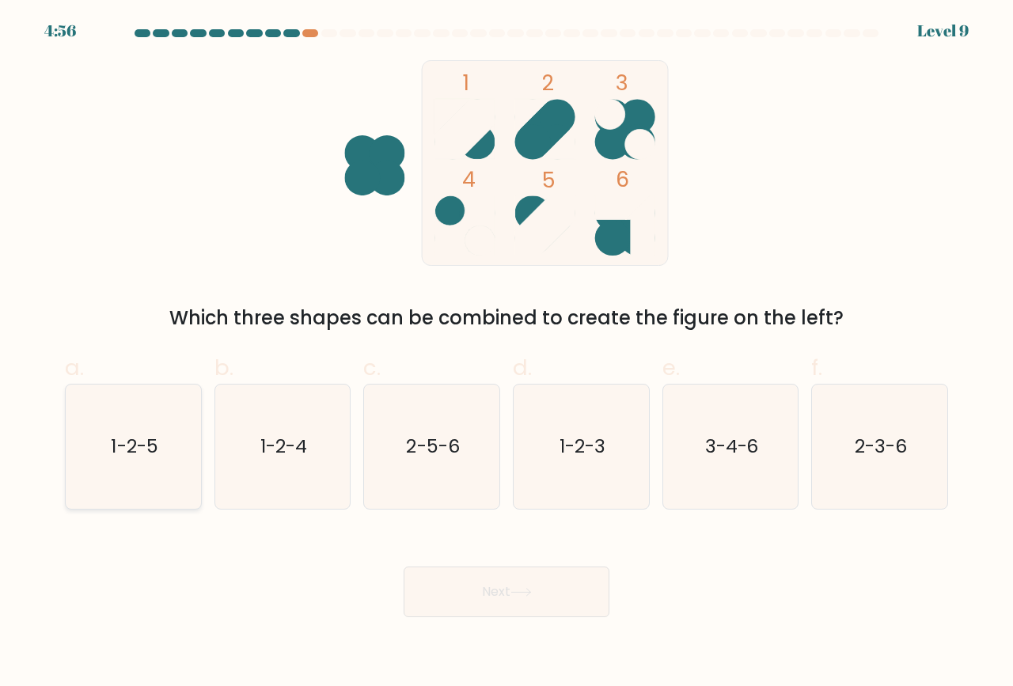
click at [139, 466] on icon "1-2-5" at bounding box center [133, 447] width 124 height 124
click at [507, 354] on input "a. 1-2-5" at bounding box center [507, 348] width 1 height 10
radio input "true"
click at [465, 597] on button "Next" at bounding box center [507, 592] width 206 height 51
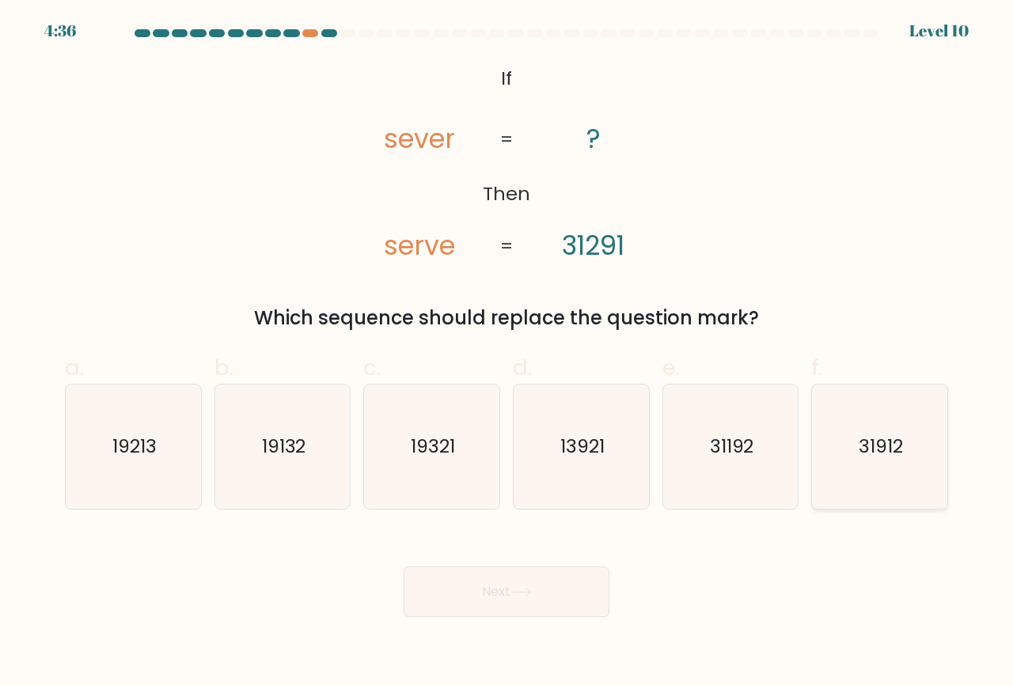
click at [868, 454] on text "31912" at bounding box center [881, 447] width 44 height 26
click at [507, 354] on input "f. 31912" at bounding box center [507, 348] width 1 height 10
radio input "true"
click at [532, 595] on icon at bounding box center [520, 592] width 21 height 9
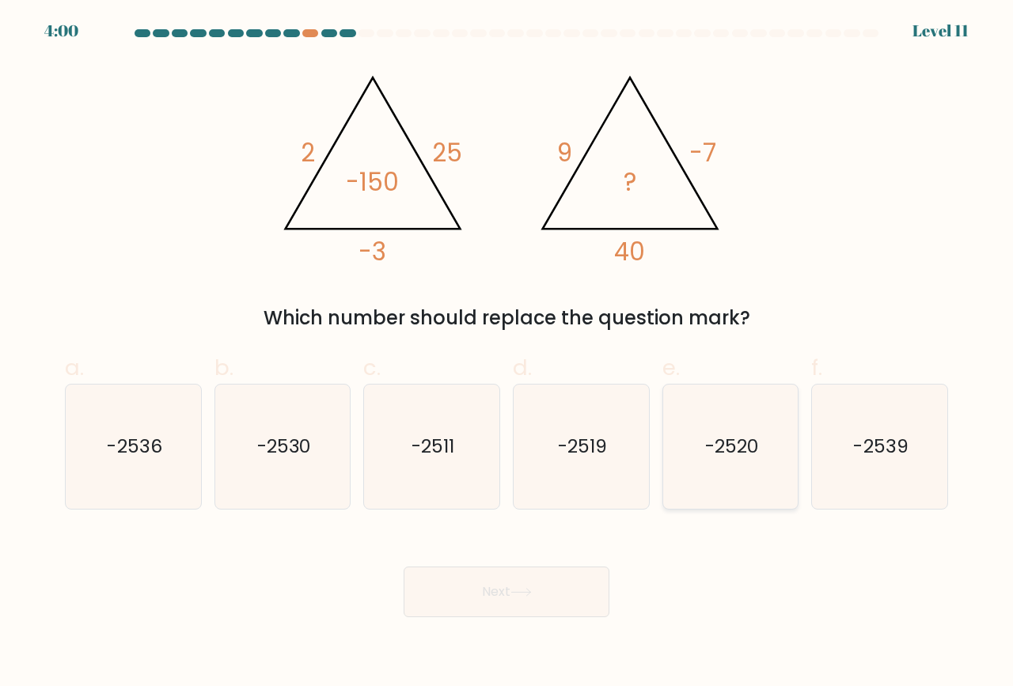
click at [689, 469] on icon "-2520" at bounding box center [731, 447] width 124 height 124
click at [507, 354] on input "e. -2520" at bounding box center [507, 348] width 1 height 10
radio input "true"
click at [496, 588] on button "Next" at bounding box center [507, 592] width 206 height 51
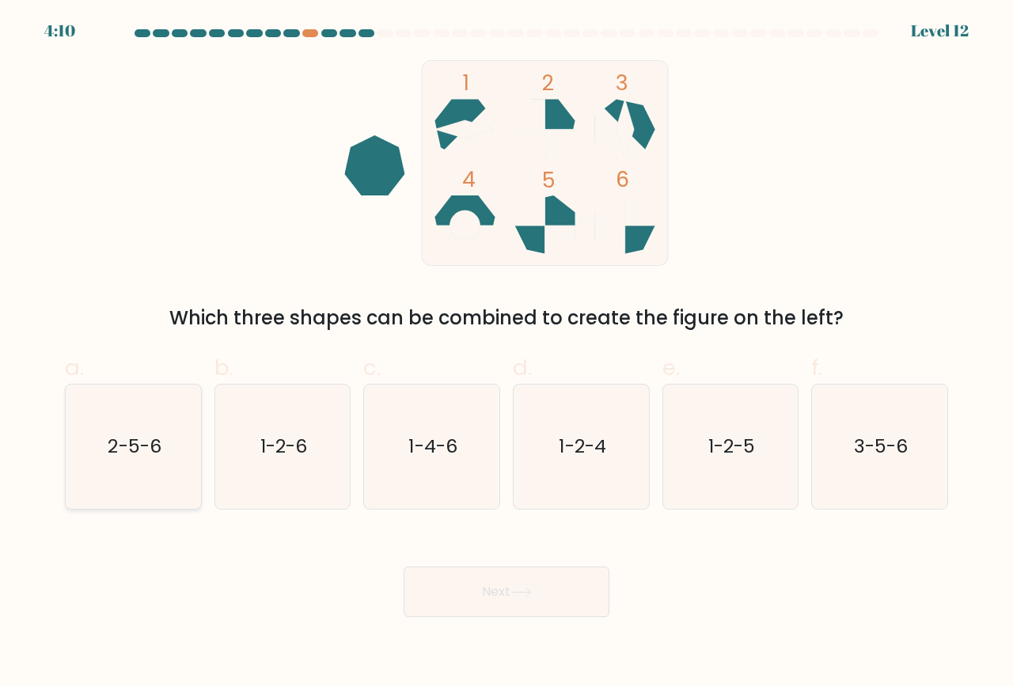
click at [131, 460] on text "2-5-6" at bounding box center [134, 447] width 53 height 26
click at [507, 354] on input "a. 2-5-6" at bounding box center [507, 348] width 1 height 10
radio input "true"
click at [469, 610] on button "Next" at bounding box center [507, 592] width 206 height 51
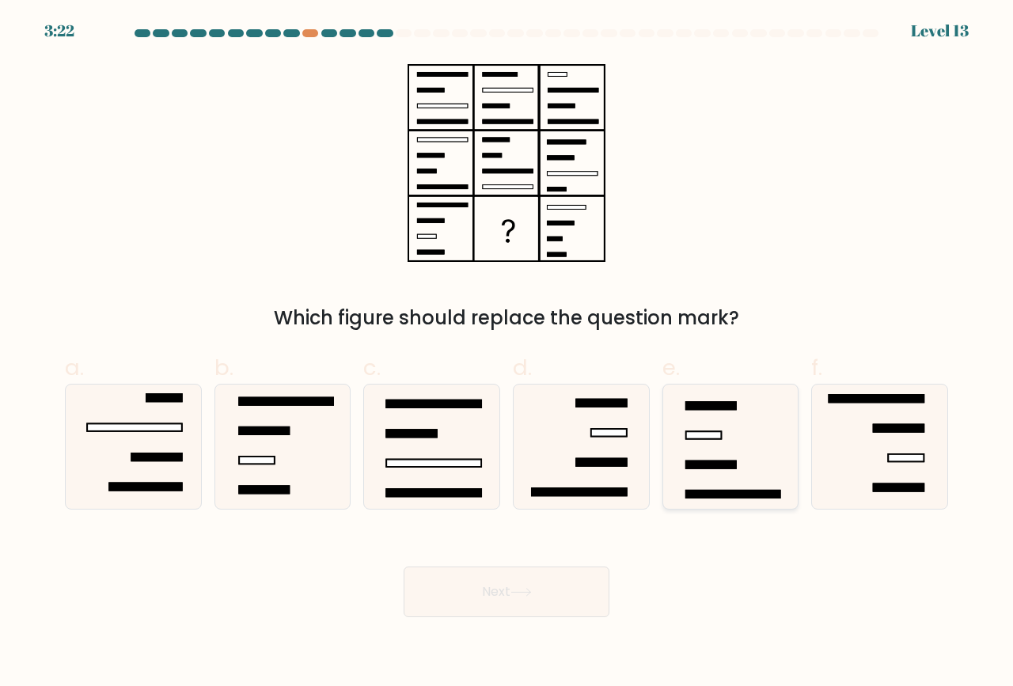
click at [721, 471] on icon at bounding box center [731, 447] width 124 height 124
click at [507, 354] on input "e." at bounding box center [507, 348] width 1 height 10
radio input "true"
click at [533, 596] on button "Next" at bounding box center [507, 592] width 206 height 51
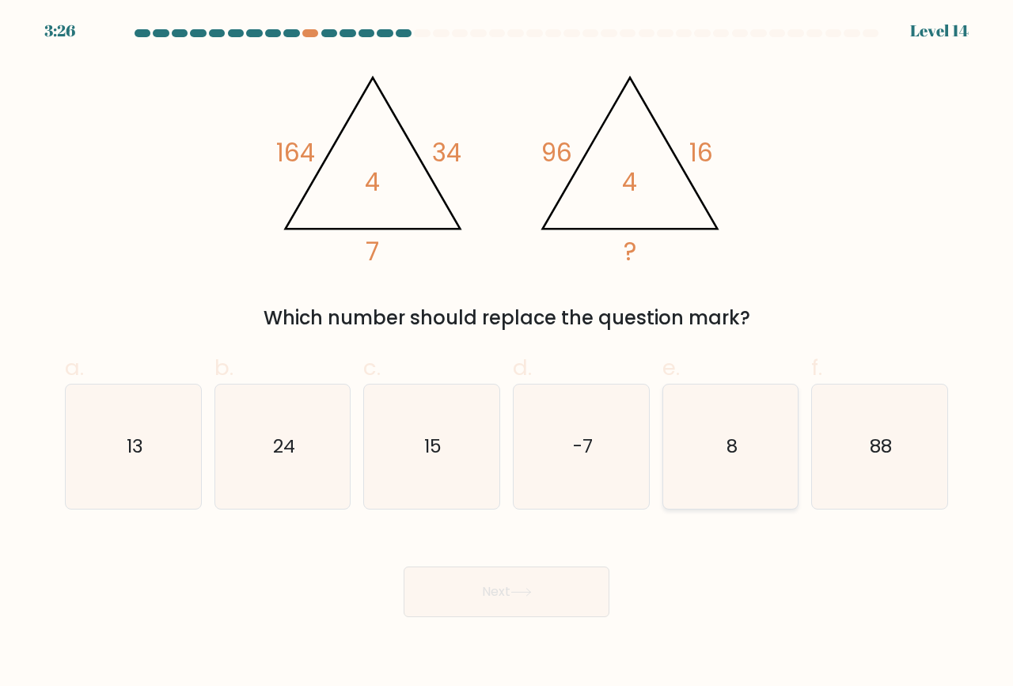
click at [752, 449] on icon "8" at bounding box center [731, 447] width 124 height 124
click at [507, 354] on input "e. 8" at bounding box center [507, 348] width 1 height 10
radio input "true"
click at [522, 599] on button "Next" at bounding box center [507, 592] width 206 height 51
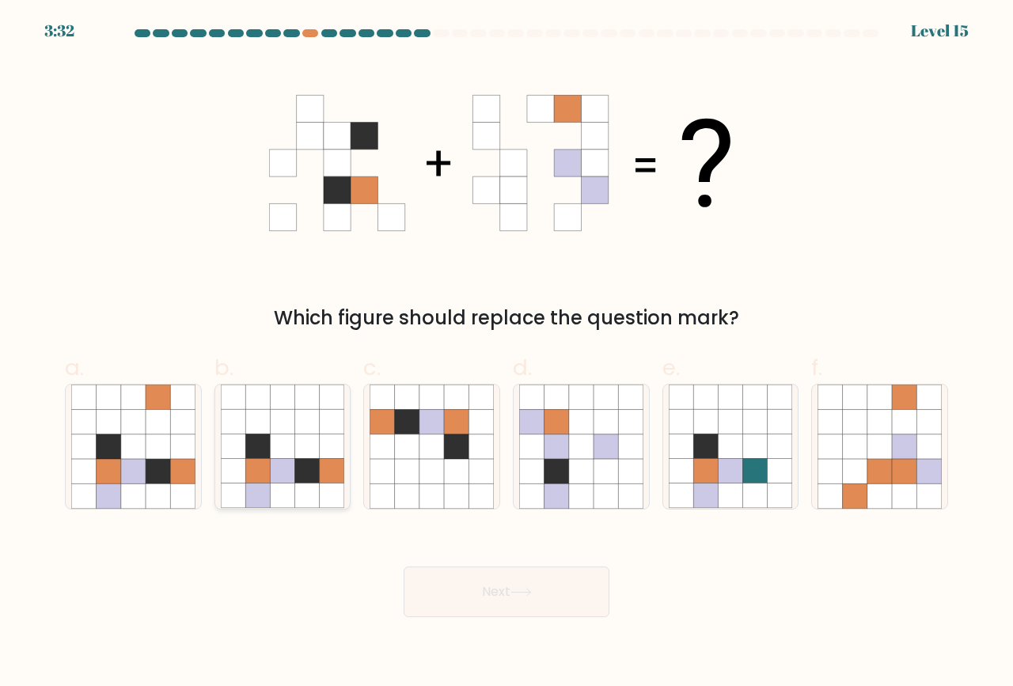
click at [289, 485] on icon at bounding box center [282, 496] width 25 height 25
click at [507, 354] on input "b." at bounding box center [507, 348] width 1 height 10
radio input "true"
click at [491, 603] on button "Next" at bounding box center [507, 592] width 206 height 51
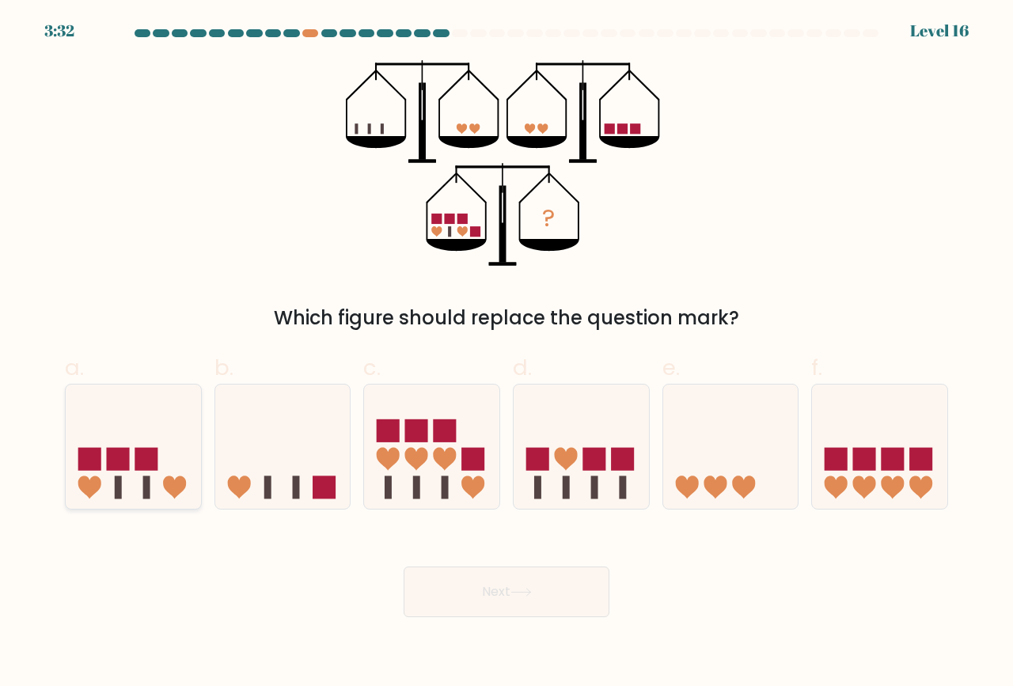
click at [158, 464] on icon at bounding box center [133, 447] width 135 height 112
click at [507, 354] on input "a." at bounding box center [507, 348] width 1 height 10
radio input "true"
click at [449, 594] on button "Next" at bounding box center [507, 592] width 206 height 51
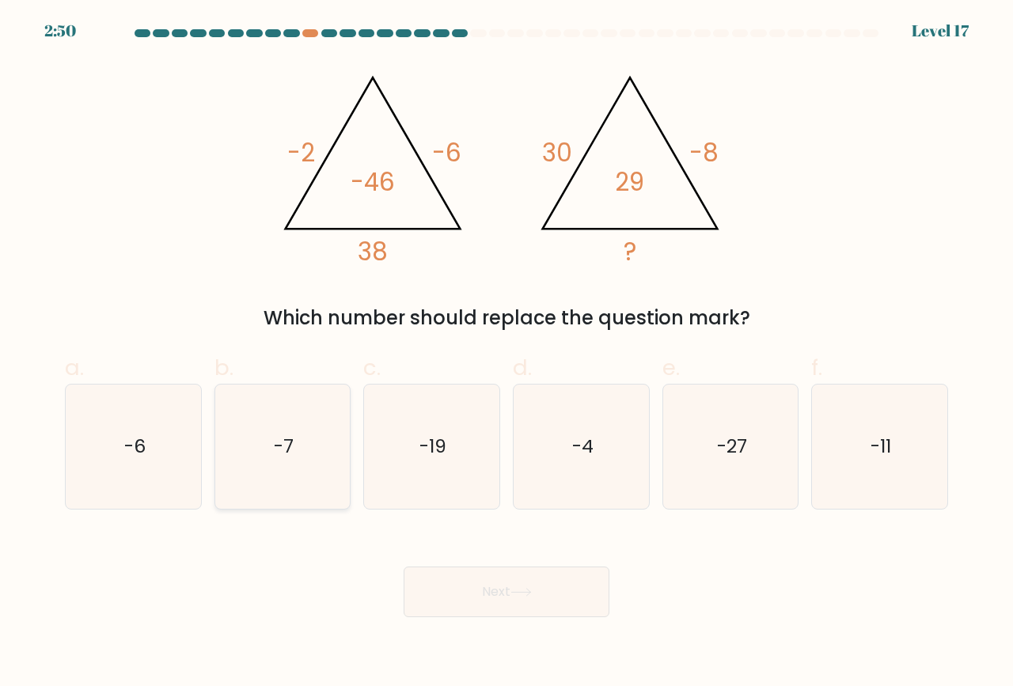
drag, startPoint x: 311, startPoint y: 446, endPoint x: 445, endPoint y: 601, distance: 204.2
click at [309, 447] on icon "-7" at bounding box center [283, 447] width 124 height 124
click at [507, 354] on input "b. -7" at bounding box center [507, 348] width 1 height 10
radio input "true"
click at [471, 611] on button "Next" at bounding box center [507, 592] width 206 height 51
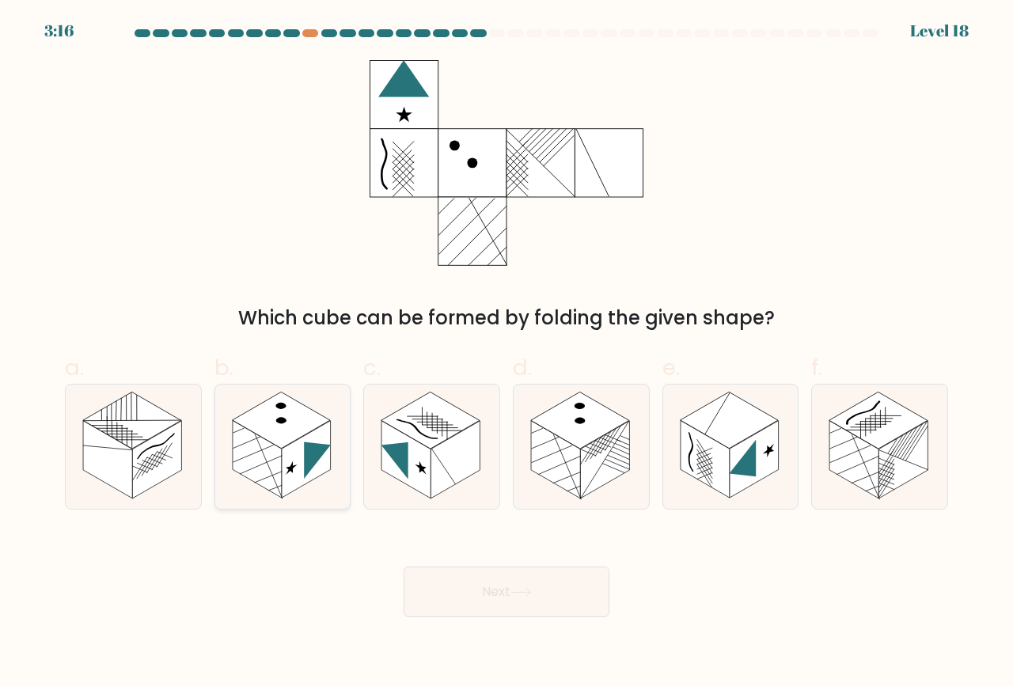
click at [266, 453] on rect at bounding box center [257, 460] width 49 height 78
click at [507, 354] on input "b." at bounding box center [507, 348] width 1 height 10
radio input "true"
click at [484, 589] on button "Next" at bounding box center [507, 592] width 206 height 51
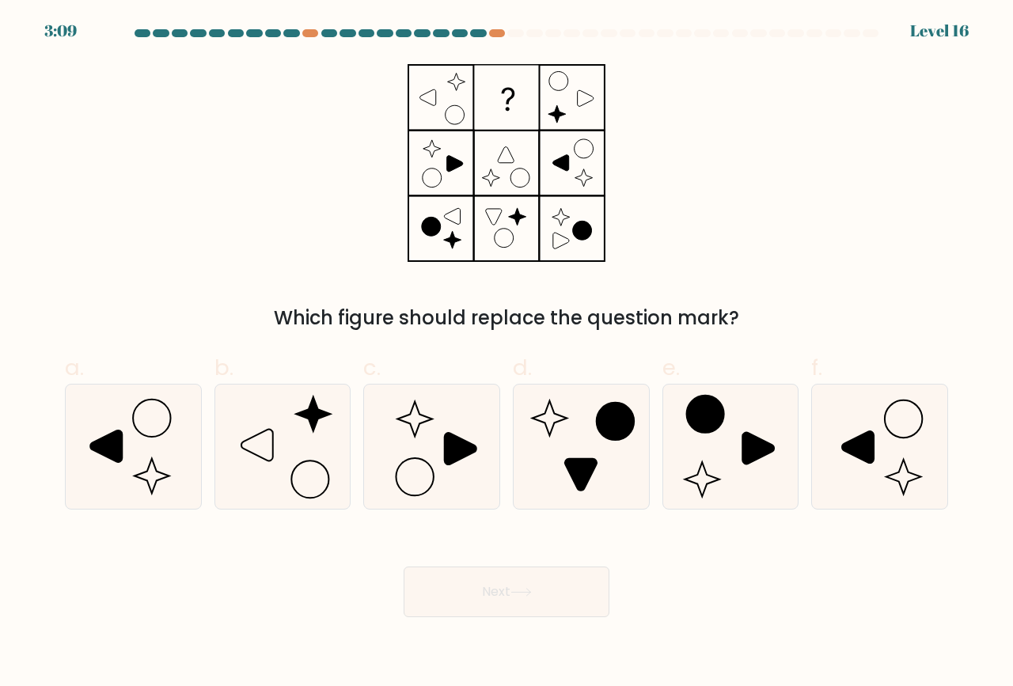
click at [507, 89] on icon at bounding box center [508, 100] width 13 height 24
drag, startPoint x: 726, startPoint y: 458, endPoint x: 599, endPoint y: 529, distance: 144.9
click at [715, 461] on icon at bounding box center [731, 447] width 124 height 124
click at [507, 354] on input "e." at bounding box center [507, 348] width 1 height 10
radio input "true"
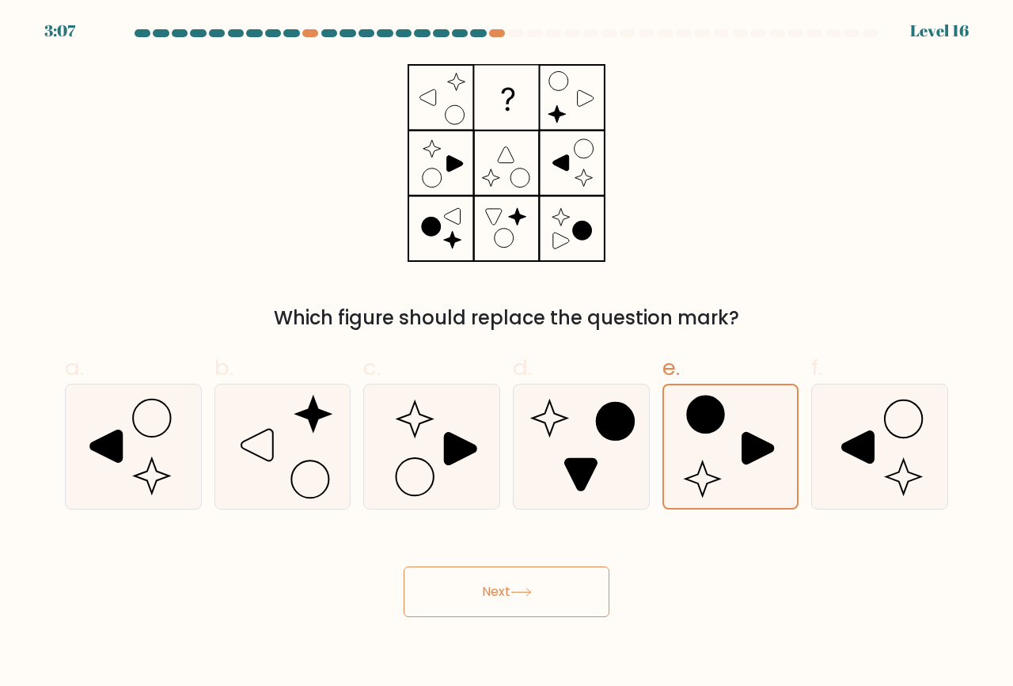
click at [545, 594] on button "Next" at bounding box center [507, 592] width 206 height 51
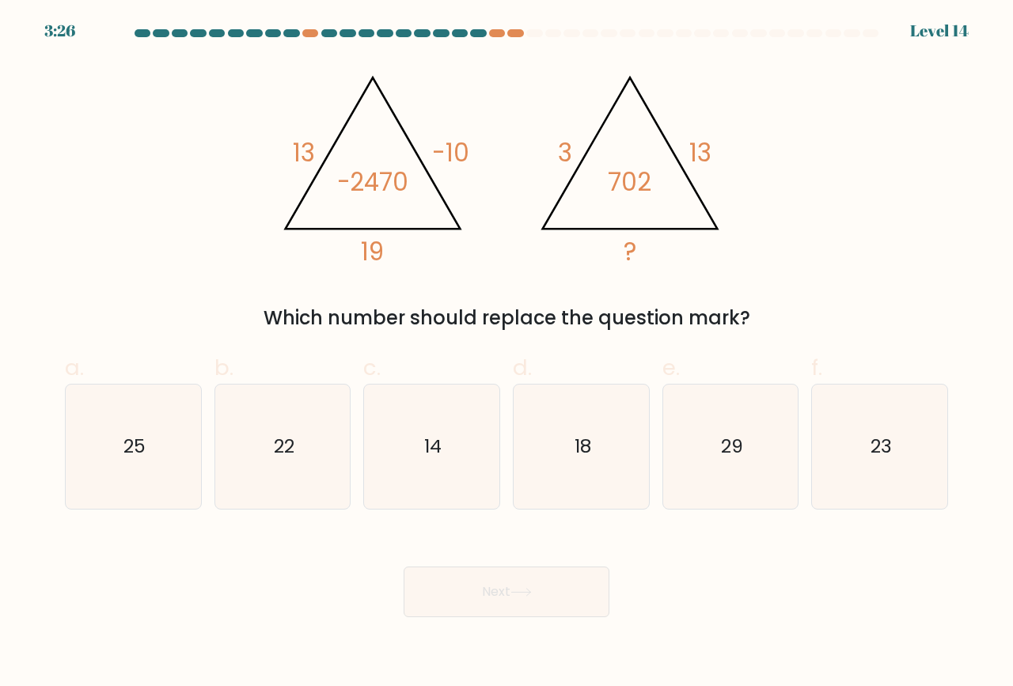
drag, startPoint x: 717, startPoint y: 443, endPoint x: 558, endPoint y: 609, distance: 229.5
click at [704, 458] on icon "29" at bounding box center [731, 447] width 124 height 124
click at [507, 354] on input "e. 29" at bounding box center [507, 348] width 1 height 10
radio input "true"
click at [546, 602] on button "Next" at bounding box center [507, 592] width 206 height 51
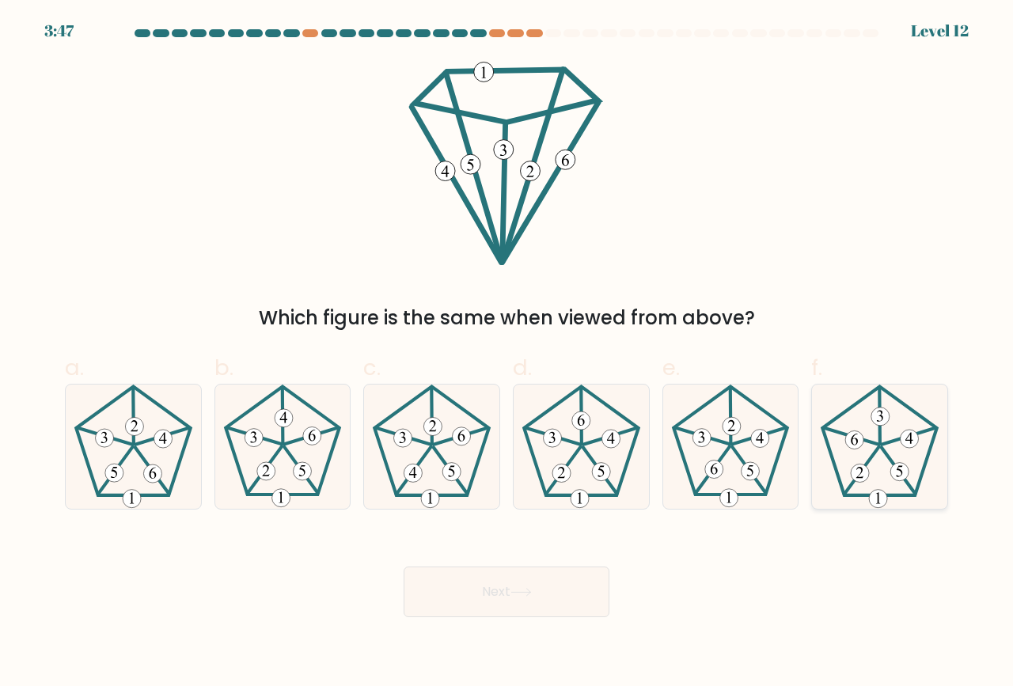
click at [874, 455] on 350 at bounding box center [861, 470] width 35 height 47
click at [507, 354] on input "f." at bounding box center [507, 348] width 1 height 10
radio input "true"
click at [537, 583] on button "Next" at bounding box center [507, 592] width 206 height 51
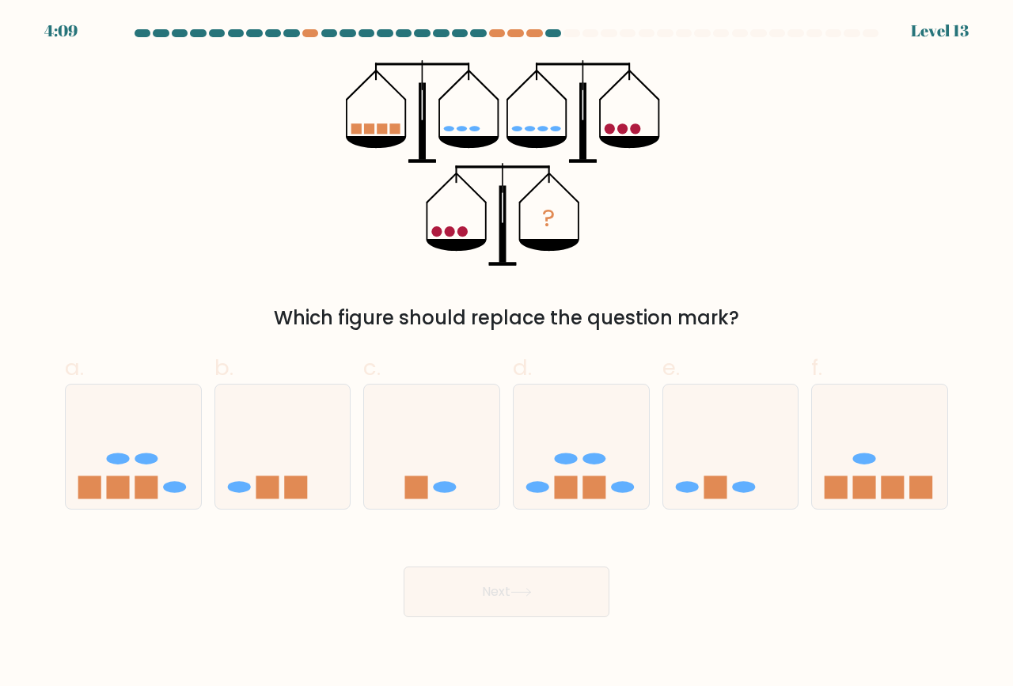
drag, startPoint x: 861, startPoint y: 461, endPoint x: 543, endPoint y: 588, distance: 342.7
click at [854, 462] on icon at bounding box center [879, 447] width 135 height 112
click at [507, 354] on input "f." at bounding box center [507, 348] width 1 height 10
radio input "true"
click at [529, 591] on icon at bounding box center [520, 592] width 19 height 7
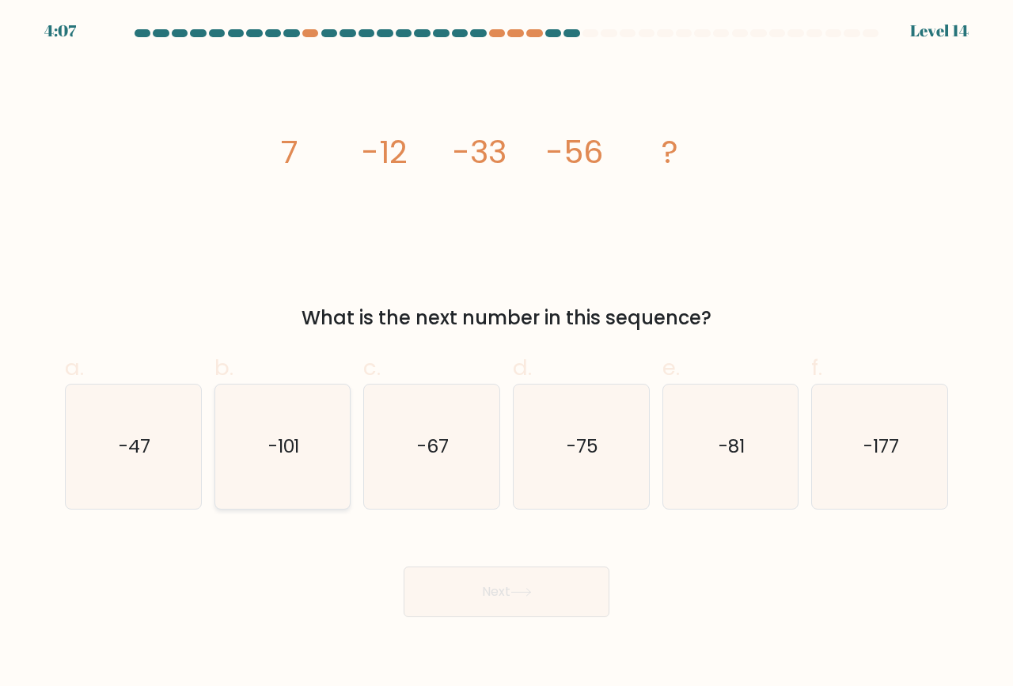
click at [300, 459] on text "-101" at bounding box center [284, 447] width 32 height 26
click at [507, 354] on input "b. -101" at bounding box center [507, 348] width 1 height 10
radio input "true"
click at [494, 579] on button "Next" at bounding box center [507, 592] width 206 height 51
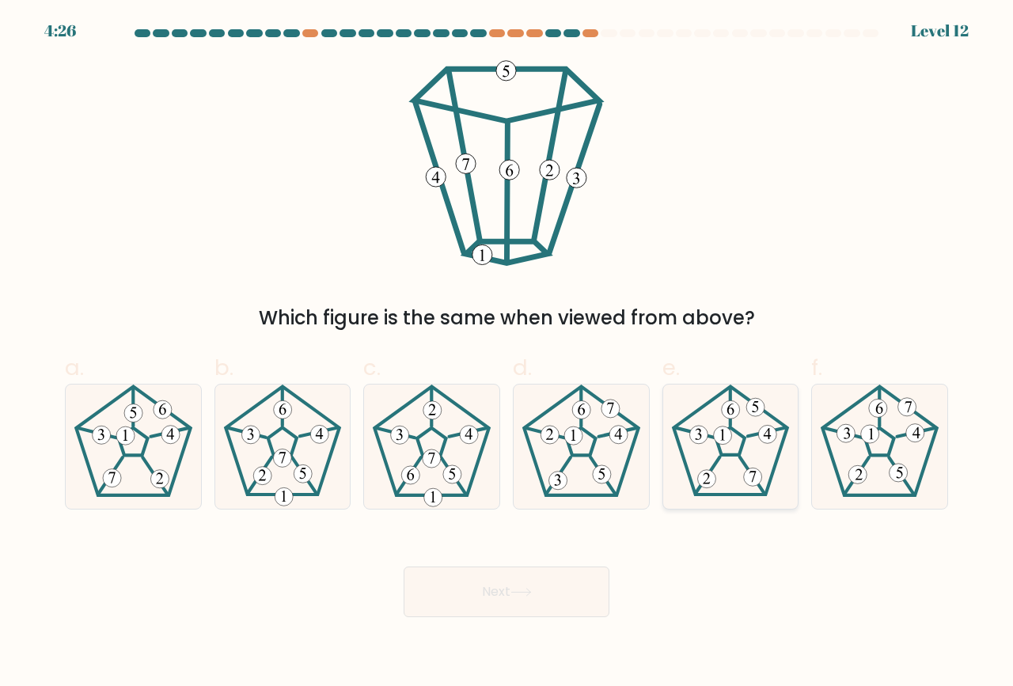
click at [720, 451] on 255 at bounding box center [730, 442] width 28 height 28
click at [507, 354] on input "e." at bounding box center [507, 348] width 1 height 10
radio input "true"
click at [560, 581] on button "Next" at bounding box center [507, 592] width 206 height 51
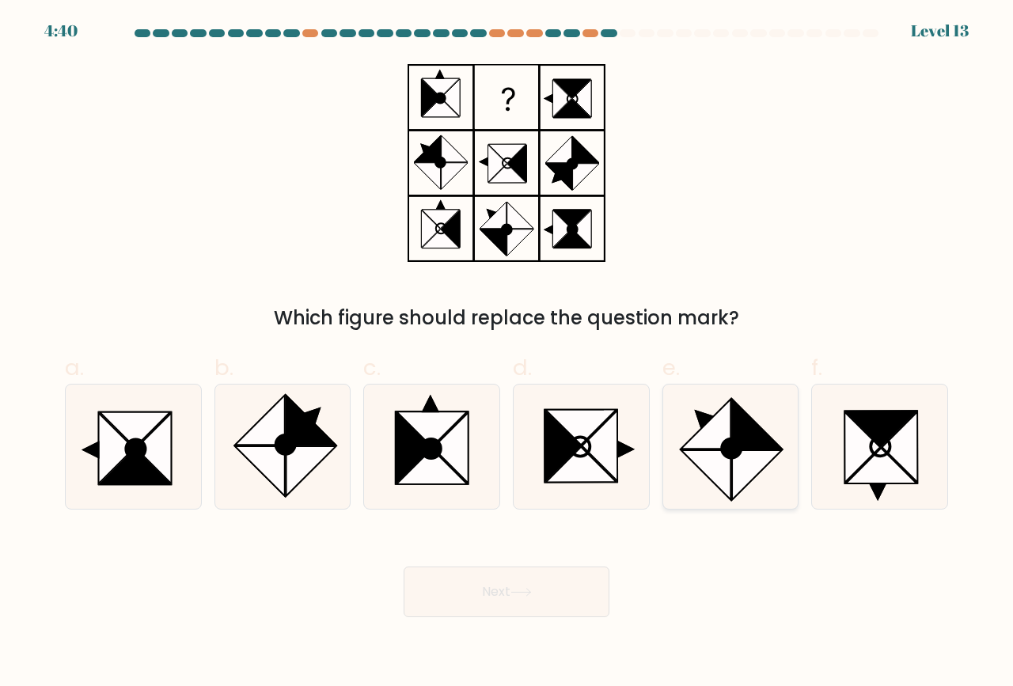
click at [717, 439] on icon at bounding box center [706, 425] width 50 height 50
click at [507, 354] on input "e." at bounding box center [507, 348] width 1 height 10
radio input "true"
click at [543, 589] on button "Next" at bounding box center [507, 592] width 206 height 51
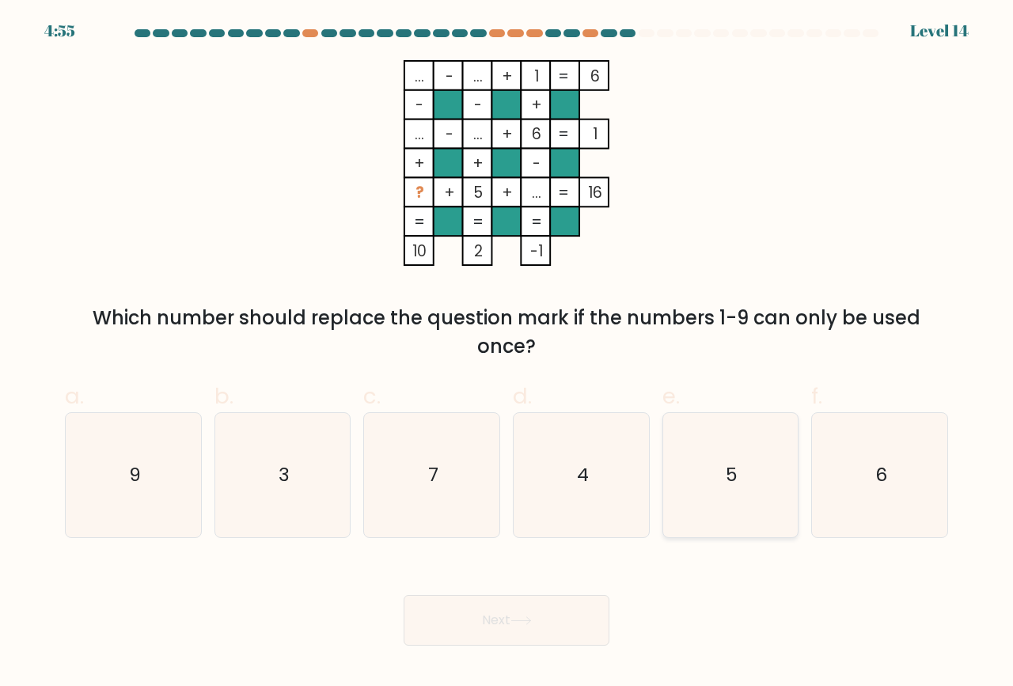
click at [712, 469] on icon "5" at bounding box center [731, 475] width 124 height 124
click at [507, 354] on input "e. 5" at bounding box center [507, 348] width 1 height 10
radio input "true"
click at [523, 624] on button "Next" at bounding box center [507, 620] width 206 height 51
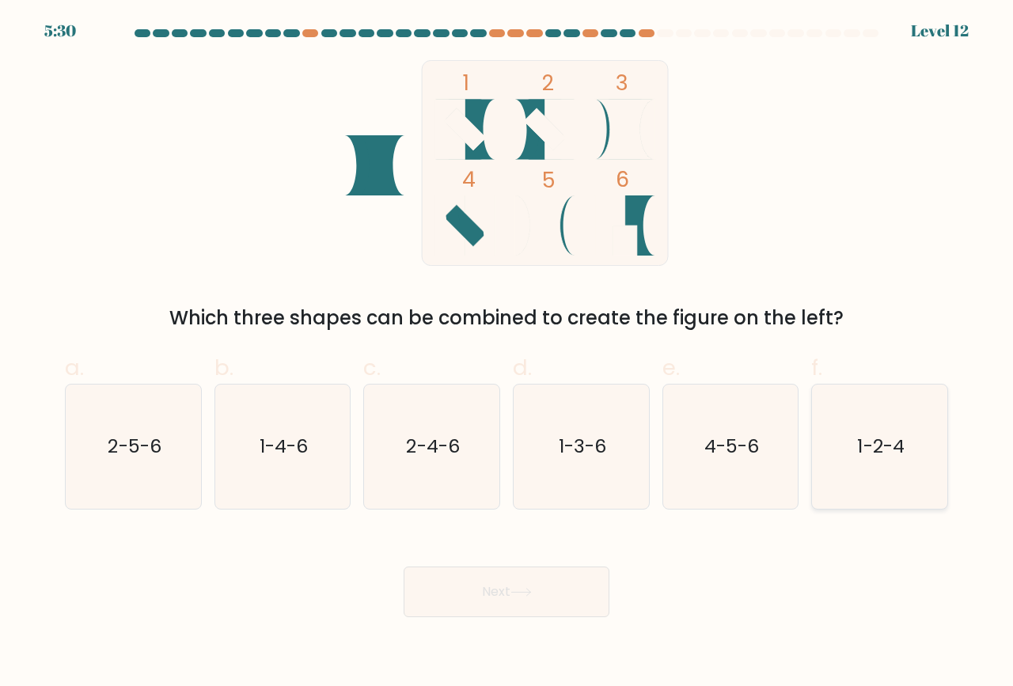
drag, startPoint x: 857, startPoint y: 465, endPoint x: 837, endPoint y: 478, distance: 24.2
click at [857, 465] on icon "1-2-4" at bounding box center [880, 447] width 124 height 124
click at [507, 354] on input "f. 1-2-4" at bounding box center [507, 348] width 1 height 10
radio input "true"
click at [528, 614] on button "Next" at bounding box center [507, 592] width 206 height 51
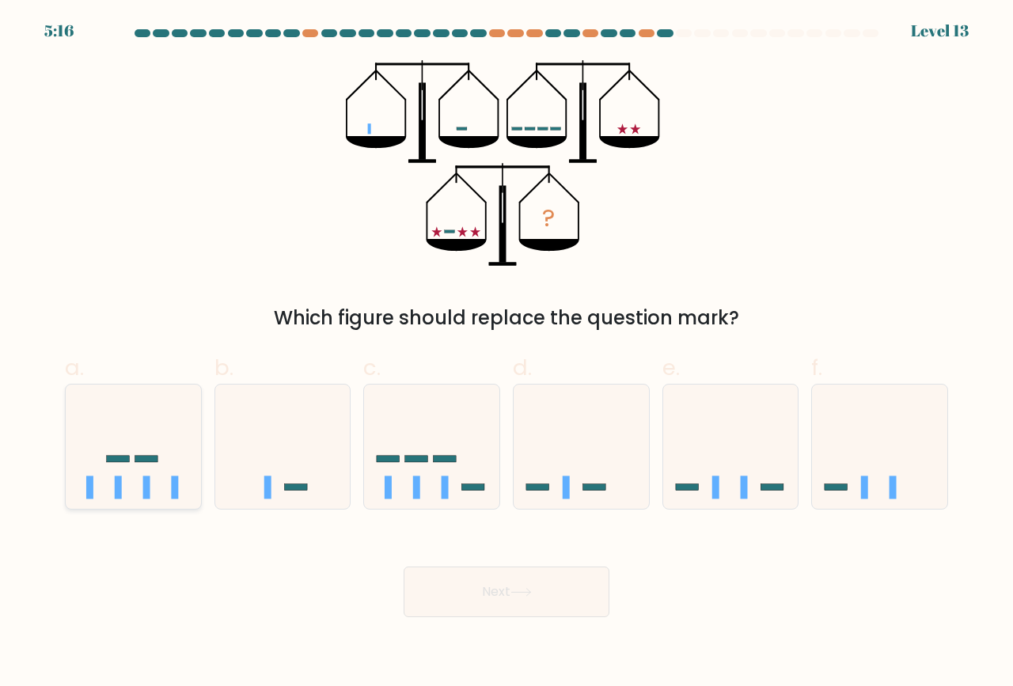
click at [151, 477] on icon at bounding box center [133, 447] width 135 height 112
click at [507, 354] on input "a." at bounding box center [507, 348] width 1 height 10
radio input "true"
click at [492, 594] on button "Next" at bounding box center [507, 592] width 206 height 51
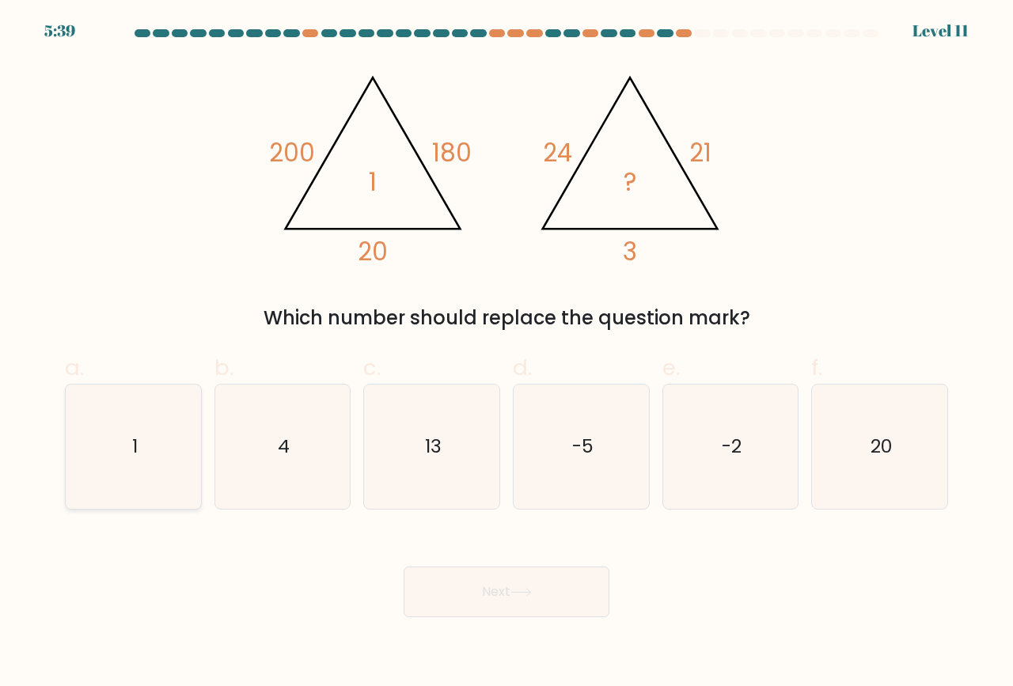
click at [116, 461] on icon "1" at bounding box center [133, 447] width 124 height 124
click at [507, 354] on input "a. 1" at bounding box center [507, 348] width 1 height 10
radio input "true"
click at [472, 596] on button "Next" at bounding box center [507, 592] width 206 height 51
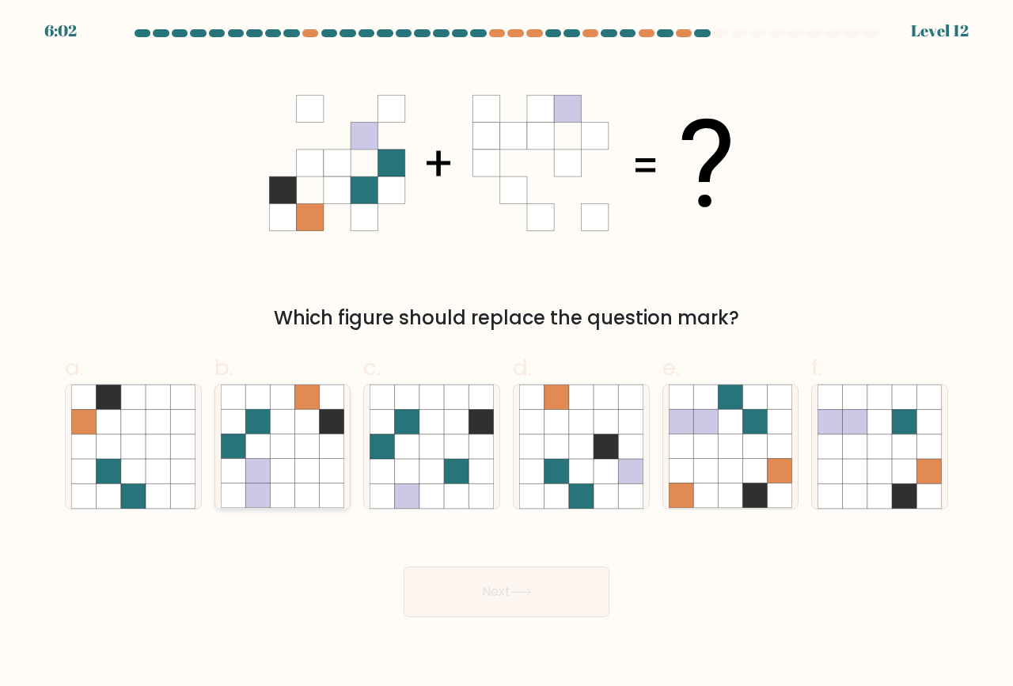
drag, startPoint x: 302, startPoint y: 480, endPoint x: 370, endPoint y: 561, distance: 105.6
click at [301, 481] on icon at bounding box center [307, 471] width 25 height 25
click at [507, 354] on input "b." at bounding box center [507, 348] width 1 height 10
radio input "true"
click at [454, 595] on button "Next" at bounding box center [507, 592] width 206 height 51
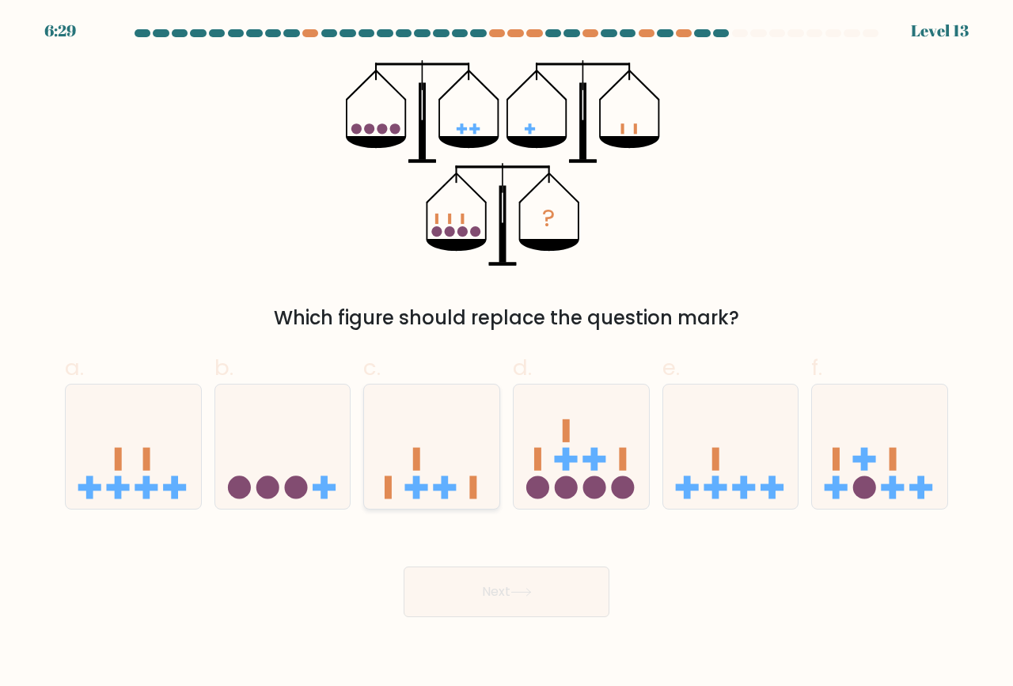
click at [473, 461] on icon at bounding box center [431, 447] width 135 height 112
click at [507, 354] on input "c." at bounding box center [507, 348] width 1 height 10
radio input "true"
click at [483, 598] on button "Next" at bounding box center [507, 592] width 206 height 51
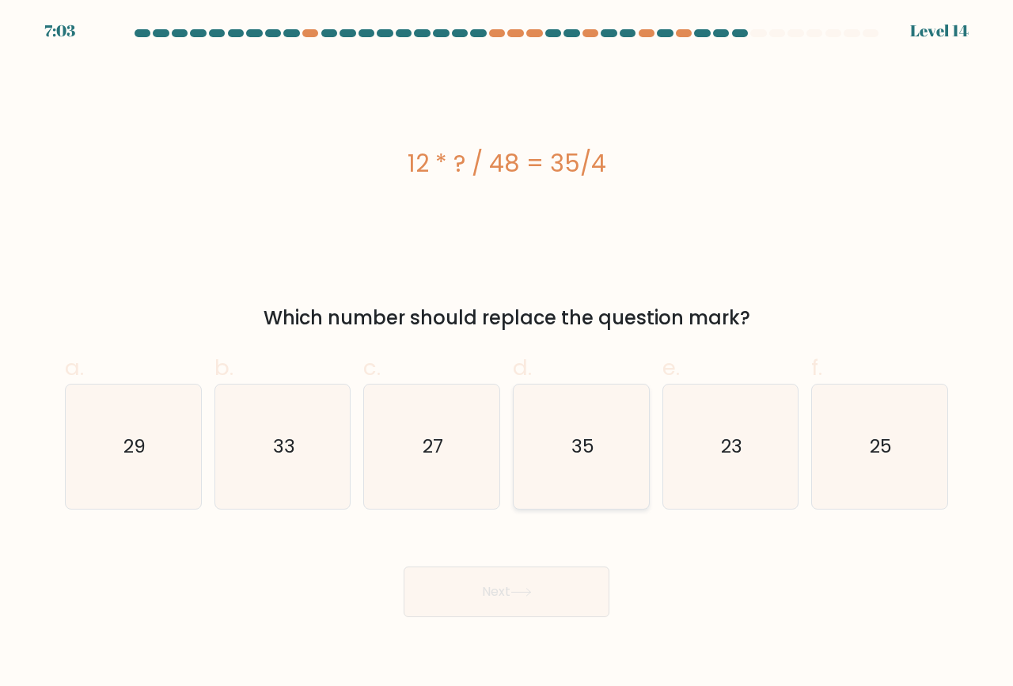
click at [594, 436] on icon "35" at bounding box center [581, 447] width 124 height 124
click at [507, 354] on input "d. 35" at bounding box center [507, 348] width 1 height 10
radio input "true"
click at [519, 593] on icon at bounding box center [520, 592] width 21 height 9
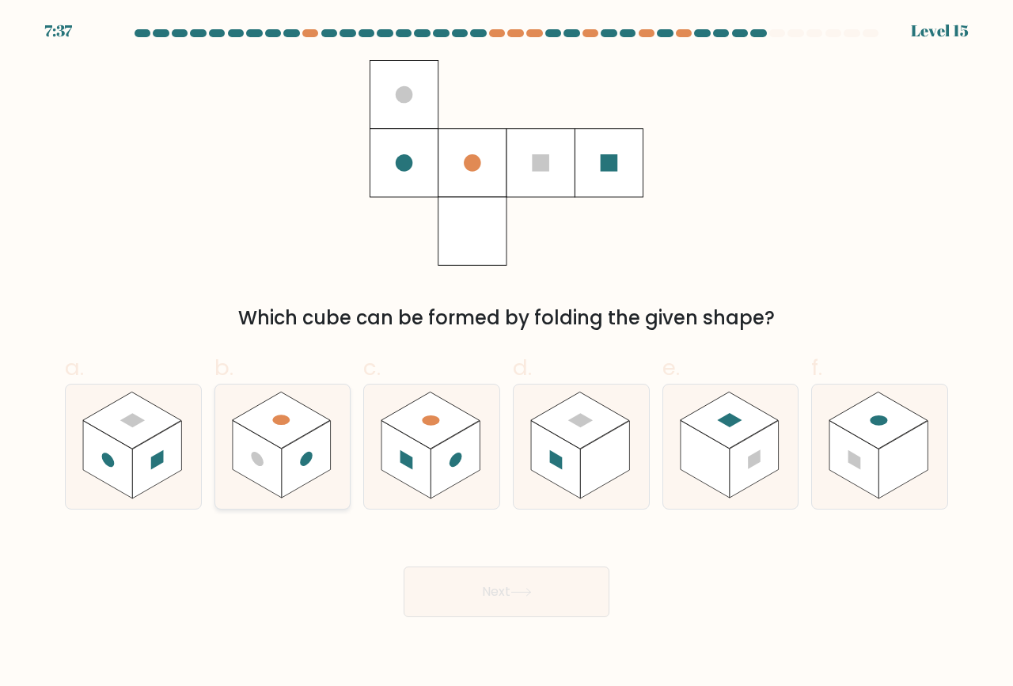
click at [318, 432] on rect at bounding box center [306, 460] width 49 height 78
click at [507, 354] on input "b." at bounding box center [507, 348] width 1 height 10
radio input "true"
click at [443, 584] on button "Next" at bounding box center [507, 592] width 206 height 51
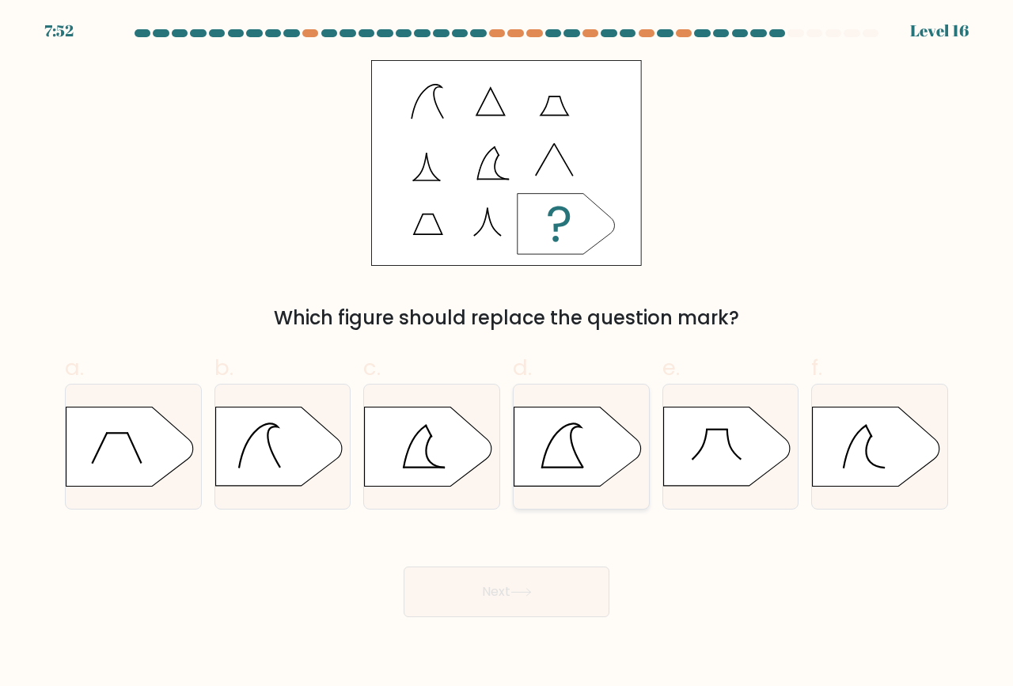
click at [587, 426] on icon at bounding box center [577, 446] width 127 height 79
click at [507, 354] on input "d." at bounding box center [507, 348] width 1 height 10
radio input "true"
click at [516, 598] on button "Next" at bounding box center [507, 592] width 206 height 51
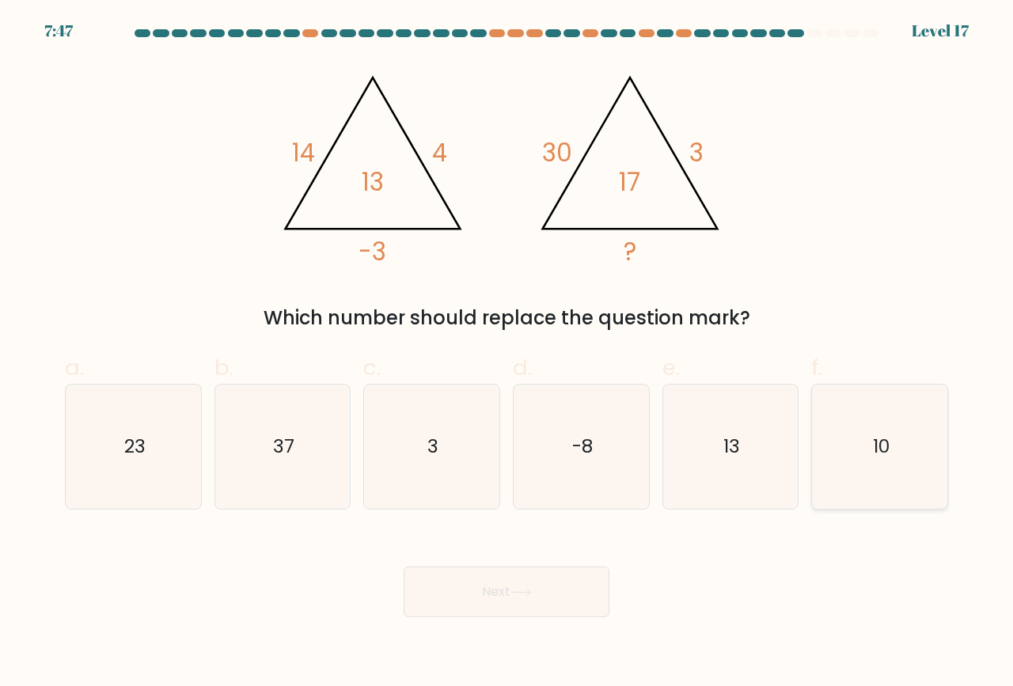
click at [899, 449] on icon "10" at bounding box center [880, 447] width 124 height 124
click at [507, 354] on input "f. 10" at bounding box center [507, 348] width 1 height 10
radio input "true"
click at [519, 598] on button "Next" at bounding box center [507, 592] width 206 height 51
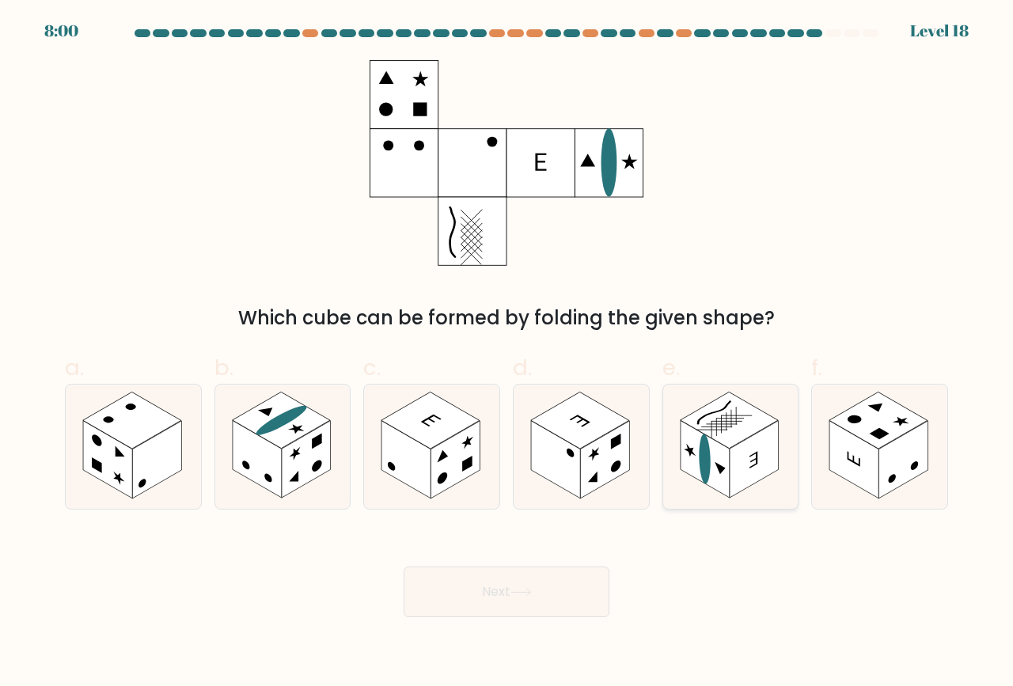
click at [743, 462] on rect at bounding box center [754, 460] width 49 height 78
click at [507, 354] on input "e." at bounding box center [507, 348] width 1 height 10
radio input "true"
click at [558, 588] on button "Next" at bounding box center [507, 592] width 206 height 51
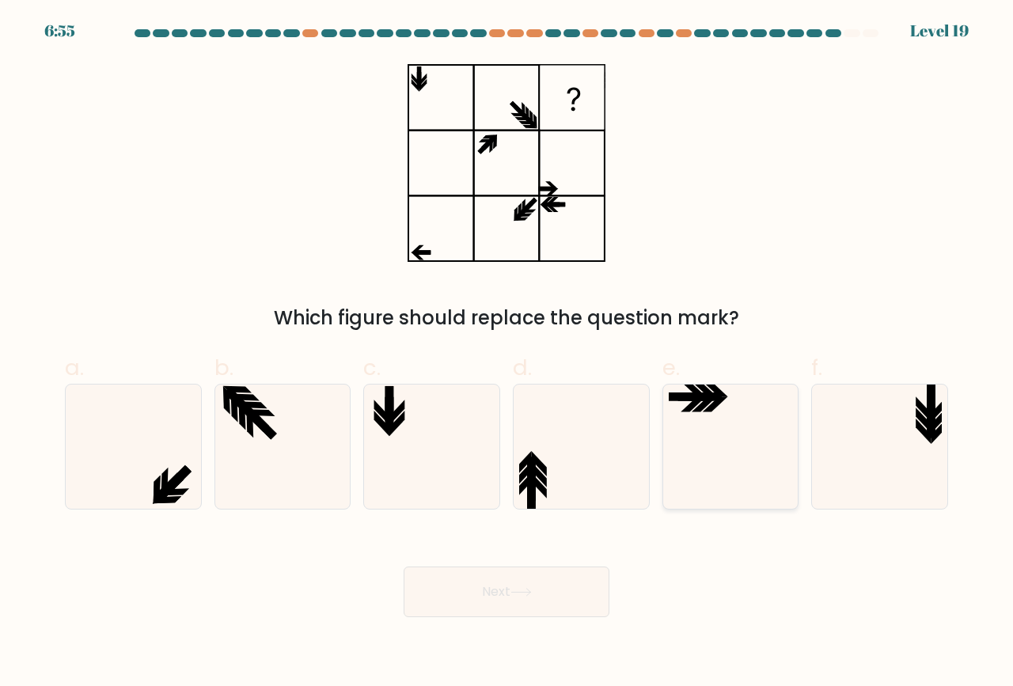
click at [715, 407] on icon at bounding box center [715, 404] width 25 height 15
click at [507, 354] on input "e." at bounding box center [507, 348] width 1 height 10
radio input "true"
click at [552, 594] on button "Next" at bounding box center [507, 592] width 206 height 51
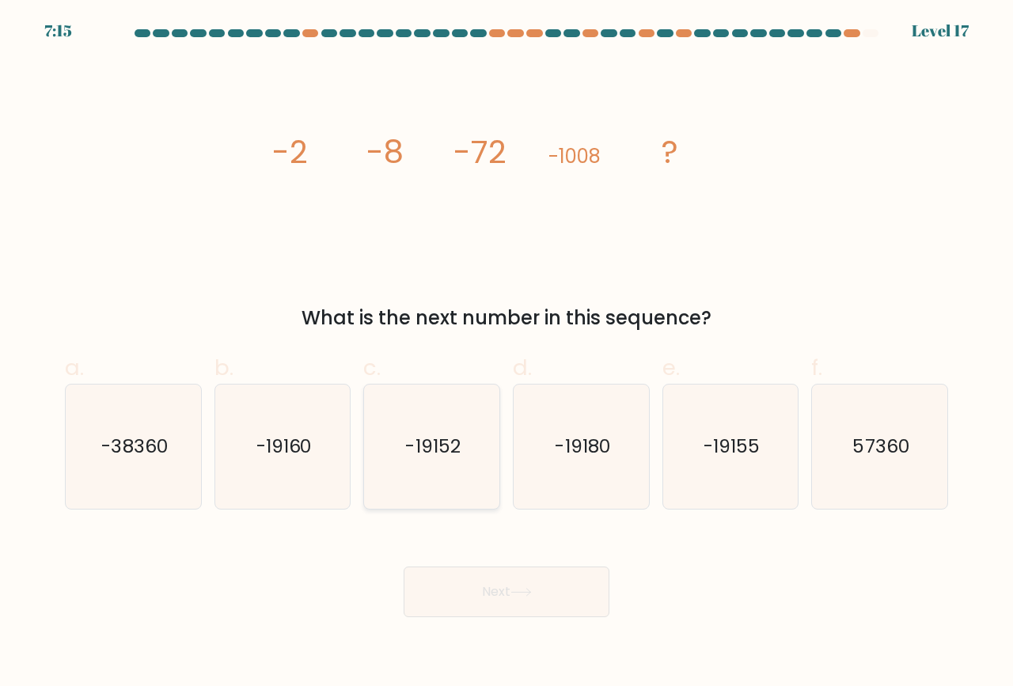
click at [438, 449] on text "-19152" at bounding box center [433, 447] width 55 height 26
click at [507, 354] on input "c. -19152" at bounding box center [507, 348] width 1 height 10
radio input "true"
click at [480, 589] on button "Next" at bounding box center [507, 592] width 206 height 51
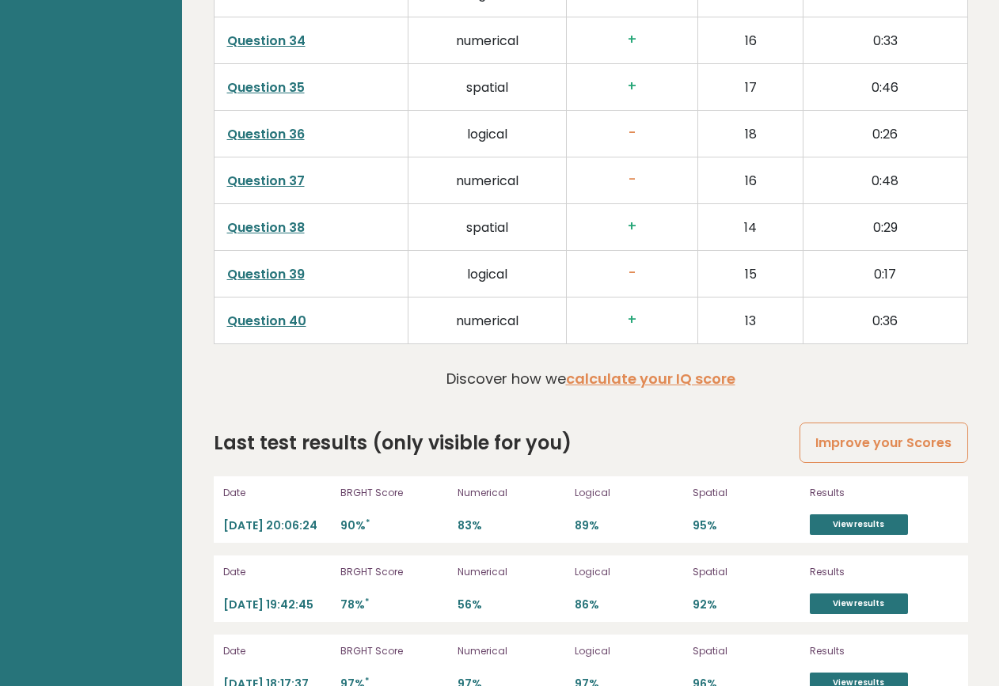
scroll to position [4059, 0]
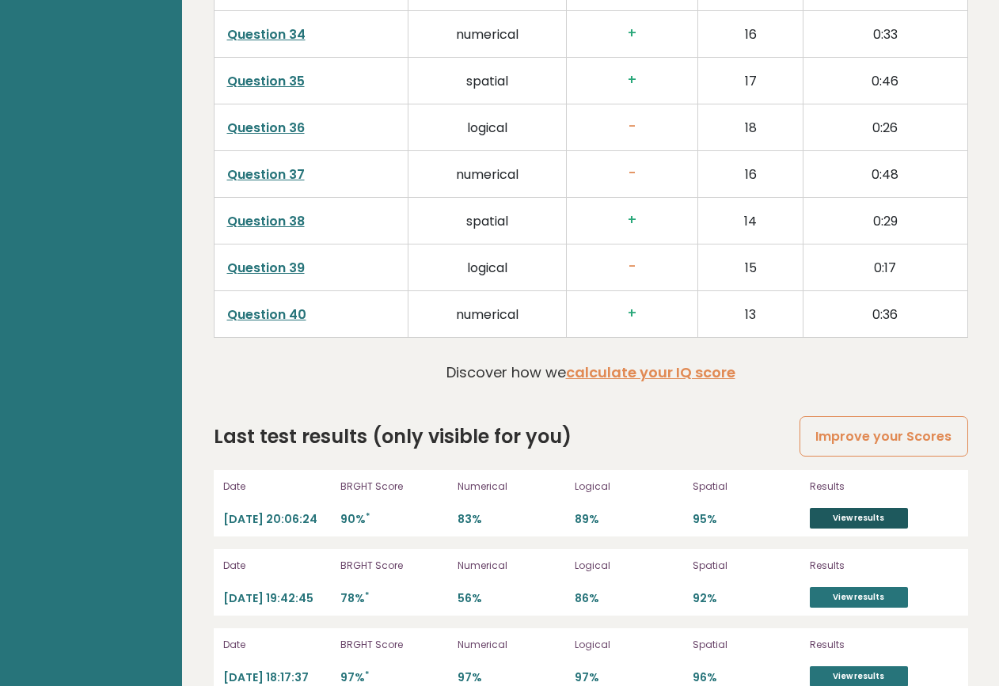
click at [837, 522] on link "View results" at bounding box center [859, 518] width 98 height 21
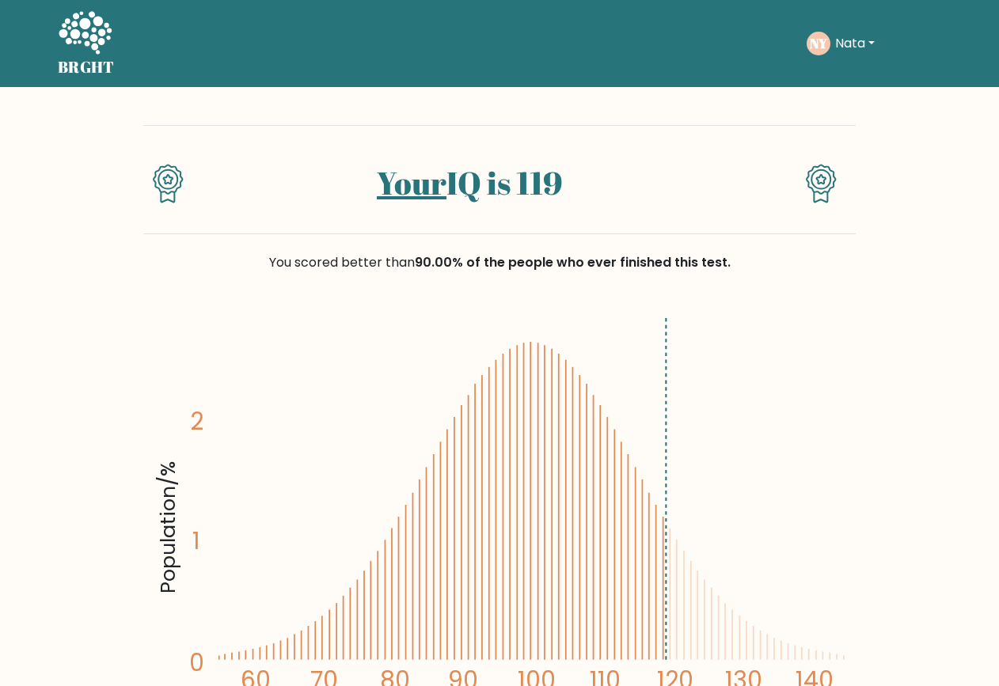
click at [849, 43] on button "Nata" at bounding box center [854, 43] width 49 height 21
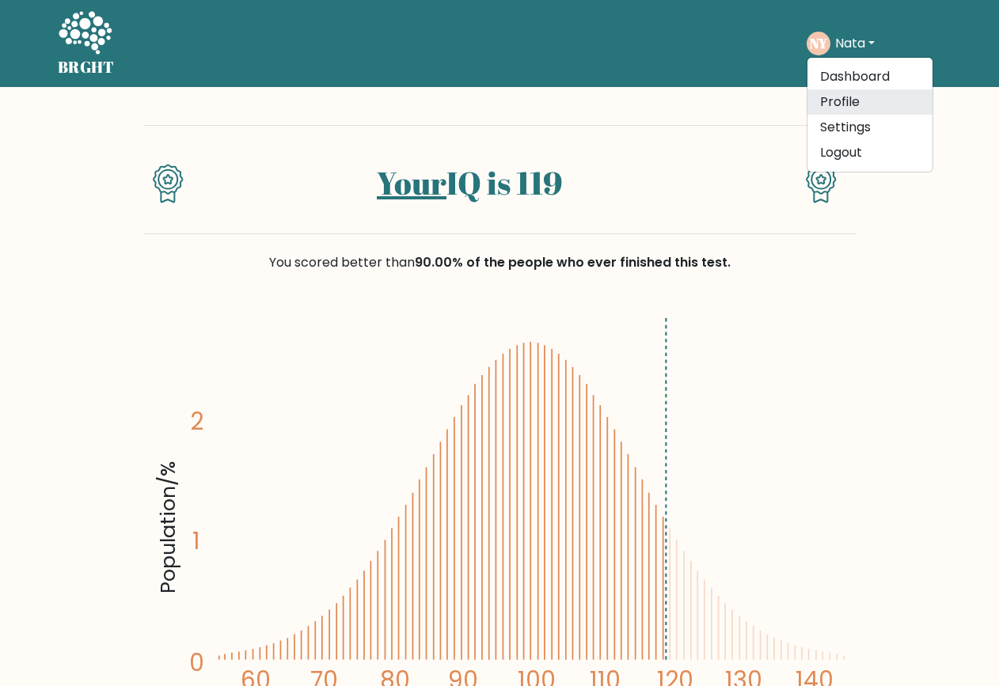
click at [855, 99] on link "Profile" at bounding box center [869, 101] width 125 height 25
